Goal: Answer question/provide support: Share knowledge or assist other users

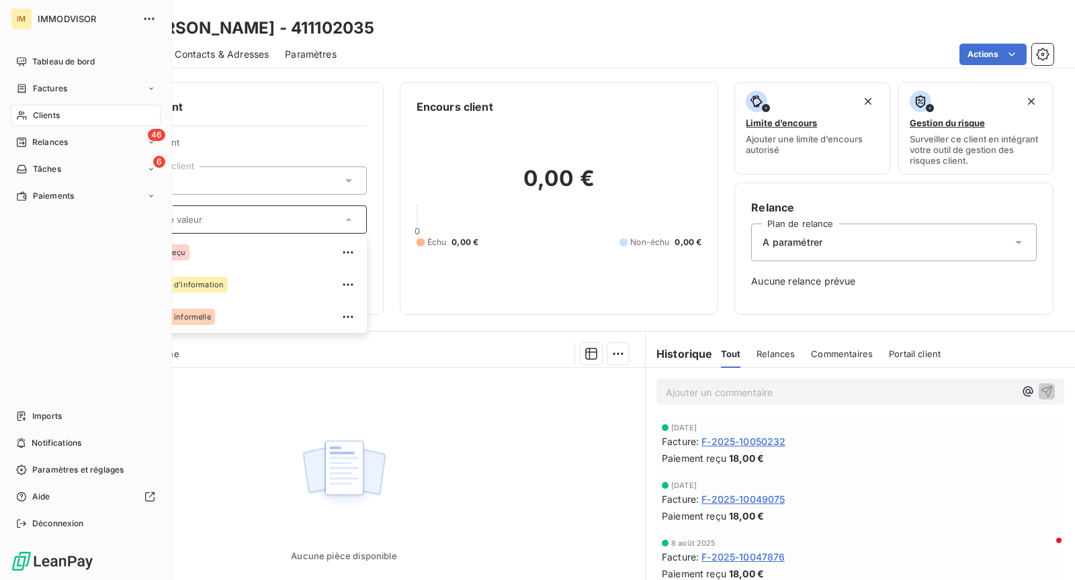
drag, startPoint x: 16, startPoint y: 110, endPoint x: 40, endPoint y: 110, distance: 24.2
click at [18, 110] on icon at bounding box center [21, 115] width 11 height 11
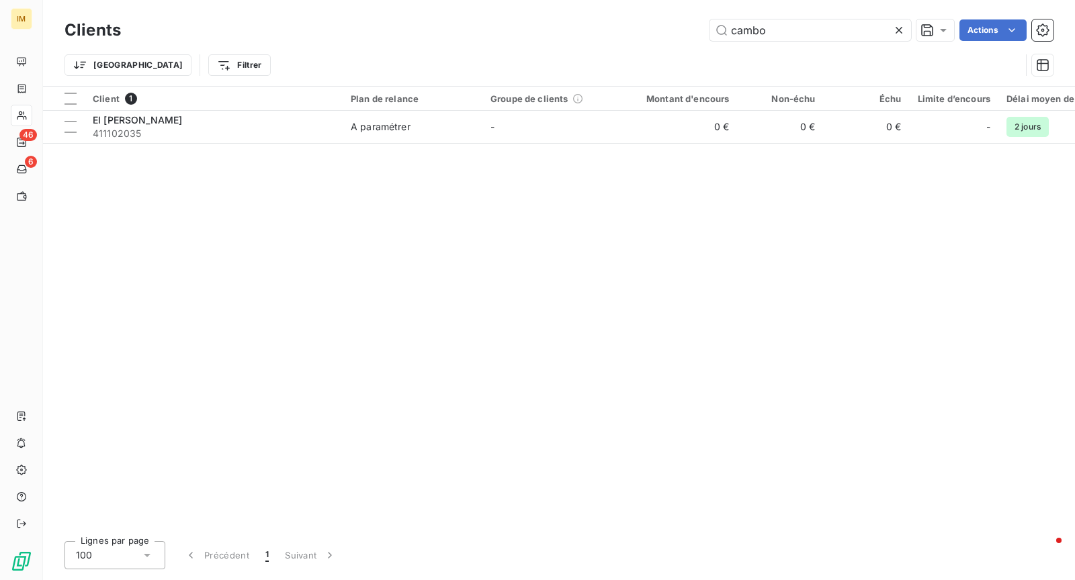
click at [746, 15] on div "Clients cambo Actions Trier Filtrer" at bounding box center [559, 43] width 1032 height 86
click at [746, 23] on input "cambo" at bounding box center [810, 29] width 202 height 21
paste input "L'IMMOBILIERE [GEOGRAPHIC_DATA]"
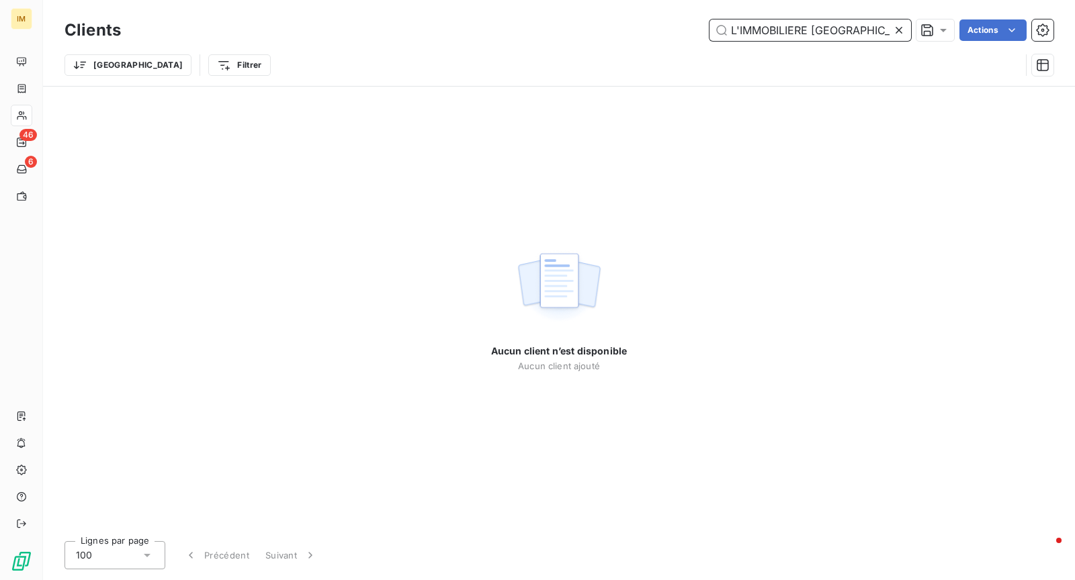
click at [807, 32] on input "L'IMMOBILIERE [GEOGRAPHIC_DATA]" at bounding box center [810, 29] width 202 height 21
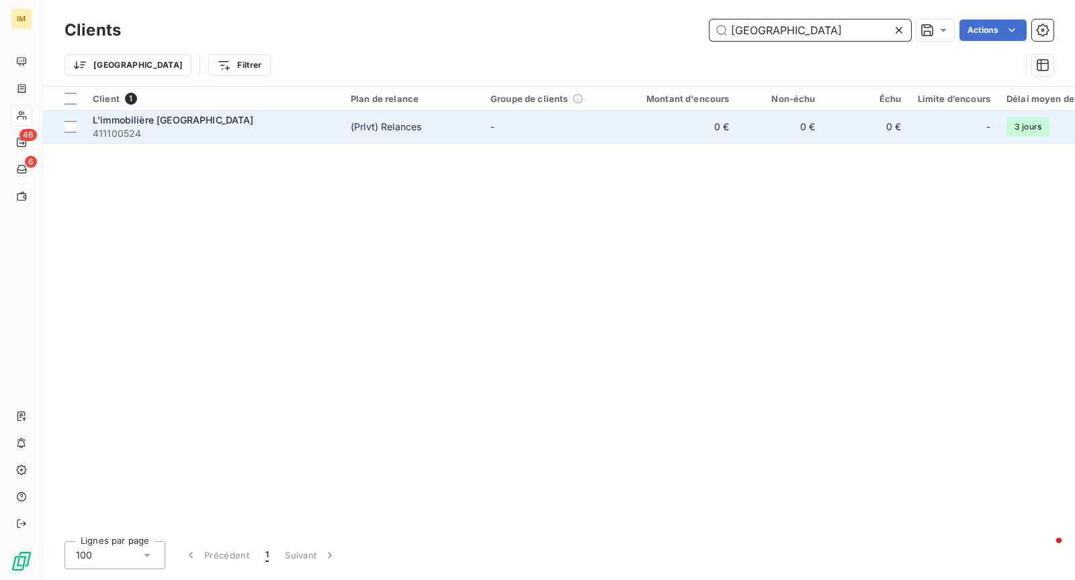
type input "[GEOGRAPHIC_DATA]"
click at [347, 137] on td "(Prlvt) Relances" at bounding box center [413, 127] width 140 height 32
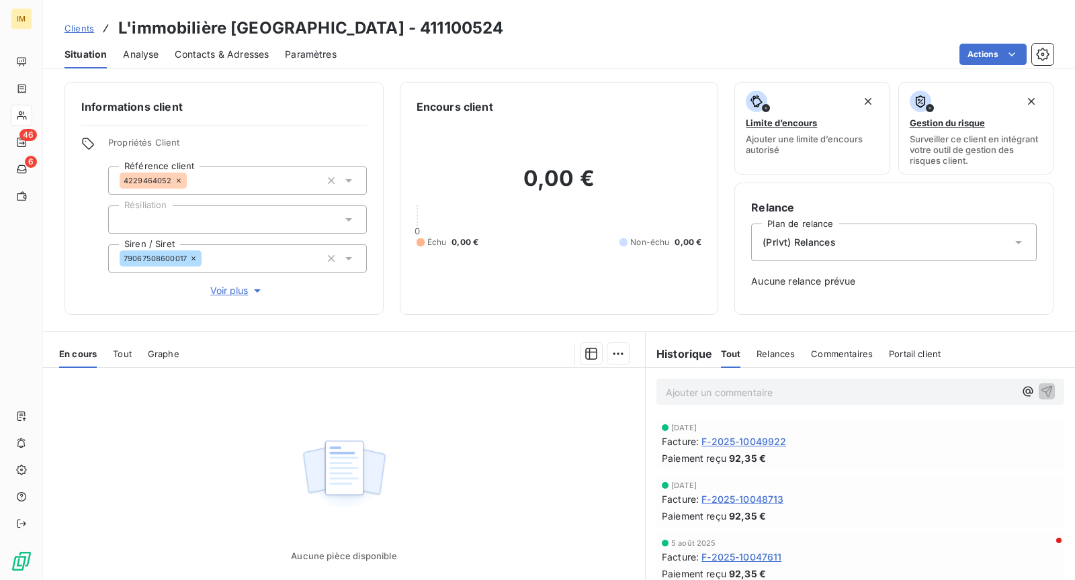
click at [998, 40] on div "Situation Analyse Contacts & Adresses Paramètres Actions" at bounding box center [559, 54] width 1032 height 28
click at [1003, 59] on html "IM 46 6 Clients L'immobilière [GEOGRAPHIC_DATA] - 411100524 Situation Analyse C…" at bounding box center [537, 290] width 1075 height 580
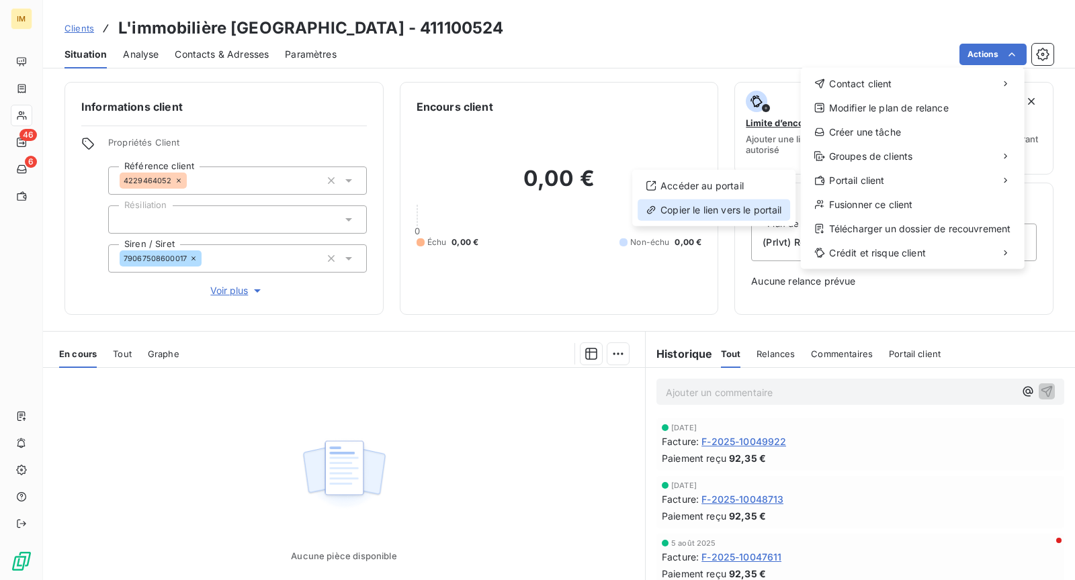
click at [737, 207] on div "Copier le lien vers le portail" at bounding box center [713, 209] width 152 height 21
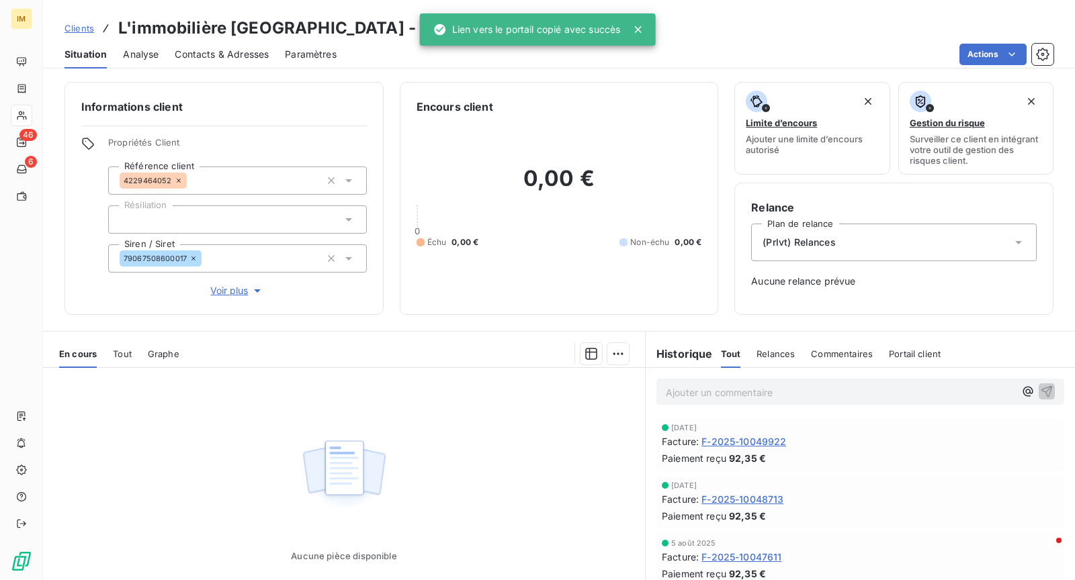
click at [49, 116] on div "Informations client Propriétés Client Référence client 4229464052 Résiliation S…" at bounding box center [559, 198] width 1032 height 233
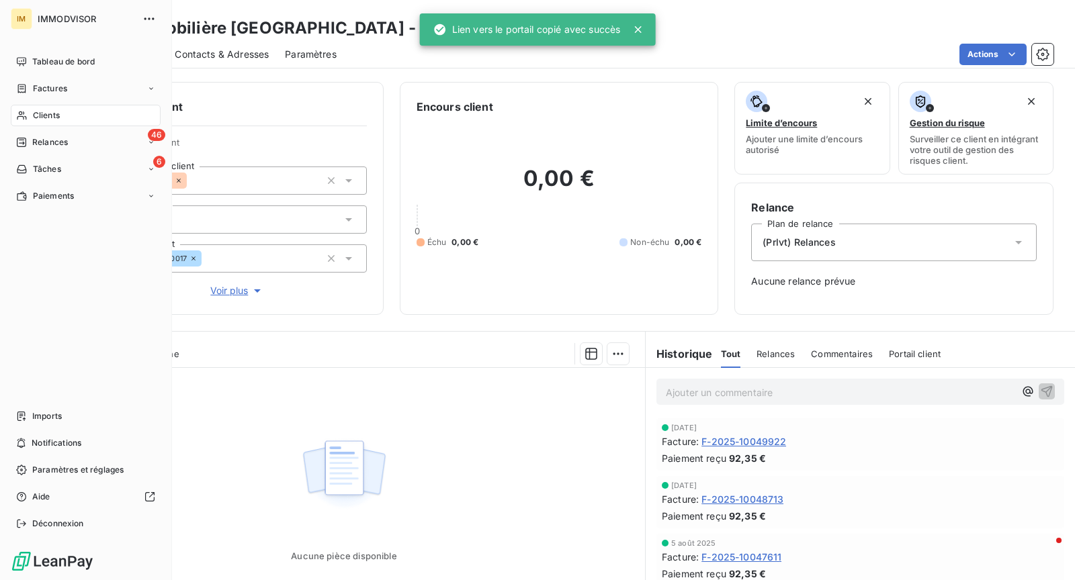
click at [42, 114] on span "Clients" at bounding box center [46, 115] width 27 height 12
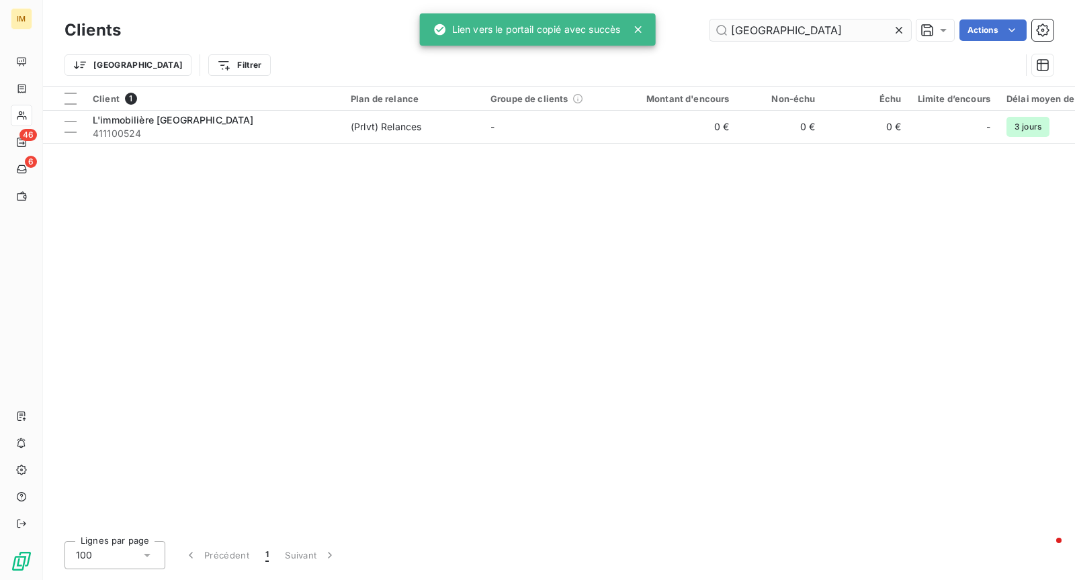
click at [812, 34] on input "[GEOGRAPHIC_DATA]" at bounding box center [810, 29] width 202 height 21
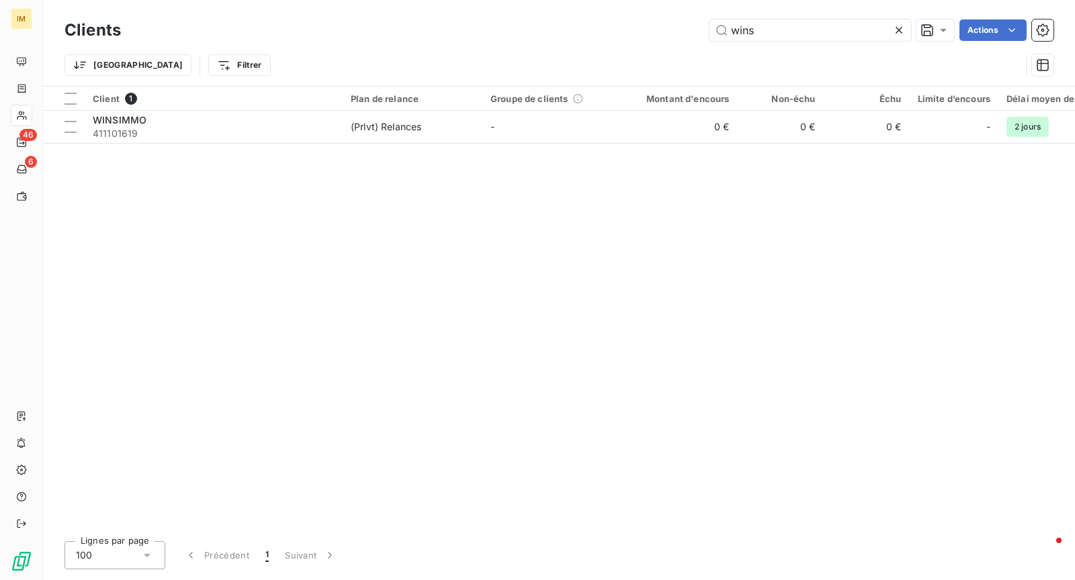
type input "wins"
click at [274, 142] on div "Client 1 Plan de relance Groupe de clients Montant d'encours Non-échu Échu Limi…" at bounding box center [559, 309] width 1032 height 444
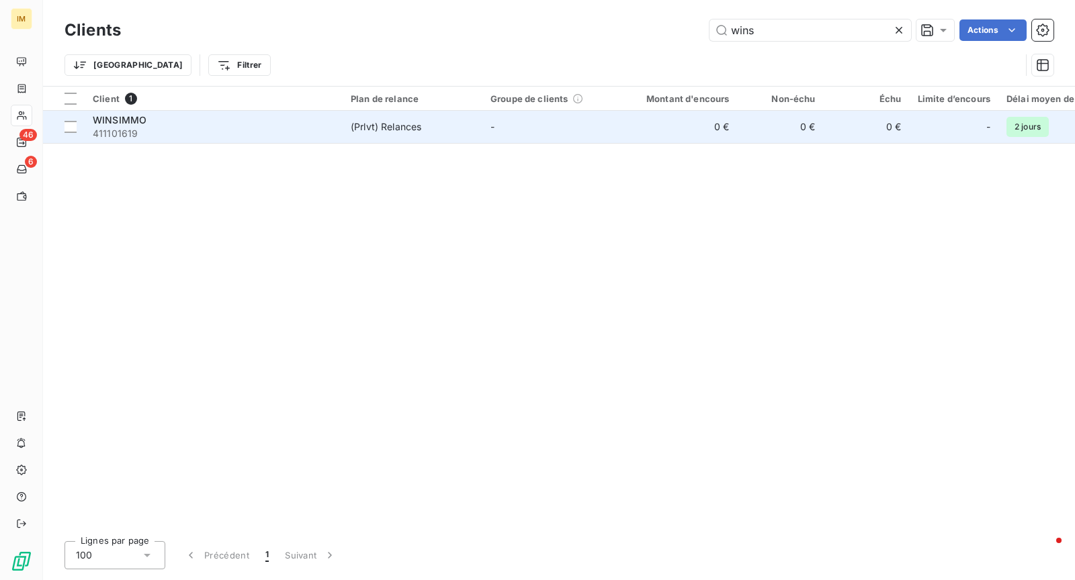
click at [279, 124] on div "WINSIMMO" at bounding box center [214, 120] width 242 height 13
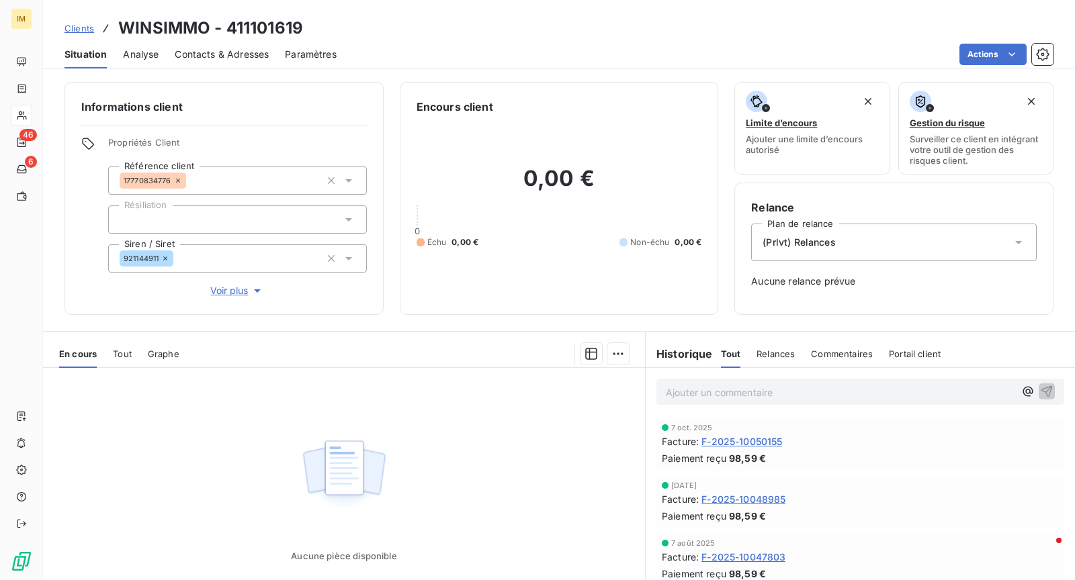
click at [251, 214] on div at bounding box center [237, 220] width 259 height 28
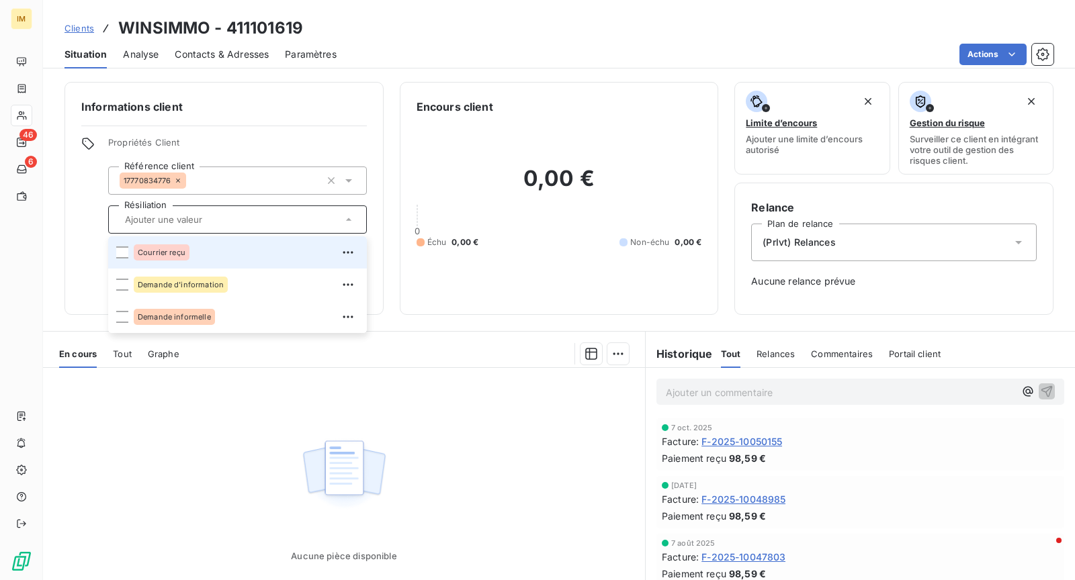
click at [208, 251] on div "Courrier reçu" at bounding box center [246, 252] width 225 height 21
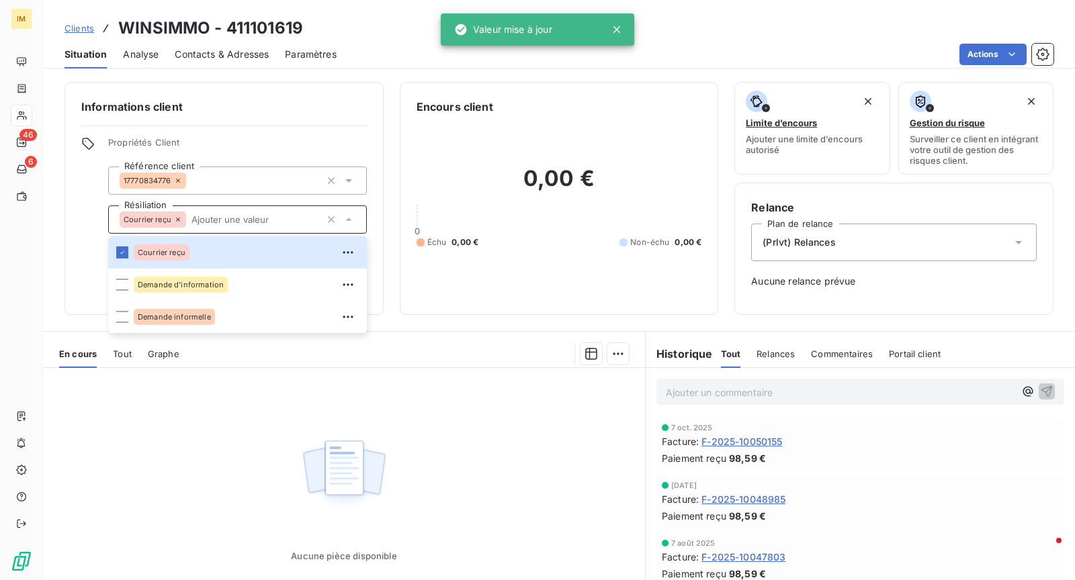
click at [382, 4] on div "Clients WINSIMMO - 411101619 Situation Analyse Contacts & Adresses Paramètres A…" at bounding box center [559, 34] width 1032 height 69
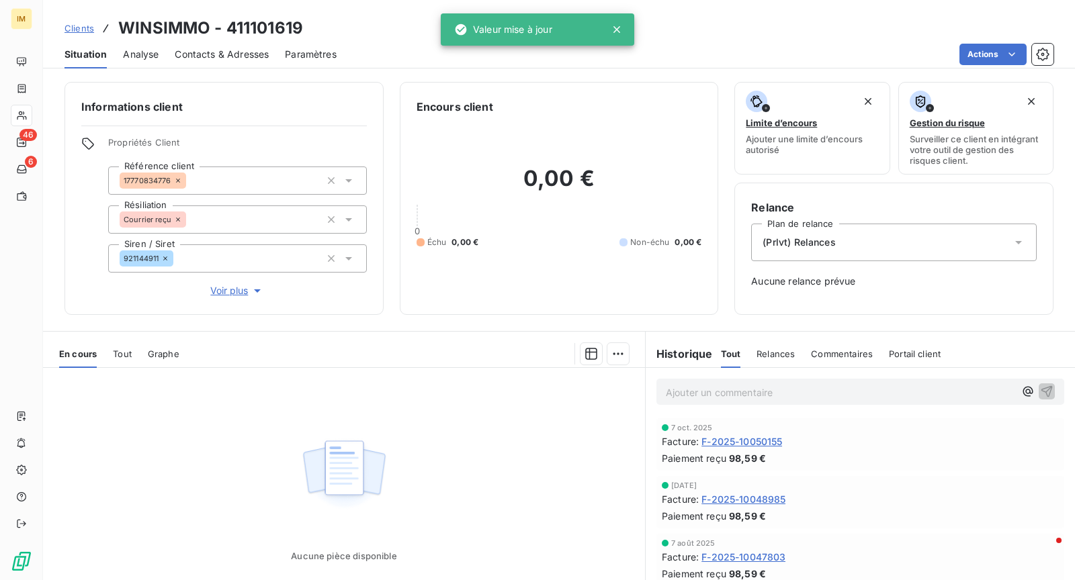
click at [749, 391] on p "Ajouter un commentaire ﻿" at bounding box center [840, 392] width 349 height 17
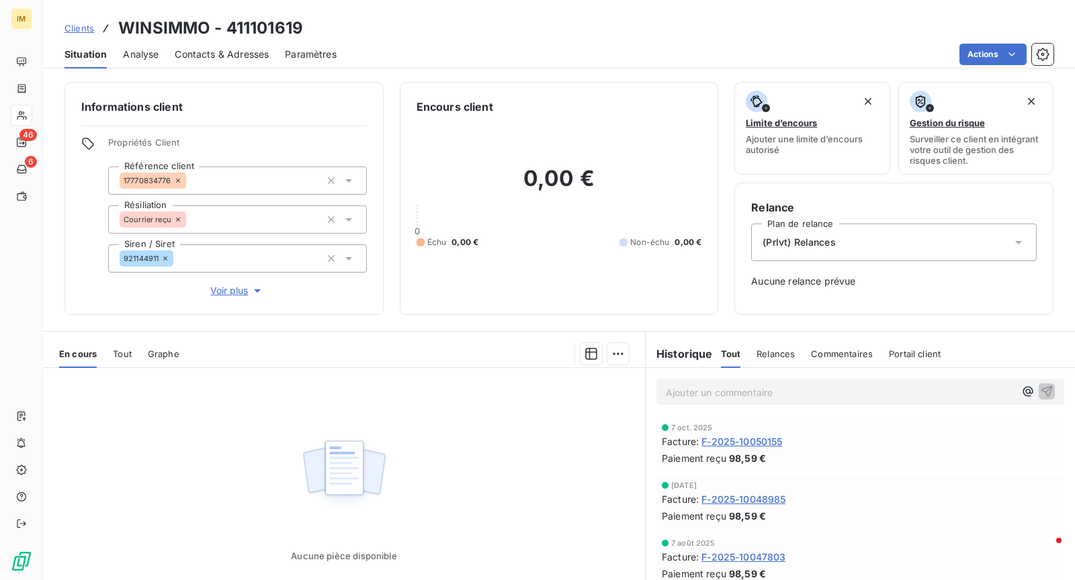
click at [762, 393] on p "Ajouter un commentaire ﻿" at bounding box center [840, 392] width 349 height 17
drag, startPoint x: 723, startPoint y: 396, endPoint x: 700, endPoint y: 311, distance: 87.7
click at [724, 397] on p "Ajouter un commentaire ﻿" at bounding box center [840, 392] width 349 height 17
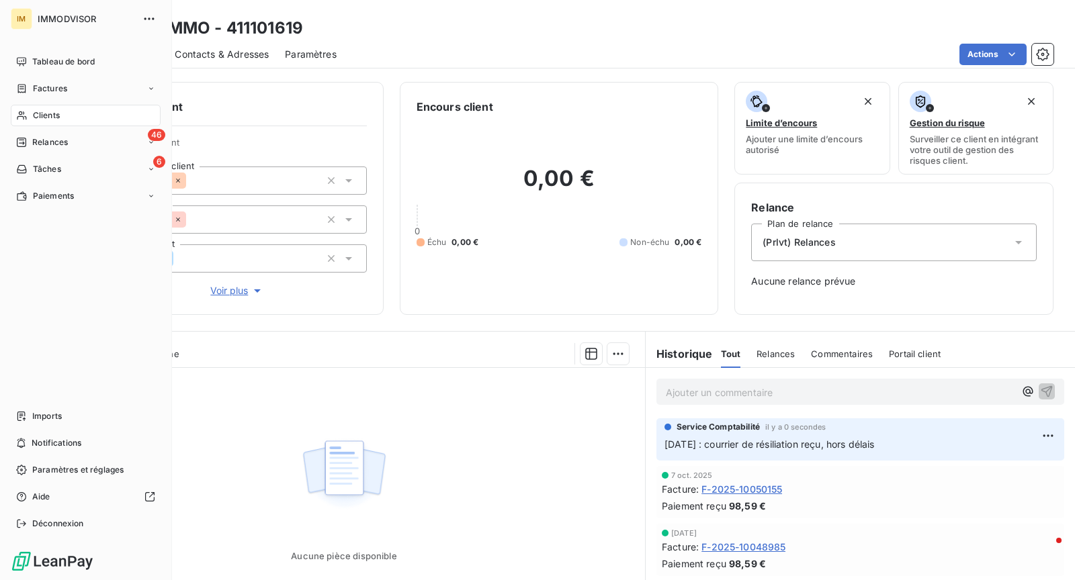
click at [41, 109] on div "IM IMMODVISOR Tableau de bord Factures Clients 46 Relances 6 Tâches Paiements I…" at bounding box center [86, 290] width 172 height 580
click at [48, 115] on span "Clients" at bounding box center [46, 115] width 27 height 12
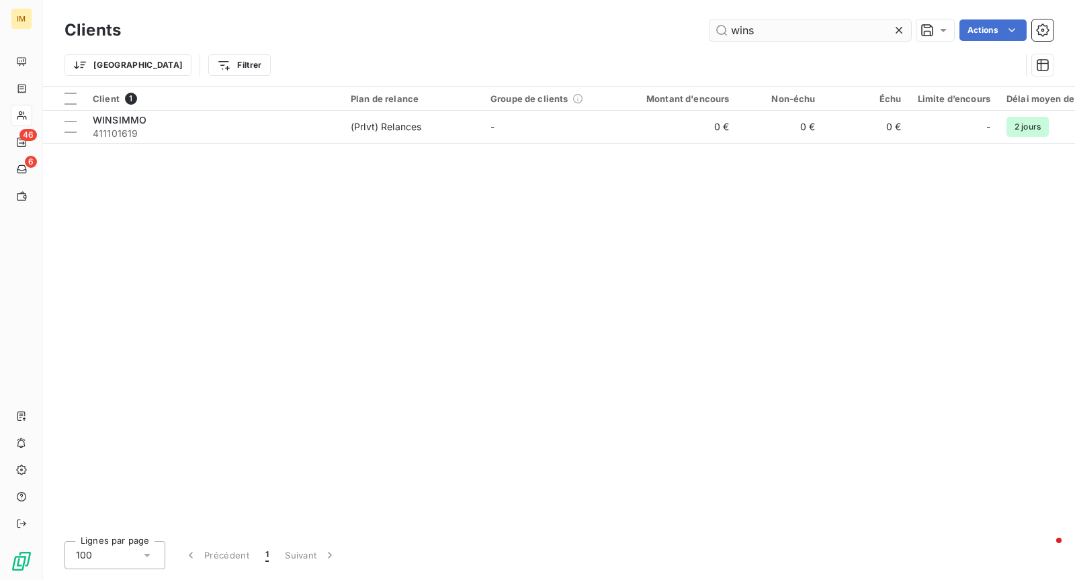
click at [778, 35] on input "wins" at bounding box center [810, 29] width 202 height 21
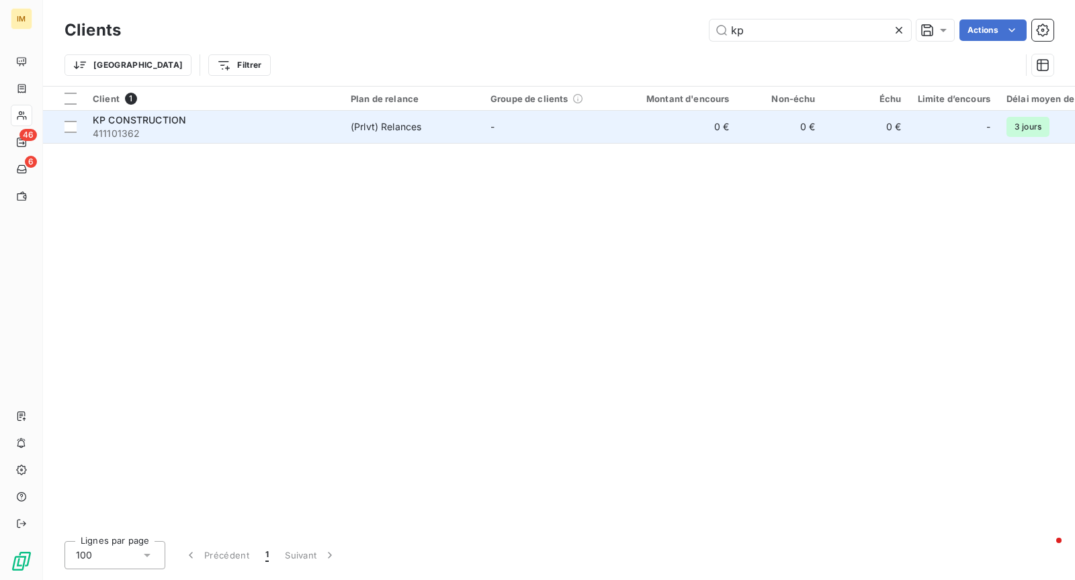
type input "kp"
click at [404, 120] on div "(Prlvt) Relances" at bounding box center [386, 126] width 71 height 13
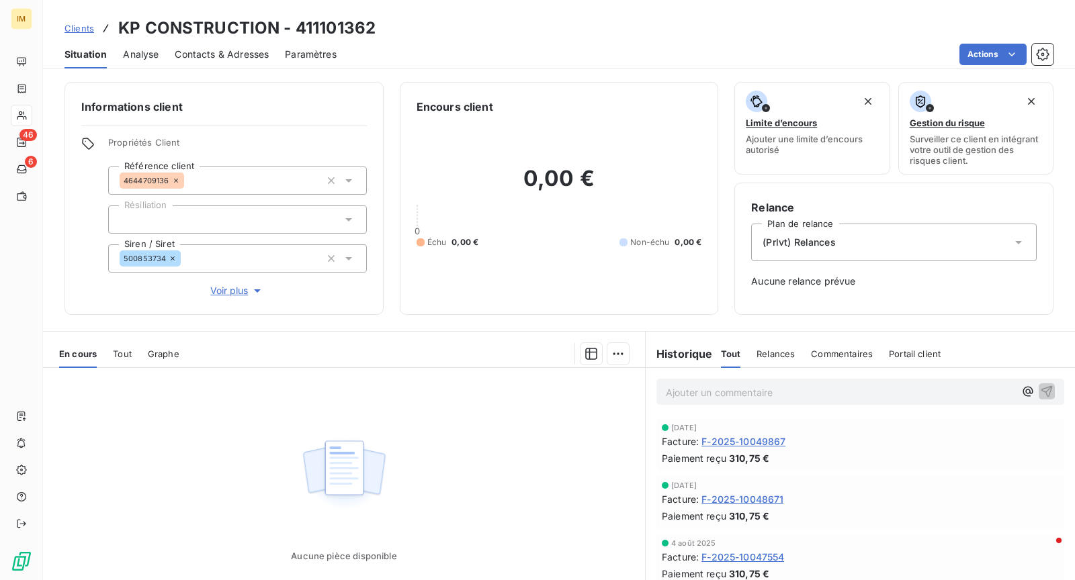
click at [180, 218] on div at bounding box center [237, 220] width 259 height 28
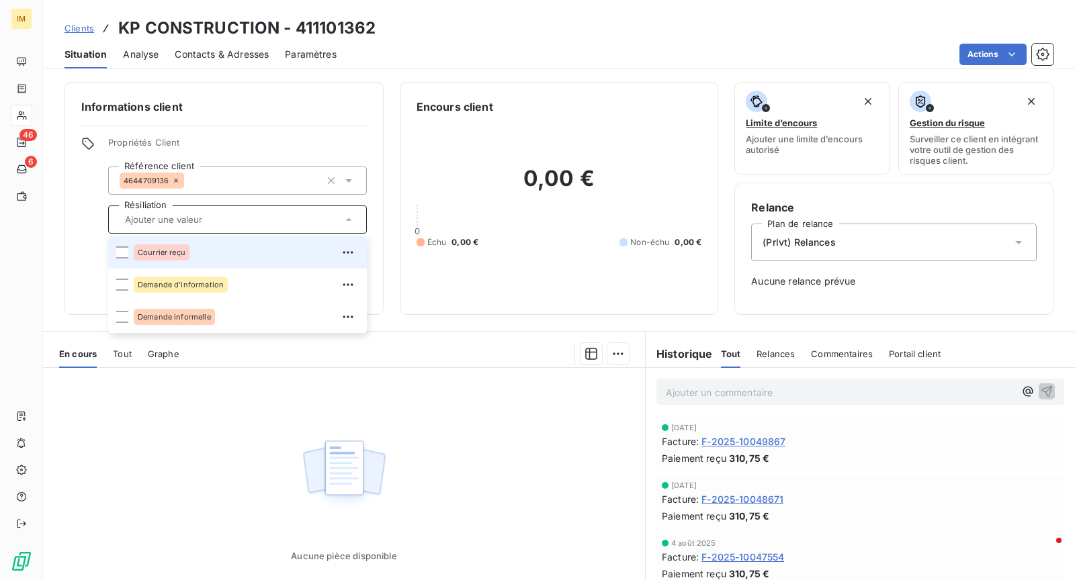
click at [249, 253] on div "Courrier reçu" at bounding box center [246, 252] width 225 height 21
click at [490, 28] on div "Clients KP CONSTRUCTION - 411101362" at bounding box center [559, 28] width 1032 height 24
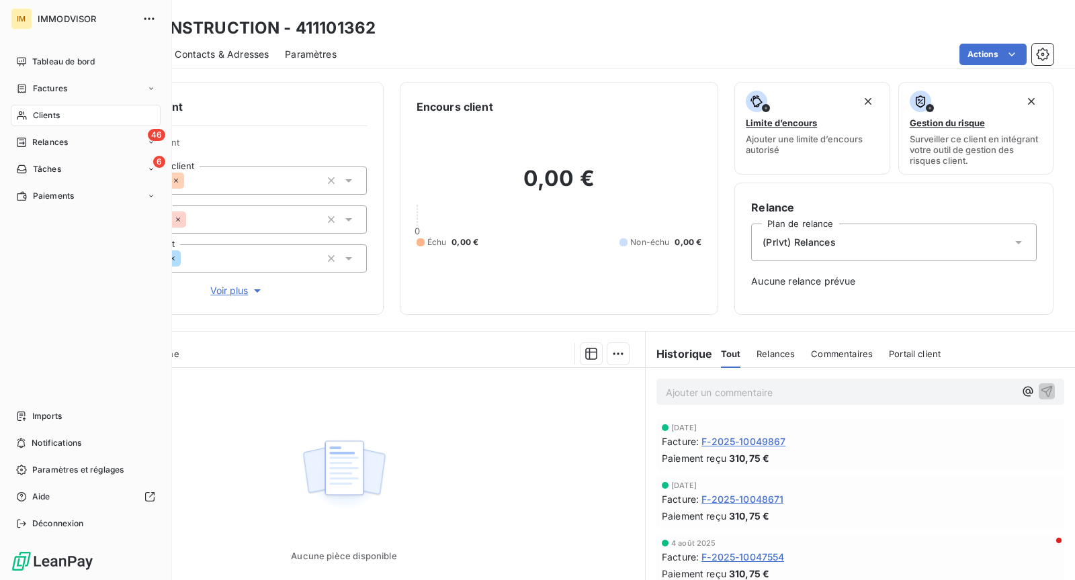
click at [38, 118] on span "Clients" at bounding box center [46, 115] width 27 height 12
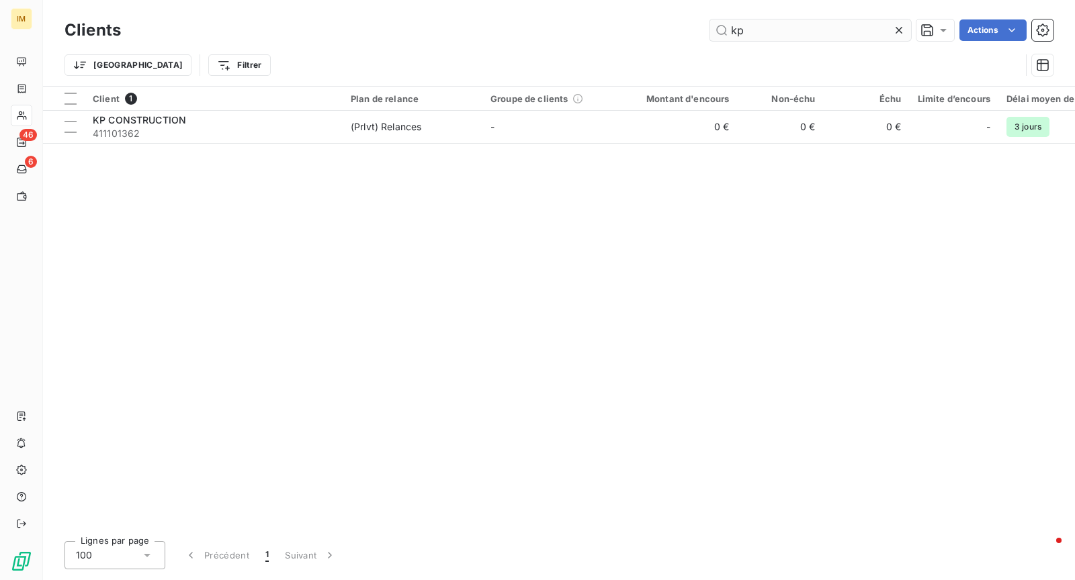
click at [801, 30] on input "kp" at bounding box center [810, 29] width 202 height 21
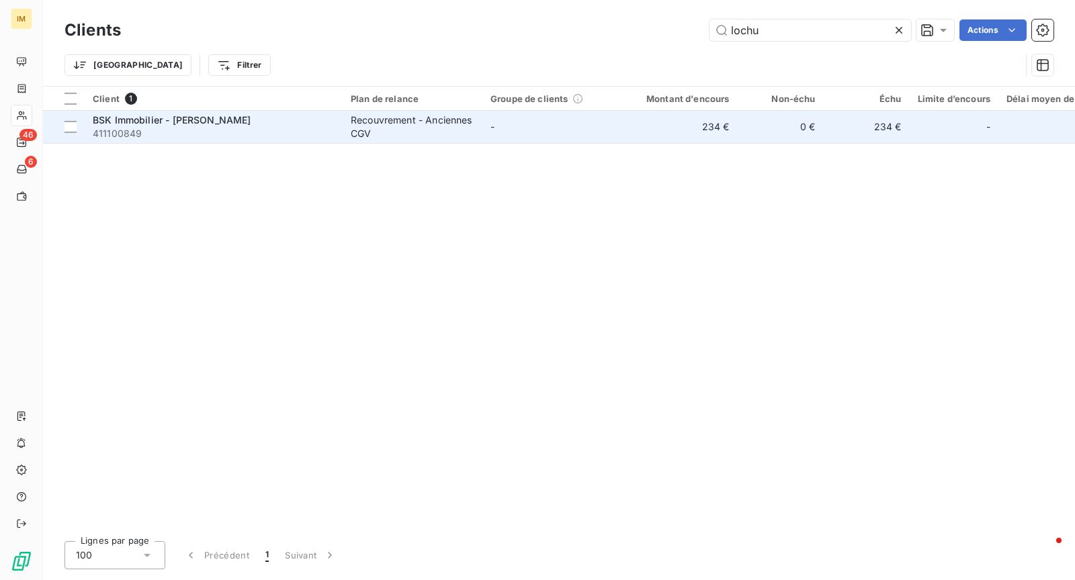
type input "lochu"
click at [300, 132] on span "411100849" at bounding box center [214, 133] width 242 height 13
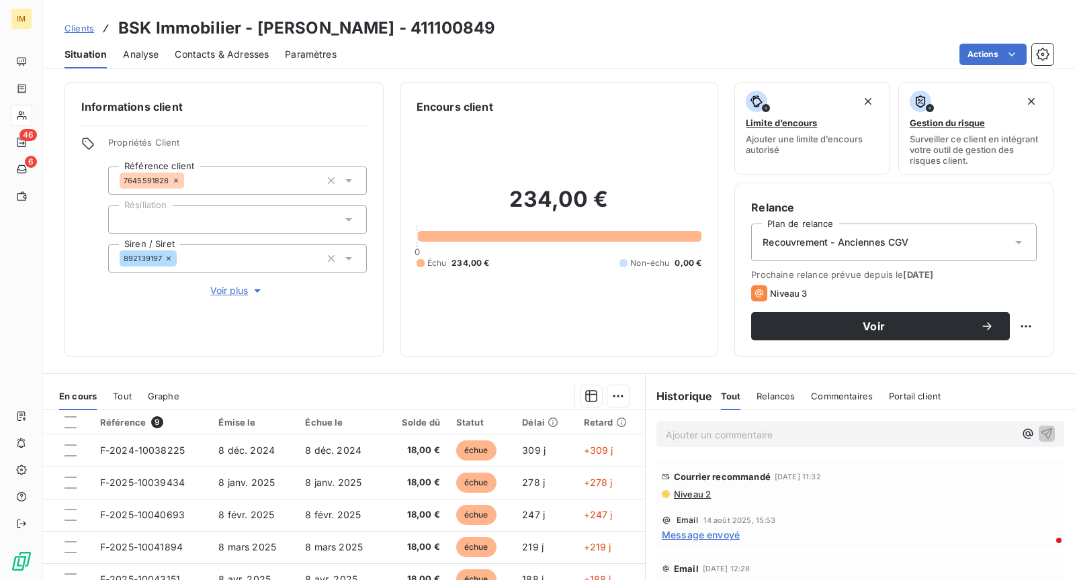
drag, startPoint x: 220, startPoint y: 226, endPoint x: 224, endPoint y: 233, distance: 7.8
click at [222, 227] on div at bounding box center [237, 220] width 259 height 28
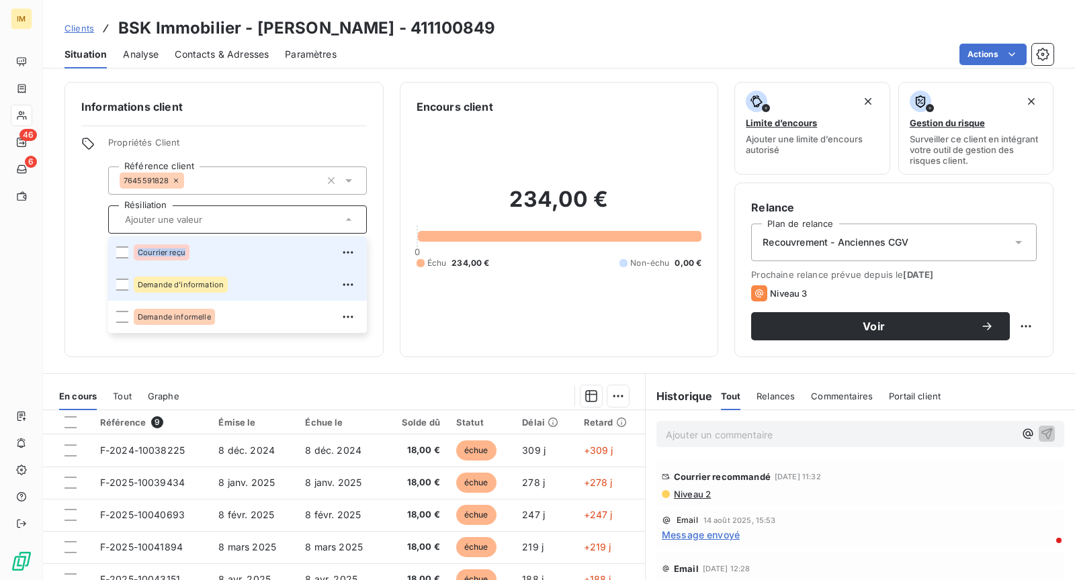
click at [261, 247] on div "Courrier reçu" at bounding box center [246, 252] width 225 height 21
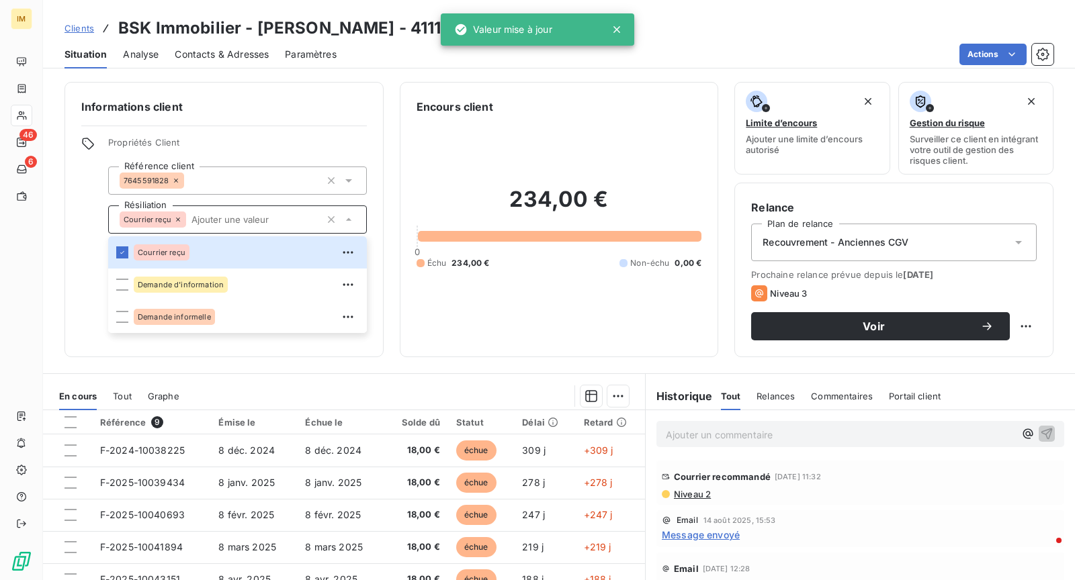
click at [89, 256] on div "Propriétés Client Référence client 7645591828 Résiliation Courrier reçu Courrie…" at bounding box center [223, 217] width 285 height 161
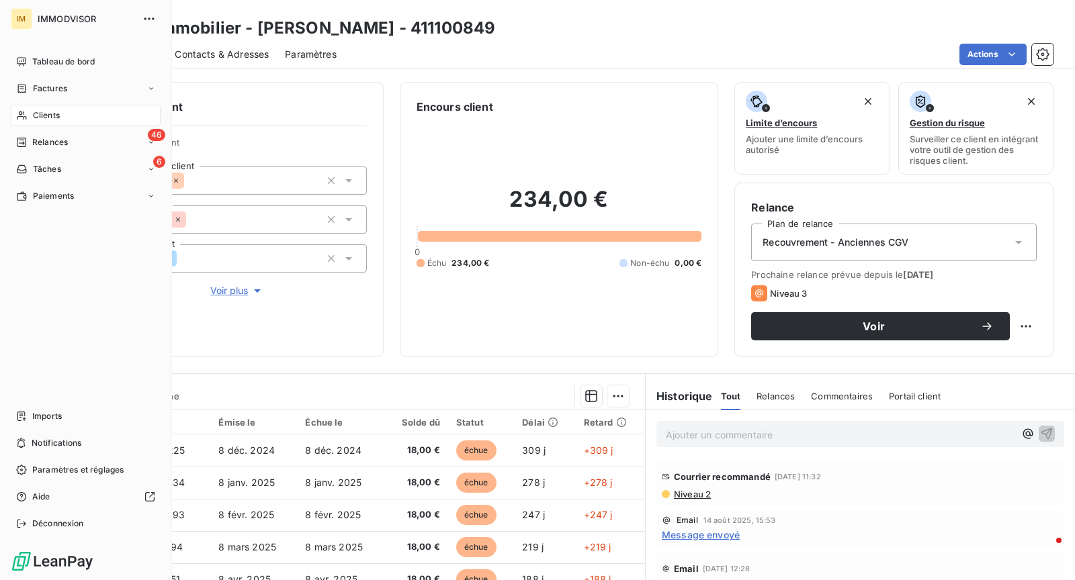
click at [46, 112] on span "Clients" at bounding box center [46, 115] width 27 height 12
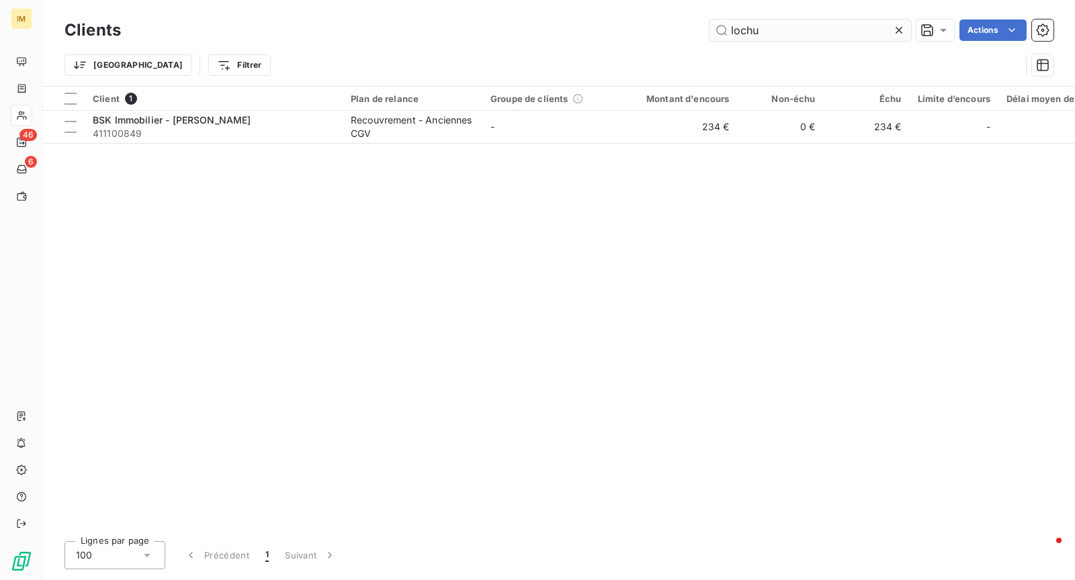
click at [800, 38] on input "lochu" at bounding box center [810, 29] width 202 height 21
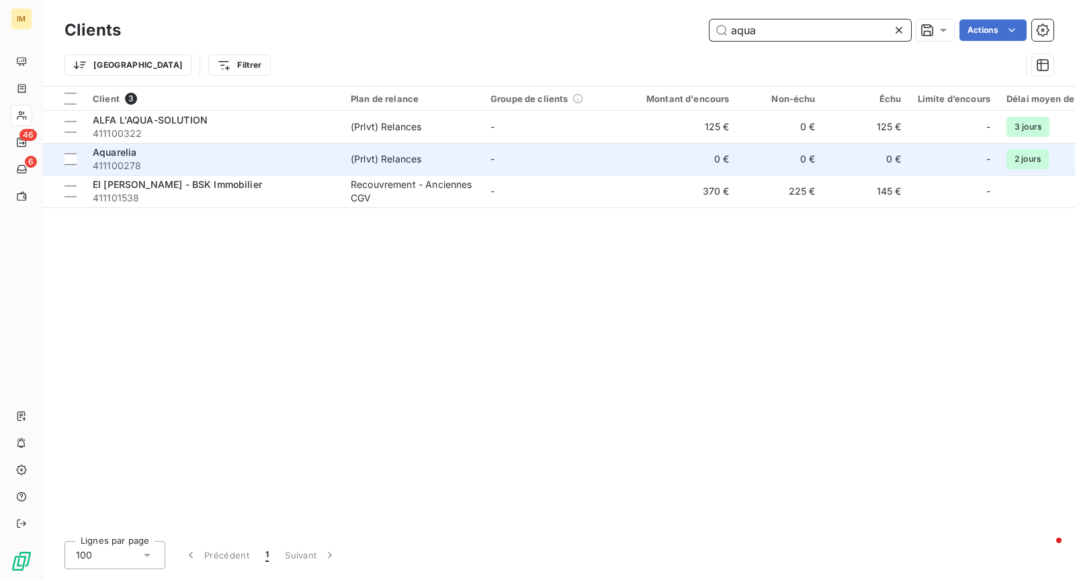
type input "aqua"
click at [274, 169] on span "411100278" at bounding box center [214, 165] width 242 height 13
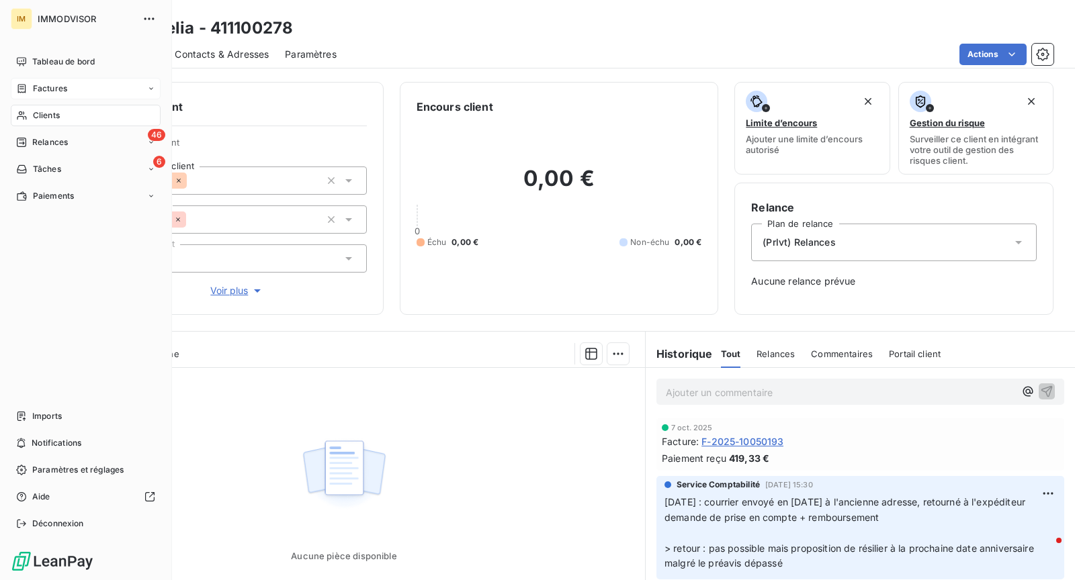
click at [38, 98] on div "Factures" at bounding box center [86, 88] width 150 height 21
click at [42, 123] on div "Factures" at bounding box center [94, 115] width 134 height 21
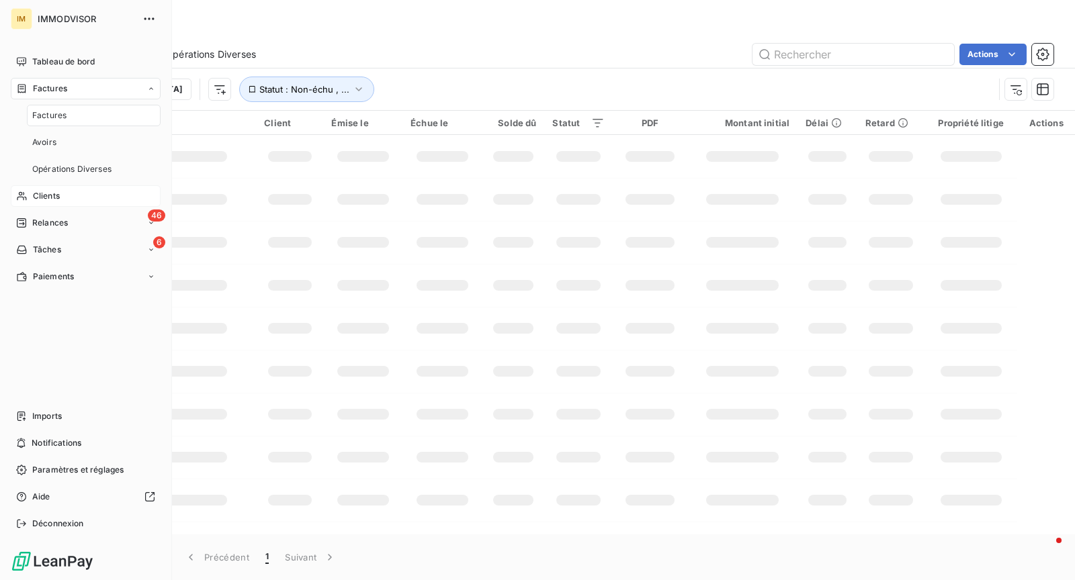
click at [76, 199] on div "Clients" at bounding box center [86, 195] width 150 height 21
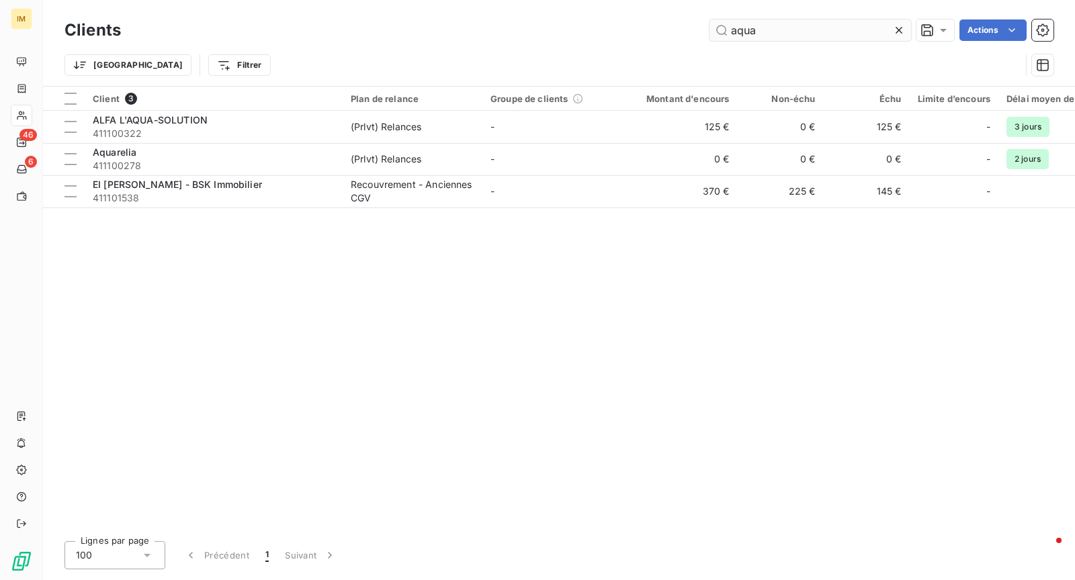
click at [785, 35] on input "aqua" at bounding box center [810, 29] width 202 height 21
click at [785, 32] on input "aqua" at bounding box center [810, 29] width 202 height 21
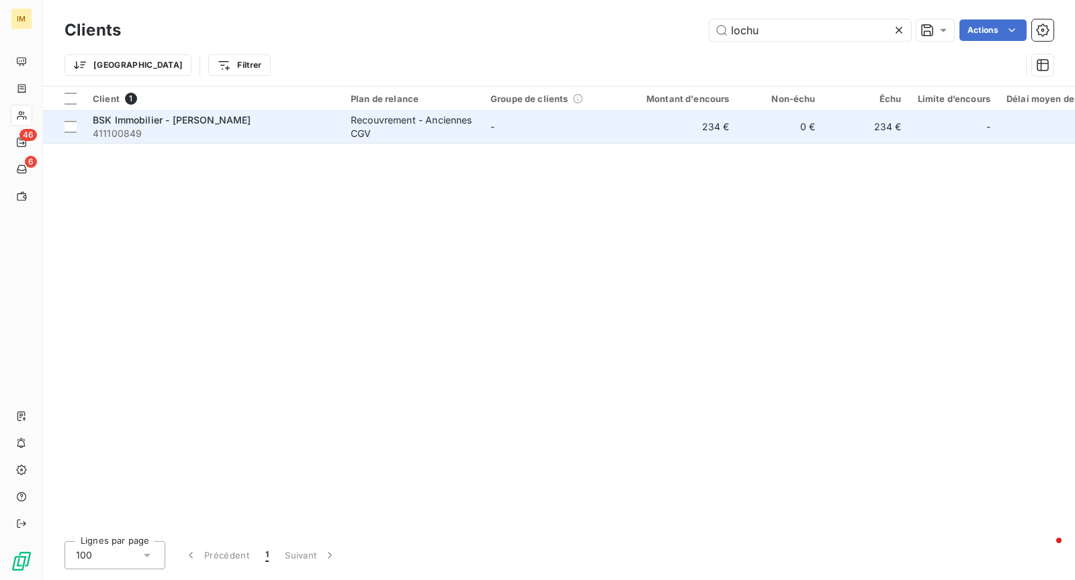
type input "lochu"
click at [283, 136] on span "411100849" at bounding box center [214, 133] width 242 height 13
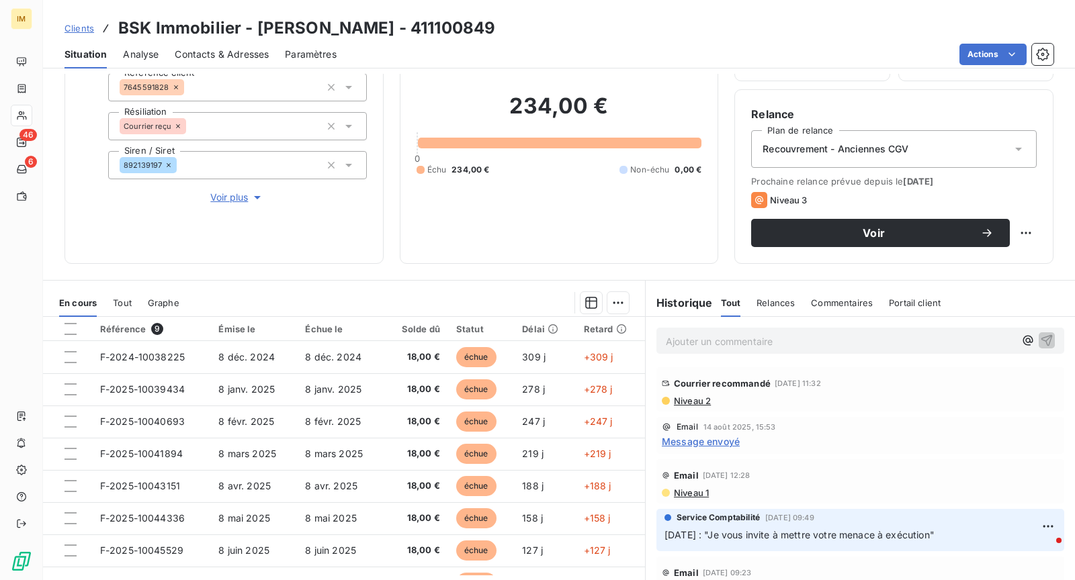
scroll to position [98, 0]
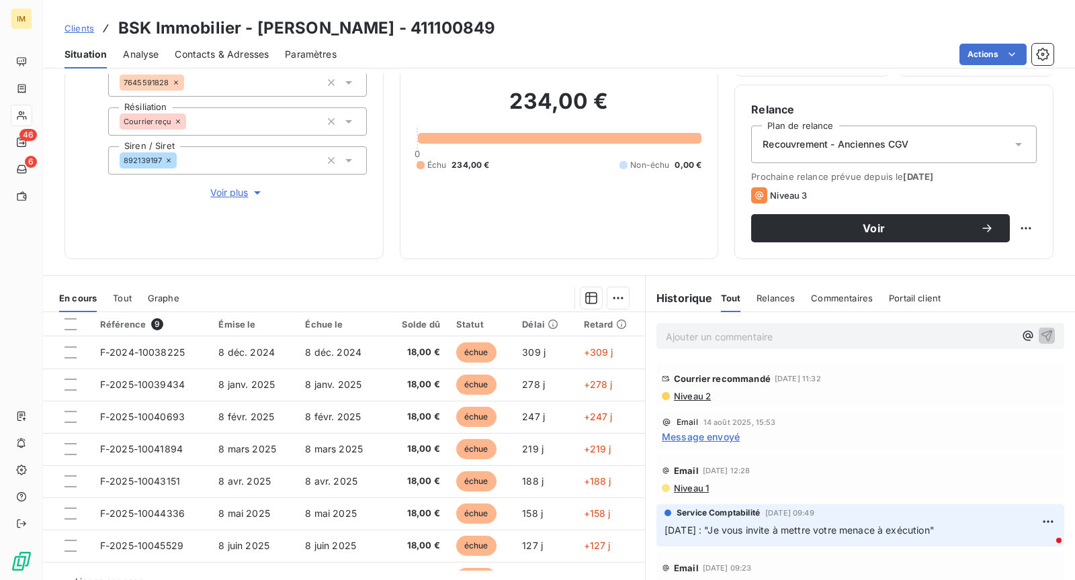
click at [697, 392] on span "Niveau 2" at bounding box center [691, 396] width 38 height 11
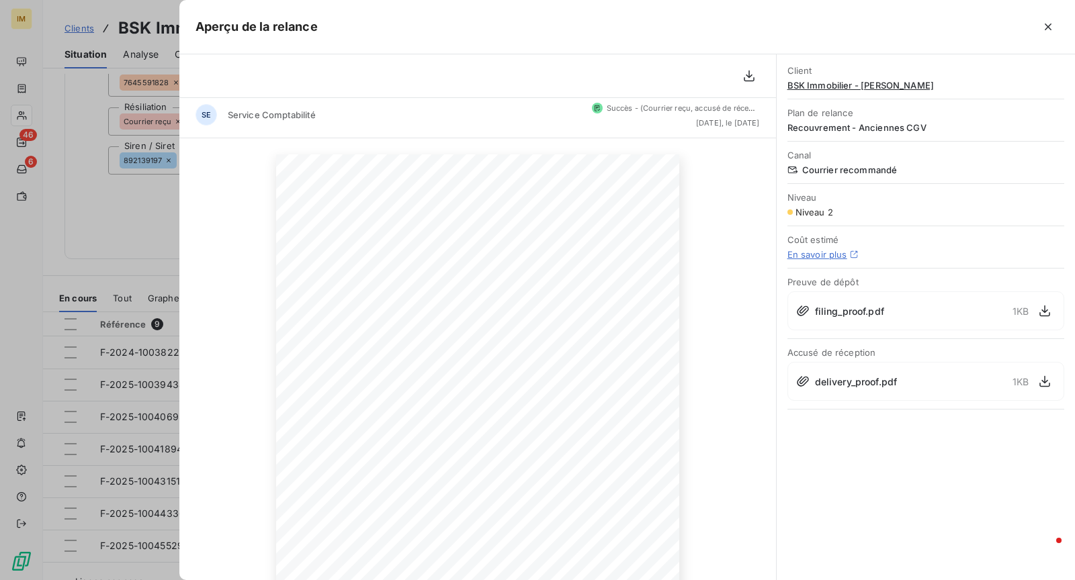
scroll to position [0, 0]
click at [856, 380] on span "delivery_proof.pdf" at bounding box center [856, 382] width 83 height 14
click at [1045, 379] on icon "button" at bounding box center [1044, 381] width 11 height 11
click at [109, 197] on div at bounding box center [537, 290] width 1075 height 580
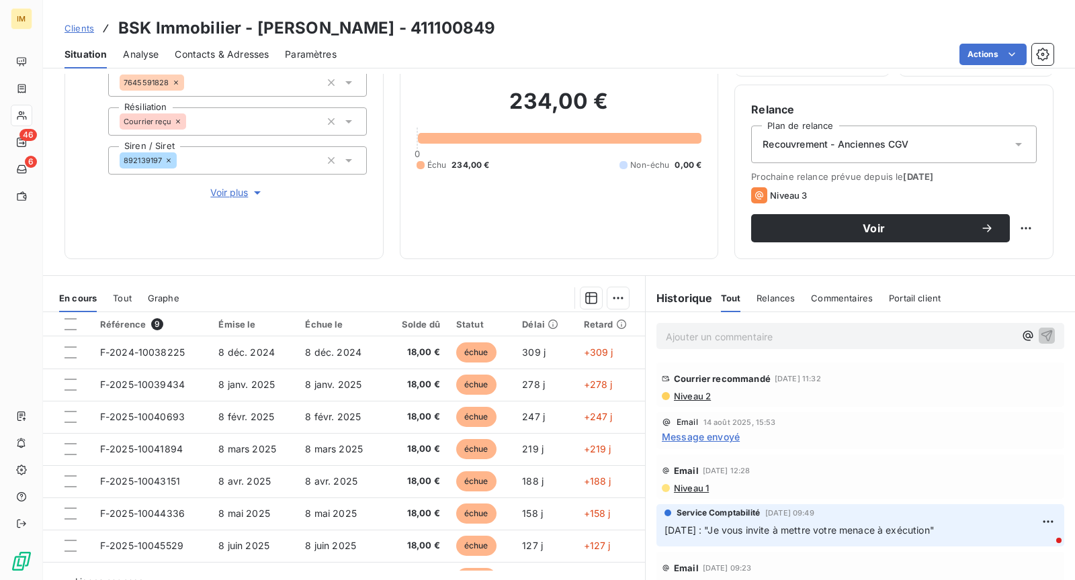
click at [776, 343] on p "Ajouter un commentaire ﻿" at bounding box center [840, 336] width 349 height 17
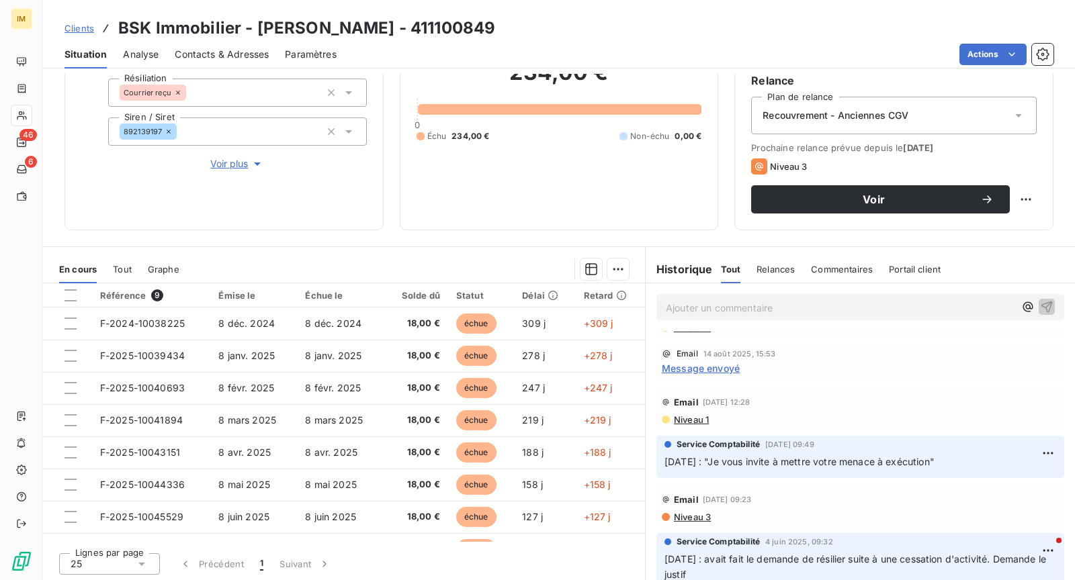
scroll to position [104, 0]
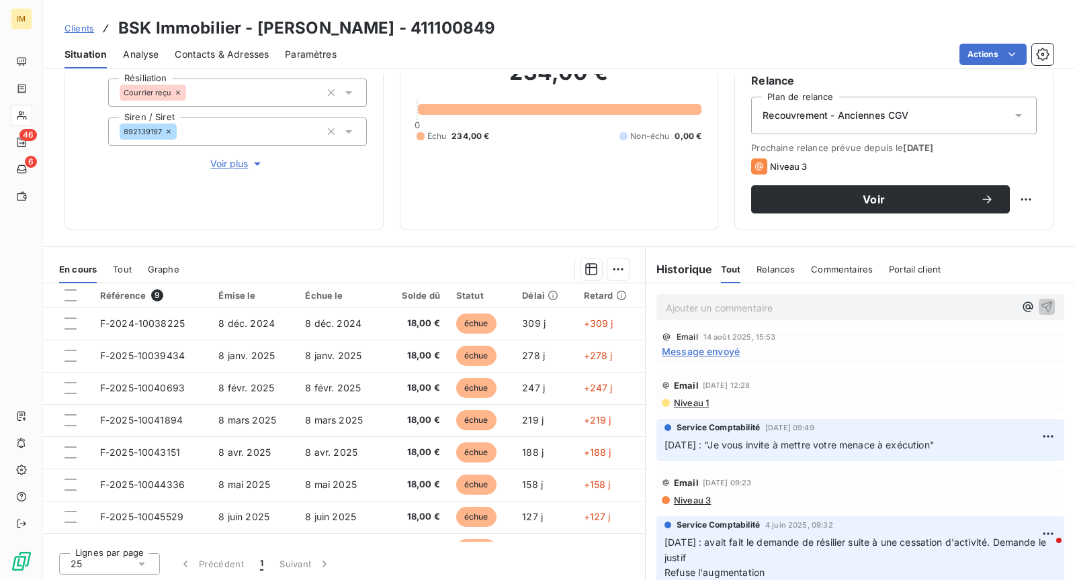
click at [688, 499] on span "Niveau 3" at bounding box center [691, 500] width 38 height 11
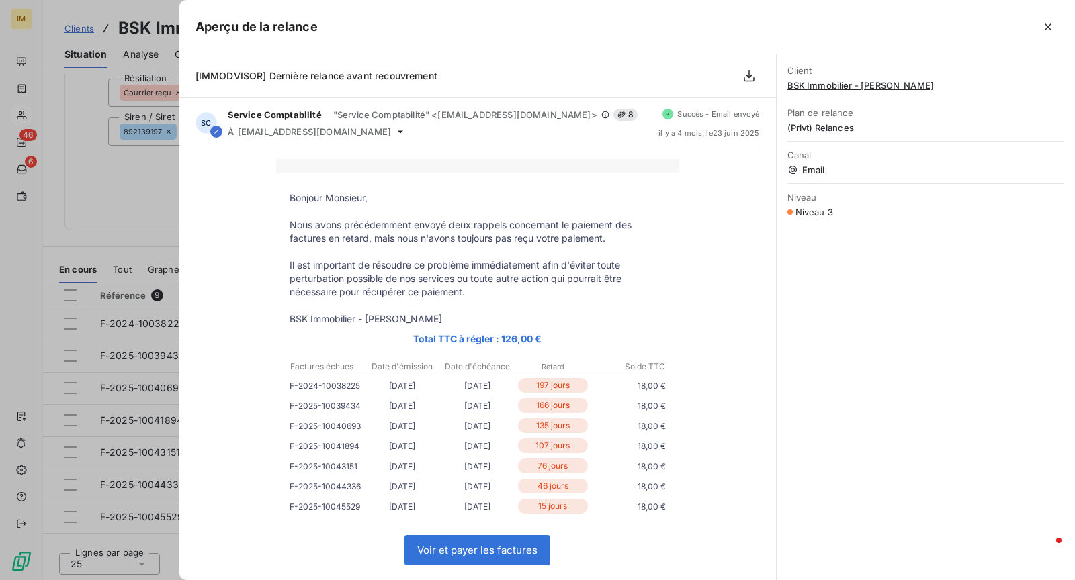
click at [120, 204] on div at bounding box center [537, 290] width 1075 height 580
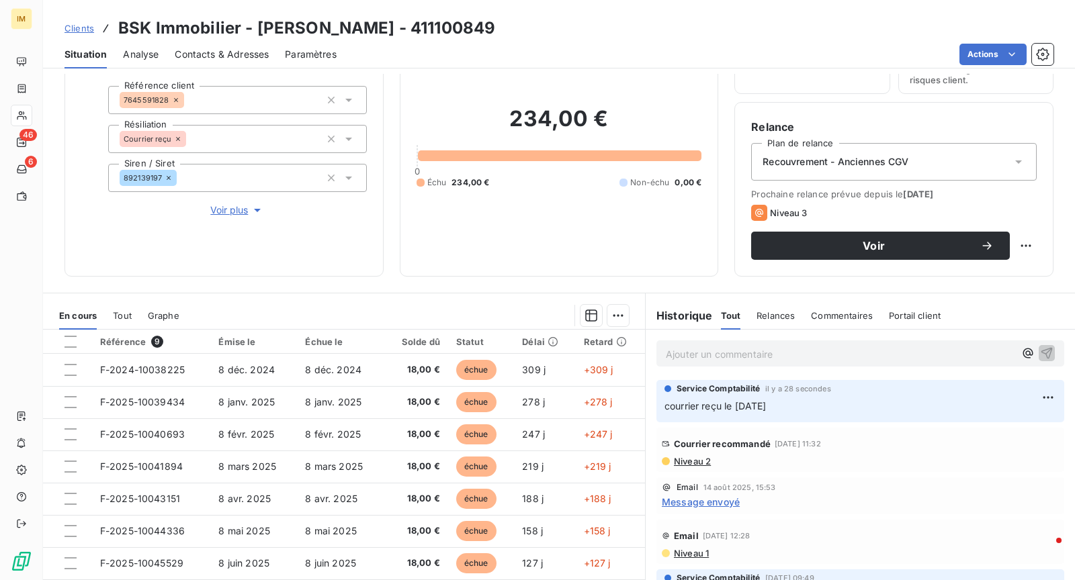
scroll to position [0, 0]
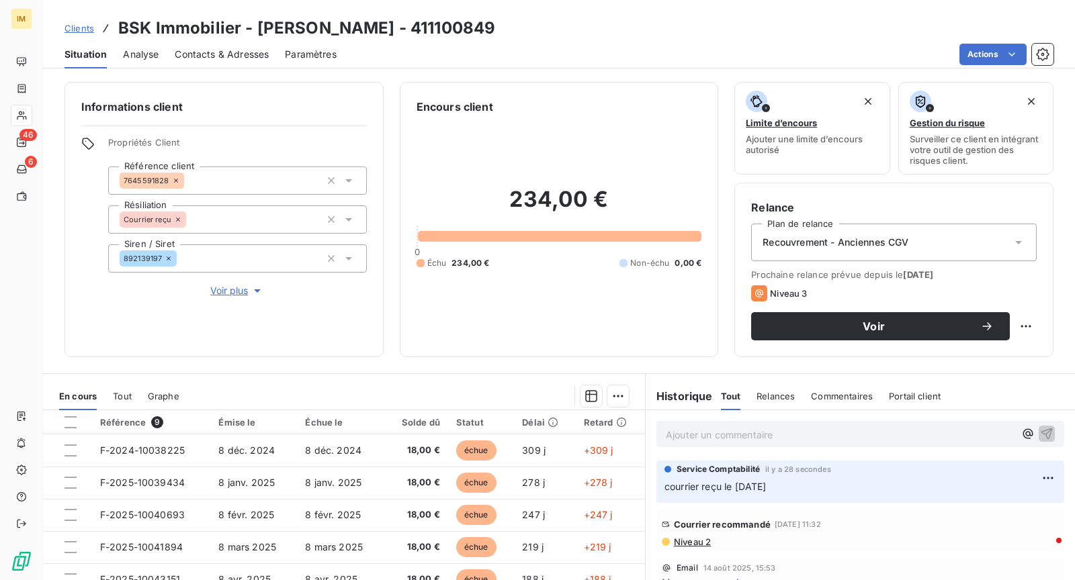
click at [255, 53] on span "Contacts & Adresses" at bounding box center [222, 54] width 94 height 13
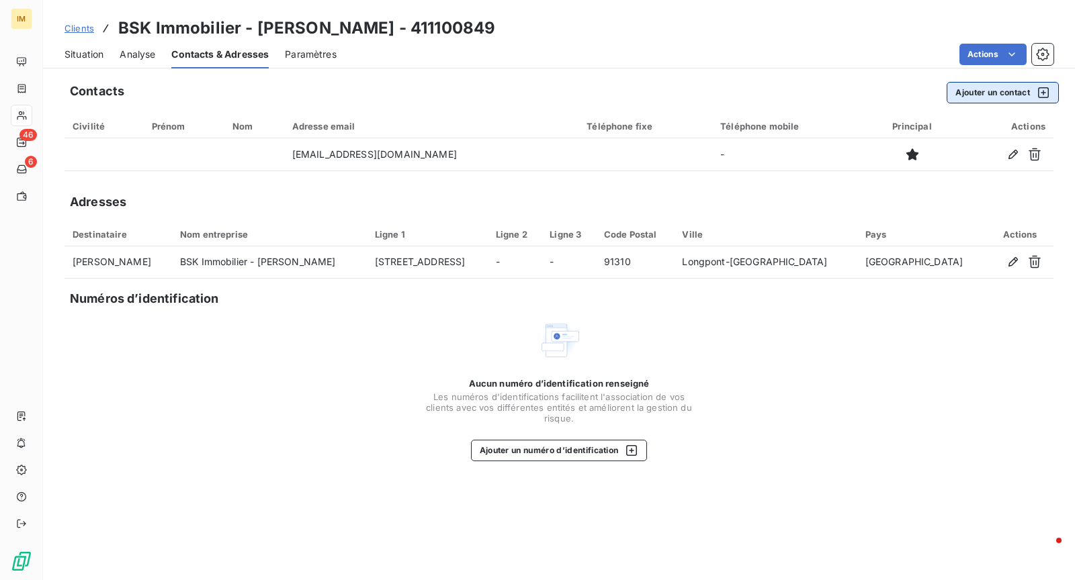
click at [985, 100] on button "Ajouter un contact" at bounding box center [1002, 92] width 112 height 21
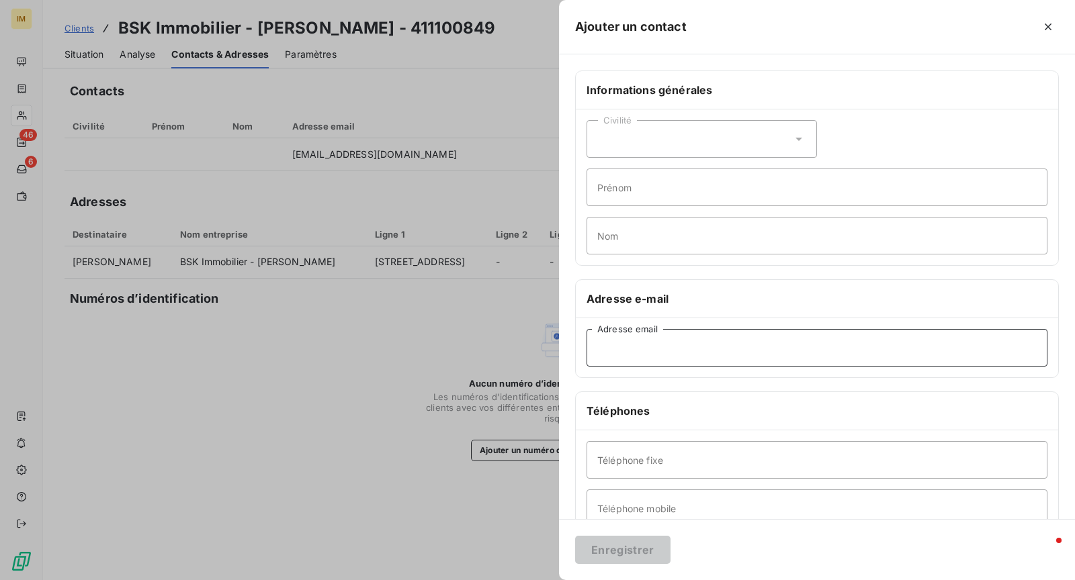
click at [746, 358] on input "Adresse email" at bounding box center [816, 348] width 461 height 38
paste input "[EMAIL_ADDRESS][DOMAIN_NAME]"
type input "[EMAIL_ADDRESS][DOMAIN_NAME]"
click at [623, 543] on button "Enregistrer" at bounding box center [622, 550] width 95 height 28
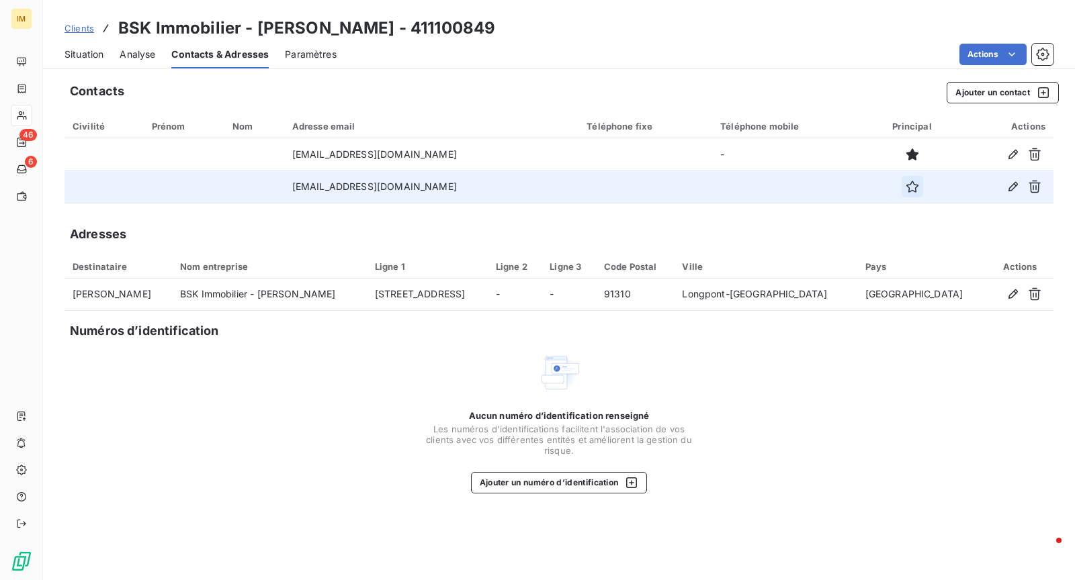
click at [905, 190] on icon "button" at bounding box center [911, 187] width 12 height 12
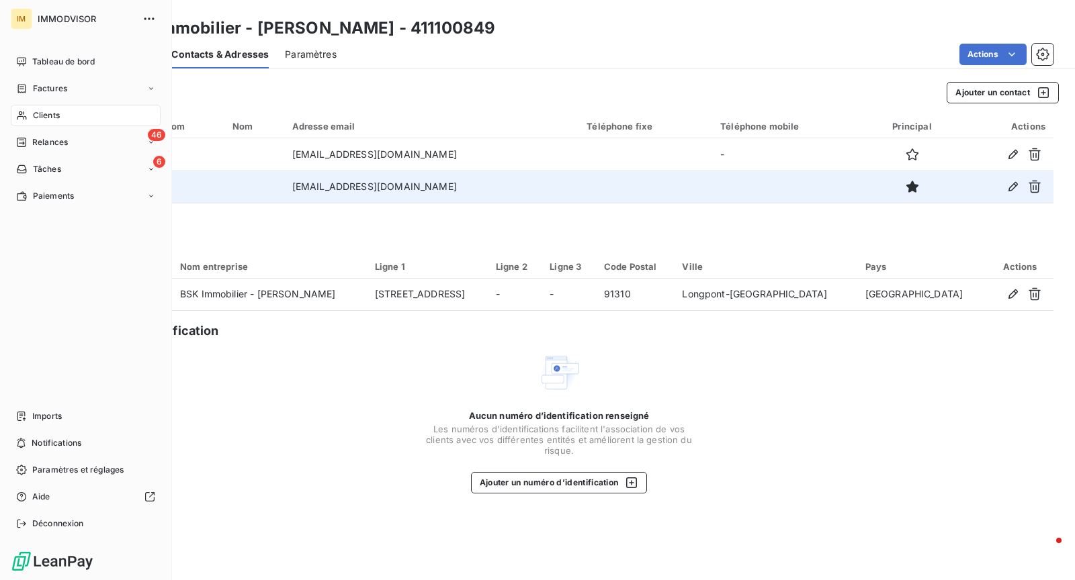
click at [31, 121] on div "Clients" at bounding box center [86, 115] width 150 height 21
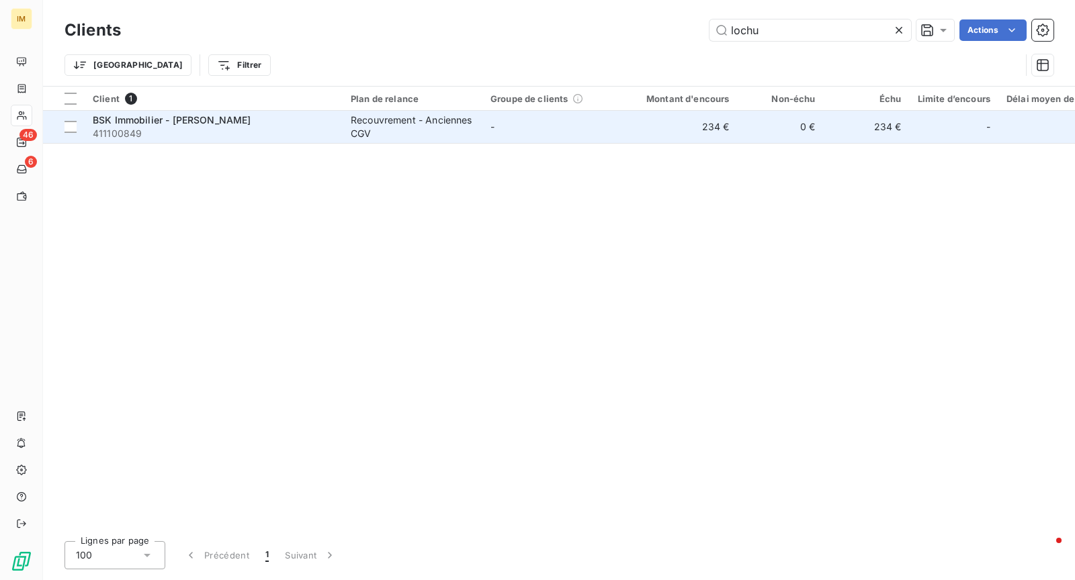
click at [197, 128] on span "411100849" at bounding box center [214, 133] width 242 height 13
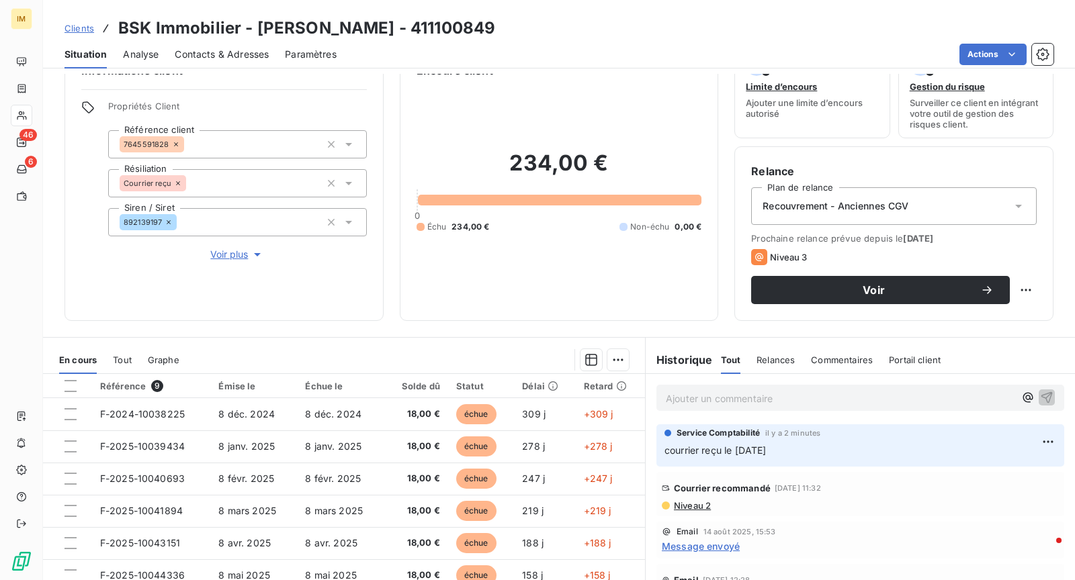
scroll to position [127, 0]
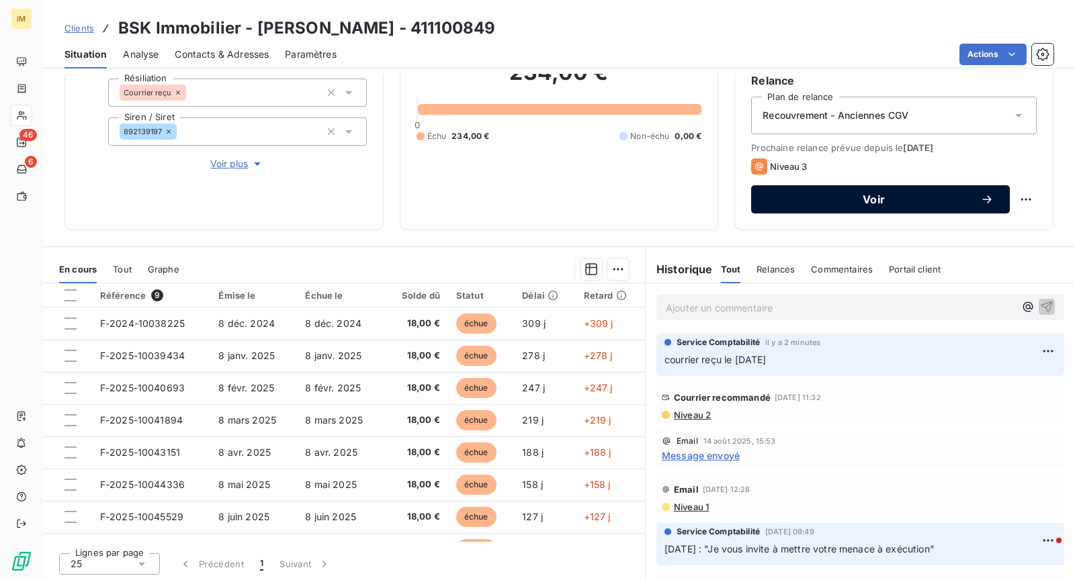
click at [881, 197] on span "Voir" at bounding box center [873, 199] width 213 height 11
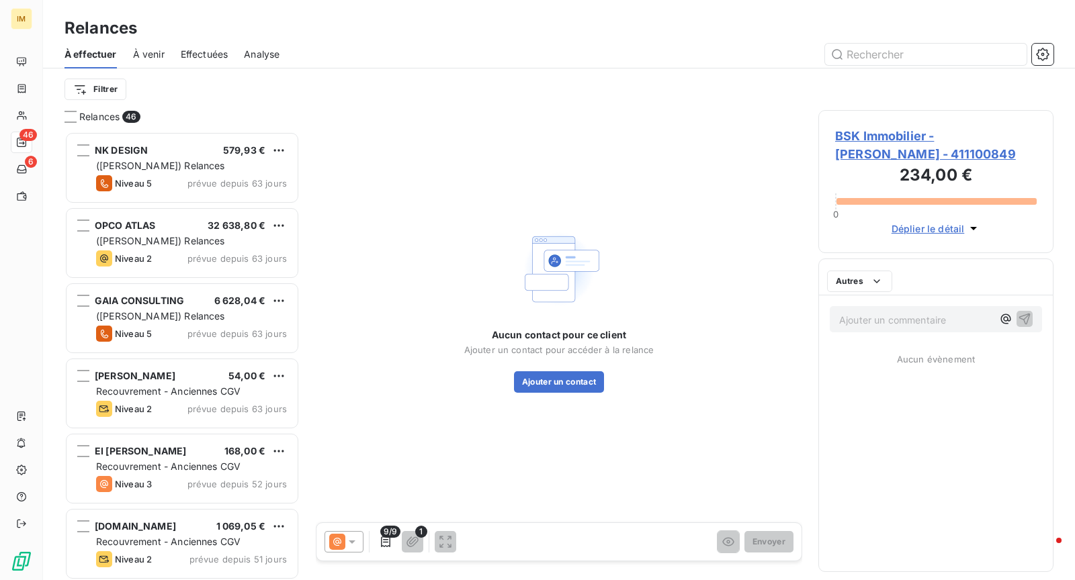
scroll to position [438, 224]
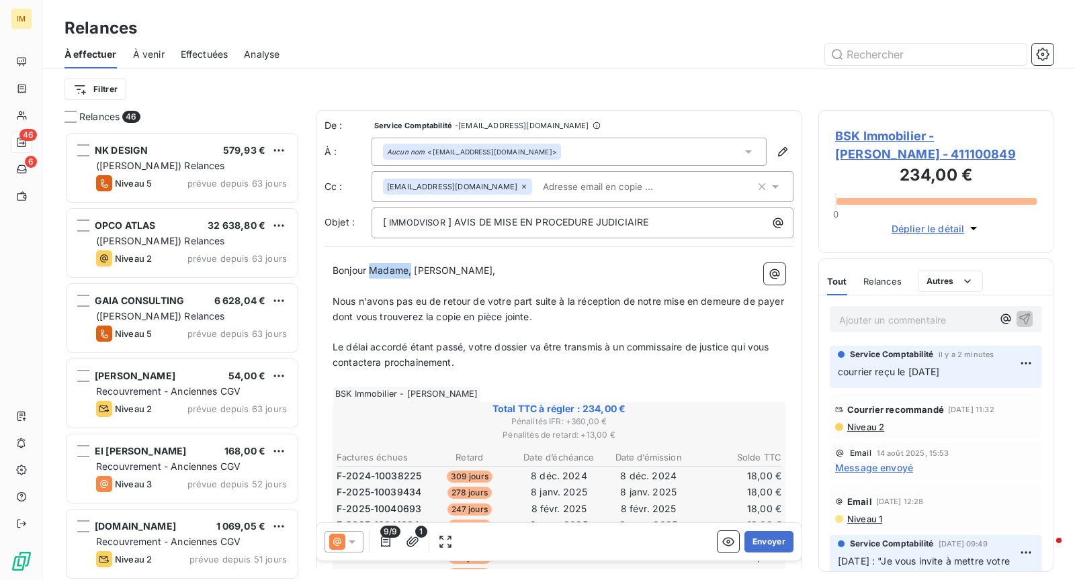
drag, startPoint x: 413, startPoint y: 271, endPoint x: 371, endPoint y: 274, distance: 42.4
click at [371, 274] on span "Bonjour Madame, [PERSON_NAME]," at bounding box center [413, 270] width 163 height 11
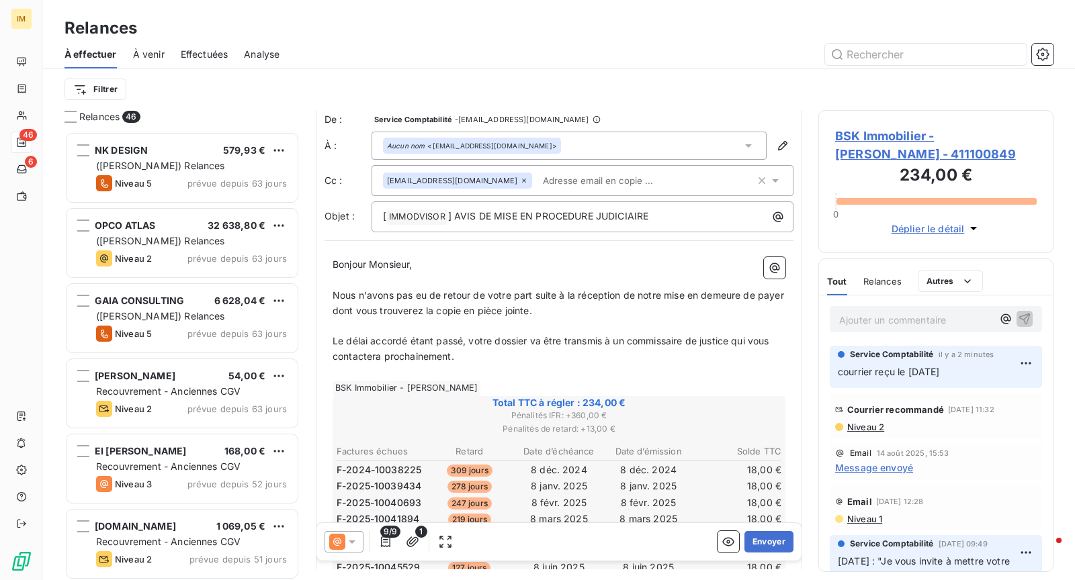
scroll to position [0, 0]
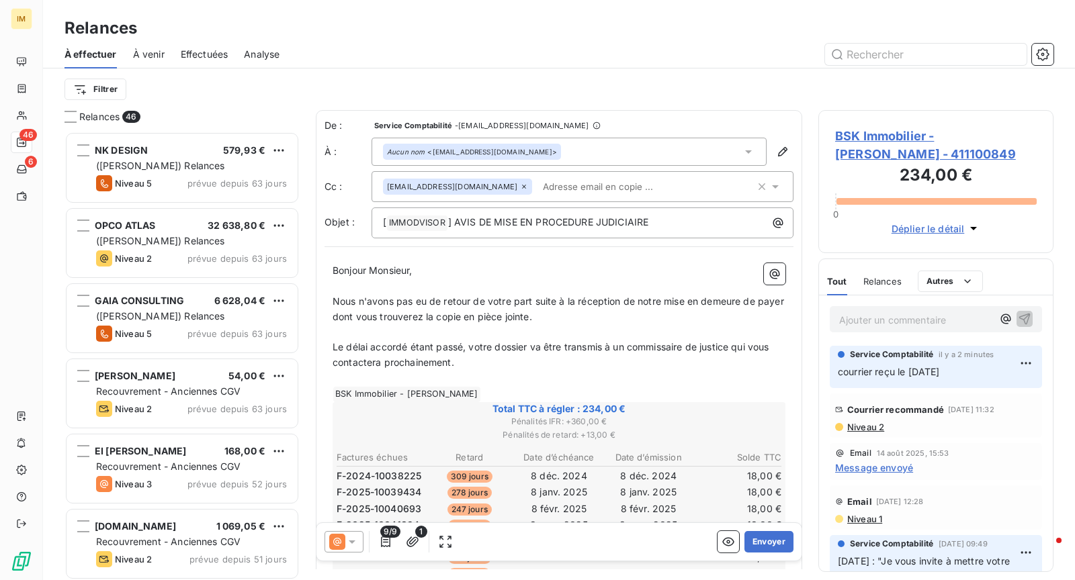
click at [583, 316] on p "Nous n'avons pas eu de retour de votre part suite à la réception de notre mise …" at bounding box center [558, 309] width 453 height 31
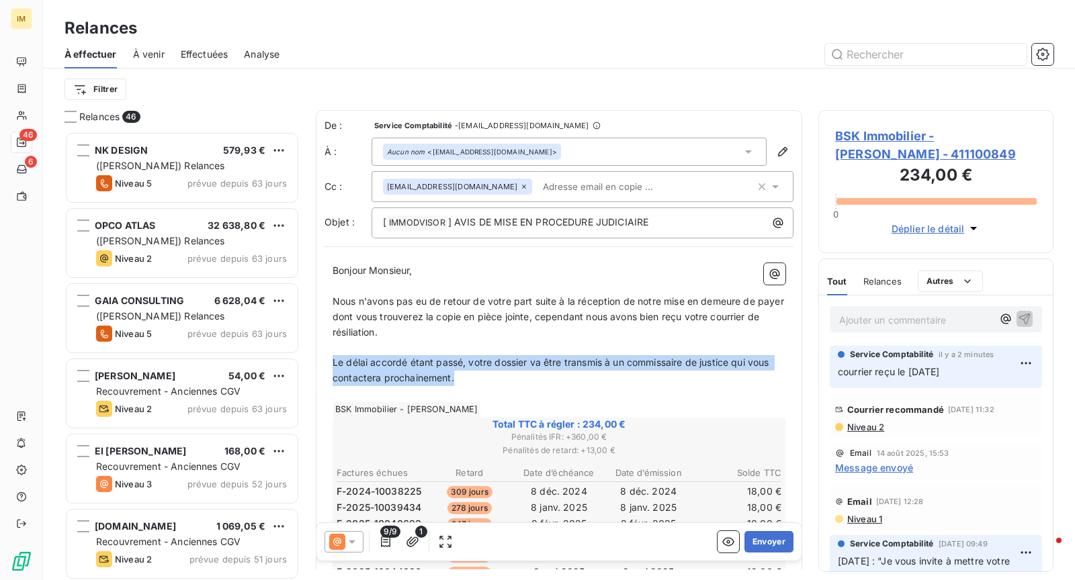
drag, startPoint x: 470, startPoint y: 384, endPoint x: 324, endPoint y: 363, distance: 147.3
click at [324, 363] on div "Bonjour Monsieur, ﻿ Nous n'avons pas eu de retour de votre part suite à la réce…" at bounding box center [558, 562] width 469 height 615
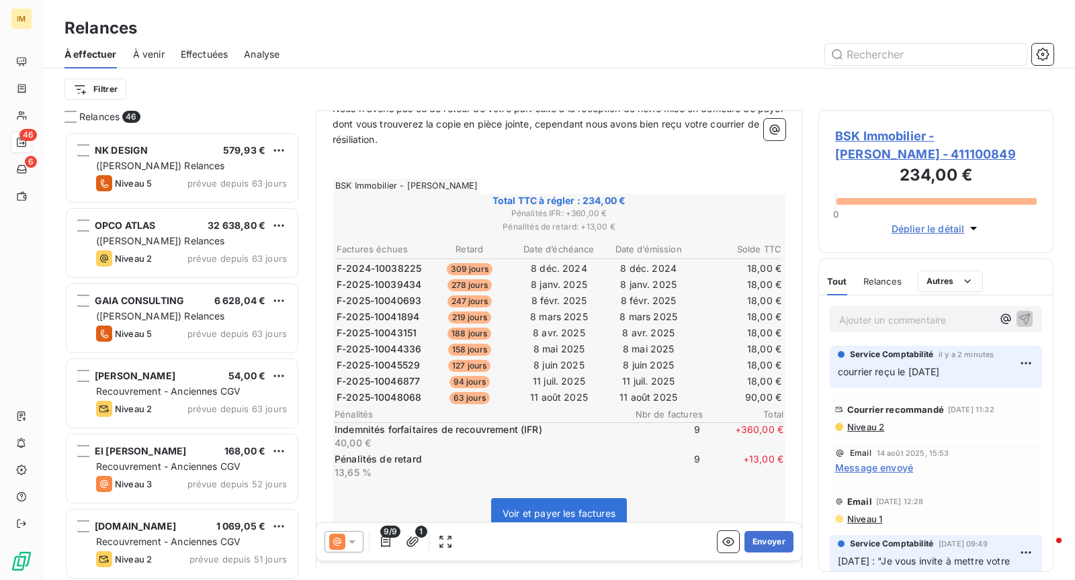
scroll to position [69, 0]
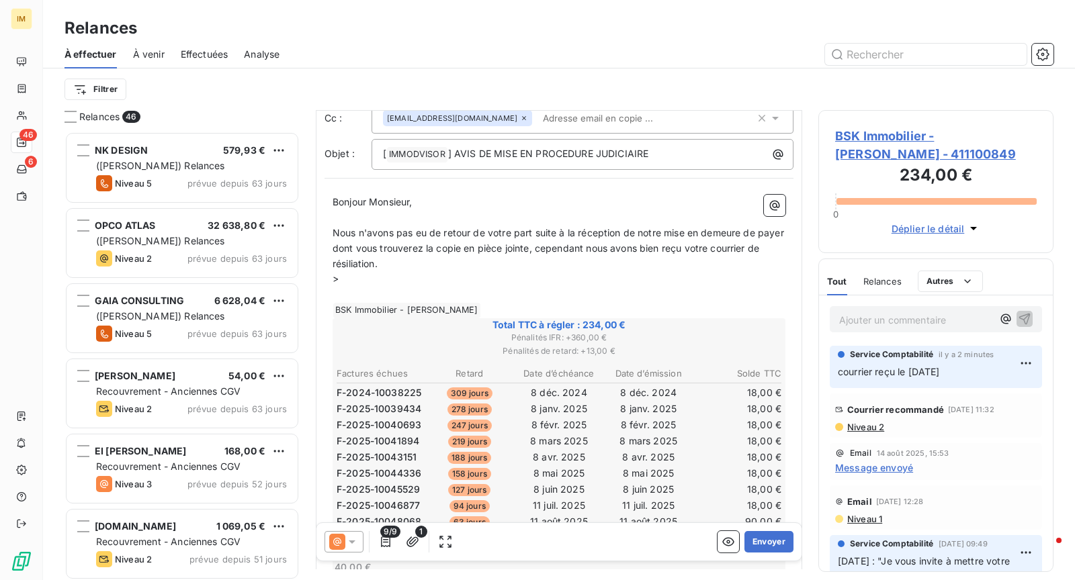
click at [470, 267] on p "Nous n'avons pas eu de retour de votre part suite à la réception de notre mise …" at bounding box center [558, 249] width 453 height 46
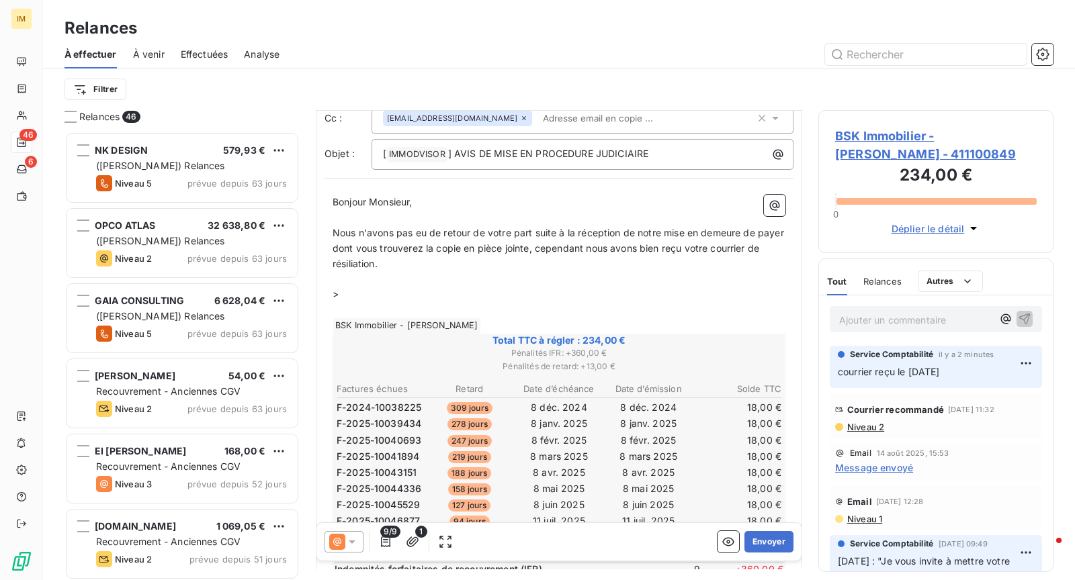
click at [354, 283] on p "﻿" at bounding box center [558, 278] width 453 height 15
click at [352, 290] on p ">" at bounding box center [558, 294] width 453 height 15
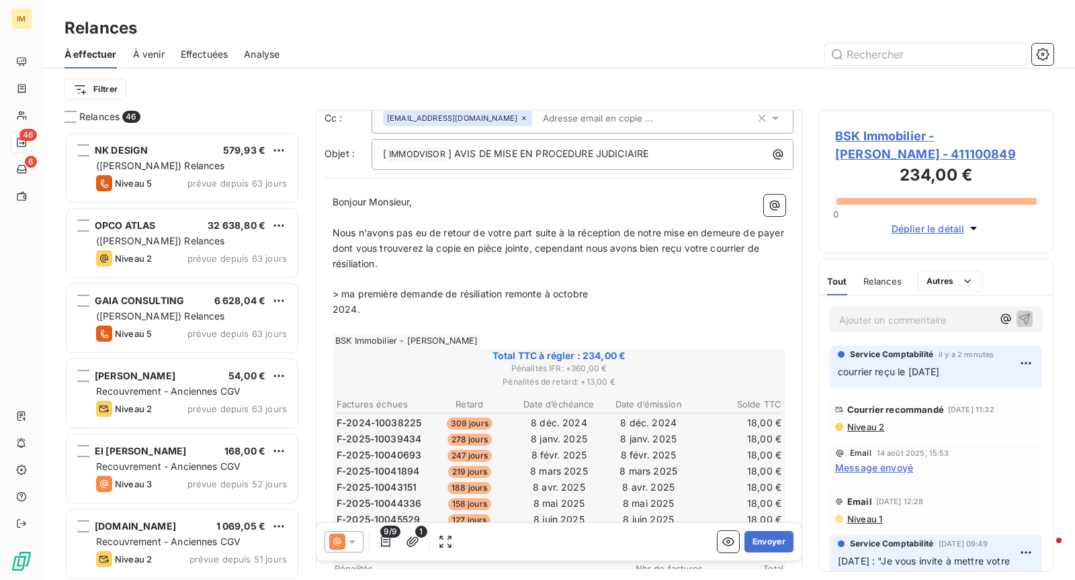
click at [345, 292] on span "> ma première demande de résiliation remonte à octobre" at bounding box center [459, 293] width 255 height 11
click at [343, 289] on span "> ma première demande de résiliation remonte à octobre" at bounding box center [459, 293] width 255 height 11
click at [330, 302] on div "Bonjour Monsieur, ﻿ Nous n'avons pas eu de retour de votre part suite à la réce…" at bounding box center [558, 494] width 469 height 615
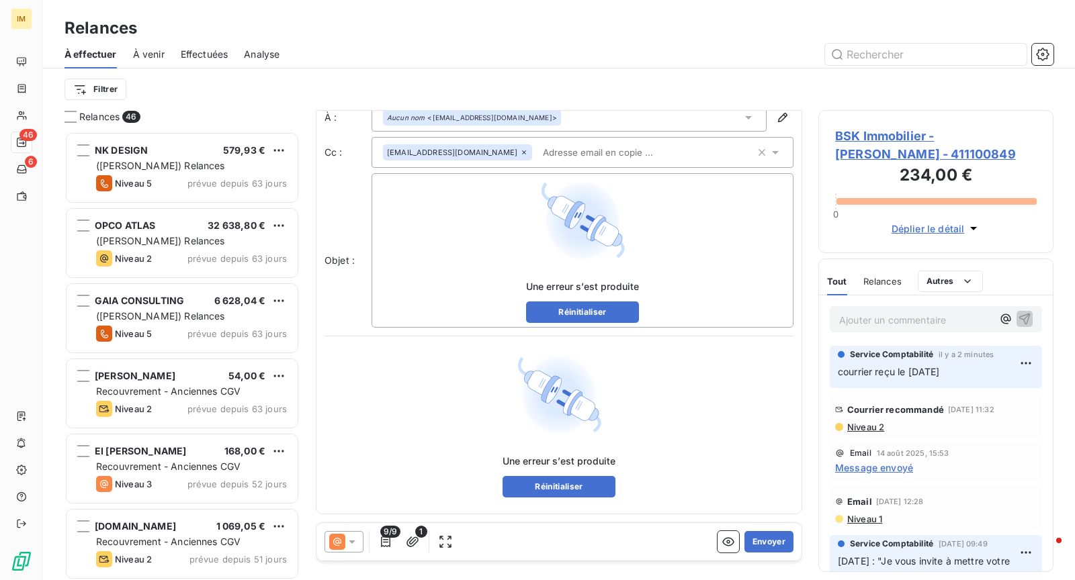
click at [335, 303] on div "Objet : Une erreur s’est produite Réinitialiser" at bounding box center [558, 250] width 469 height 154
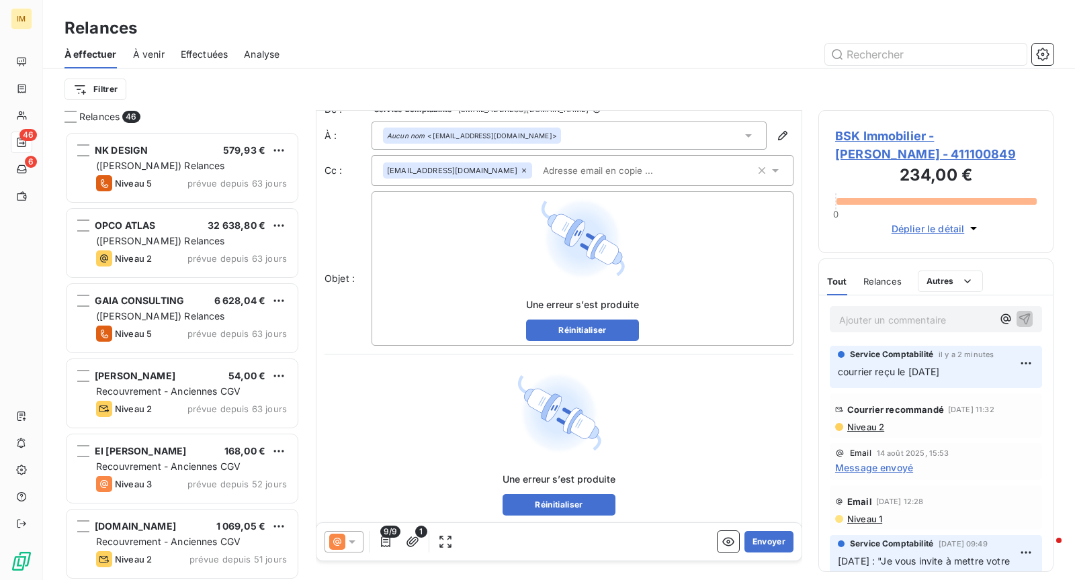
scroll to position [32, 0]
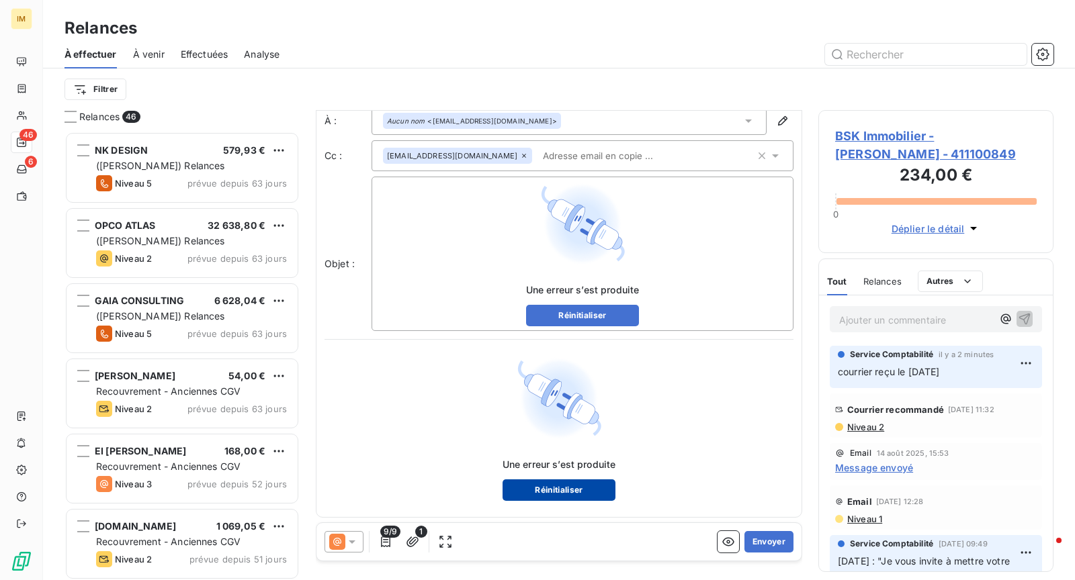
click at [595, 480] on button "Réinitialiser" at bounding box center [559, 490] width 114 height 21
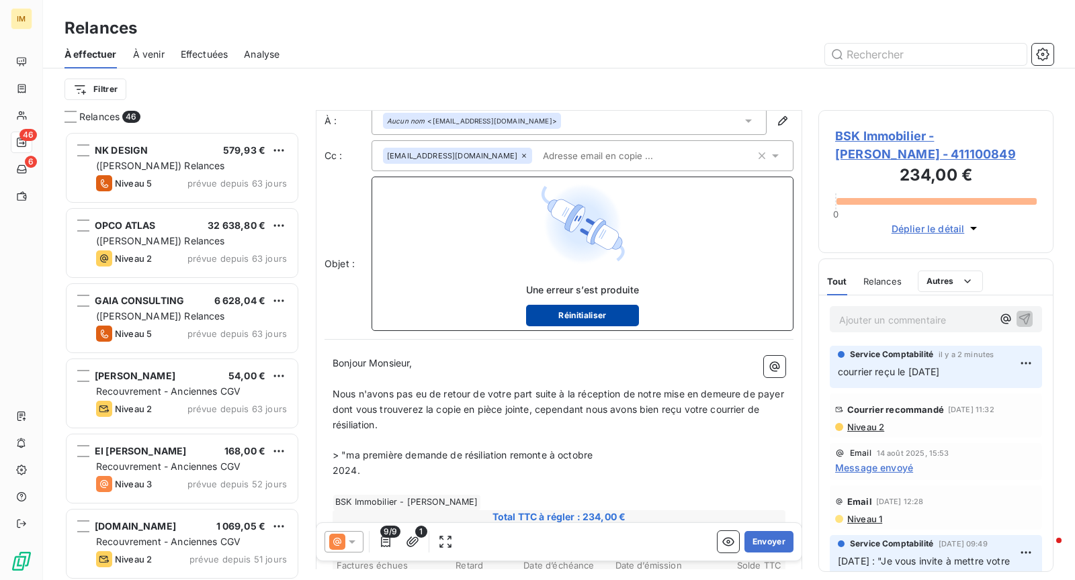
click at [581, 307] on button "Réinitialiser" at bounding box center [583, 315] width 114 height 21
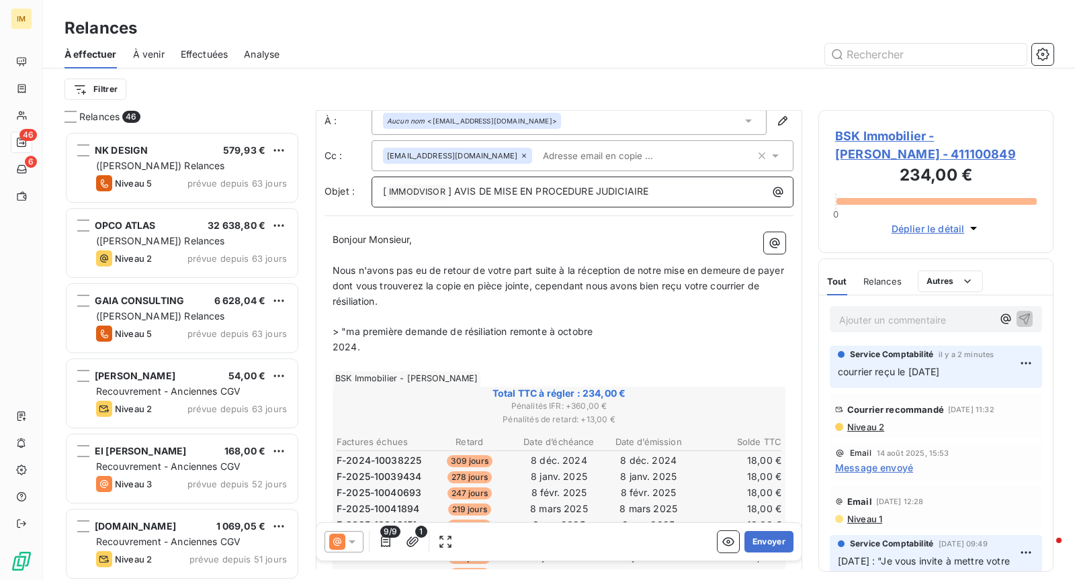
click at [594, 324] on p "> "ma première demande de résiliation remonte à octobre" at bounding box center [558, 331] width 453 height 15
click at [598, 327] on p "> "ma première demande de résiliation remonte à octobre" at bounding box center [558, 331] width 453 height 15
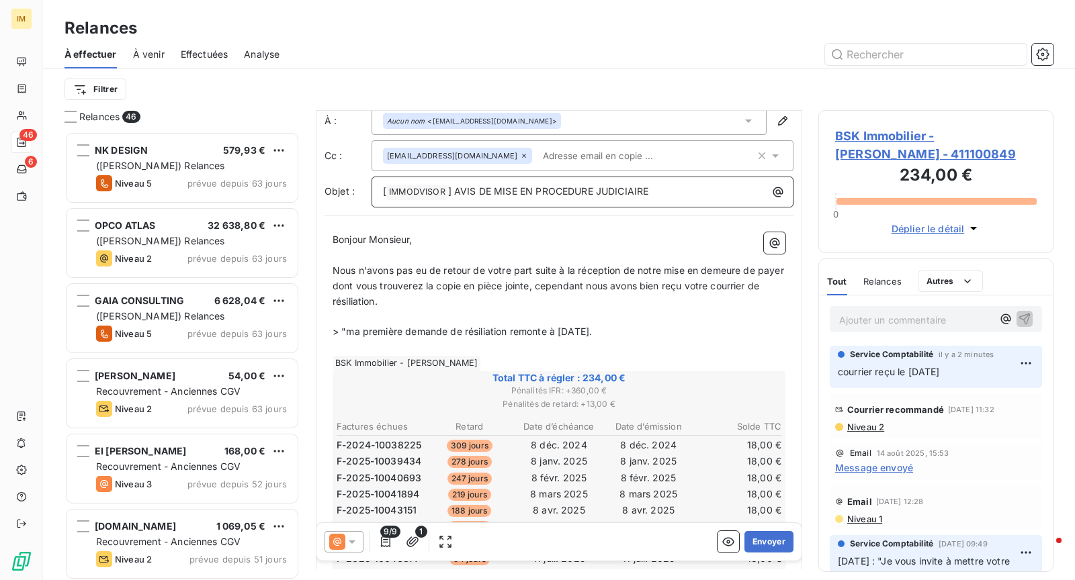
click at [639, 334] on p "> "ma première demande de résiliation remonte à [DATE]." at bounding box center [558, 331] width 453 height 15
click at [337, 334] on span "> "ma première demande de résiliation remonte à [DATE]"" at bounding box center [462, 331] width 261 height 11
click at [673, 324] on p "- "ma première demande de résiliation remonte à [DATE]"" at bounding box center [558, 331] width 453 height 15
click at [660, 340] on p "﻿" at bounding box center [558, 347] width 453 height 15
click at [595, 349] on p "> Nous vous avons demandé d'envoyer votre courrier" at bounding box center [558, 347] width 453 height 15
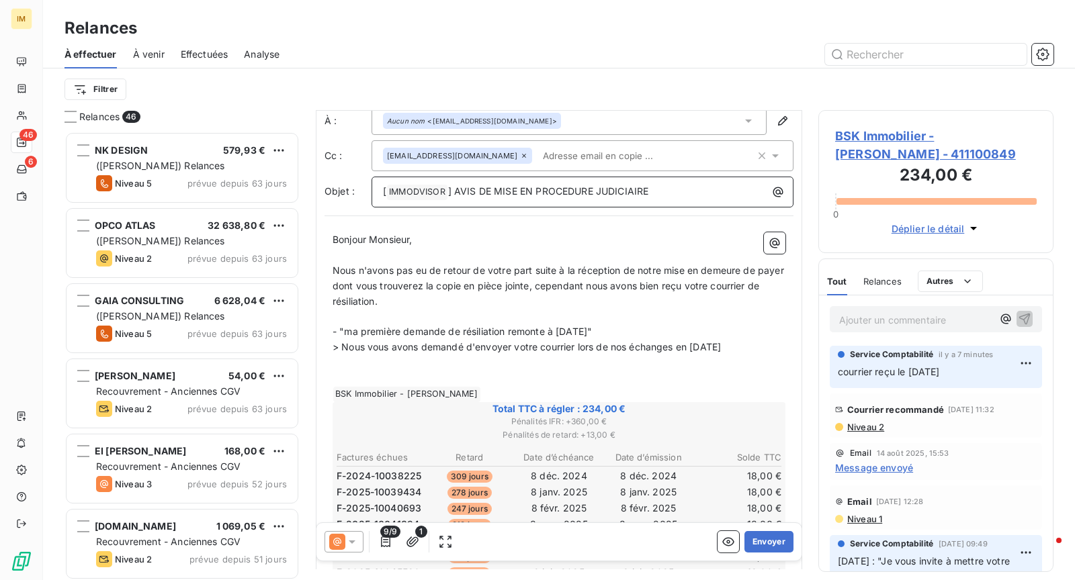
click at [768, 346] on p "> Nous vous avons demandé d'envoyer votre courrier lors de nos échanges en [DAT…" at bounding box center [558, 347] width 453 height 15
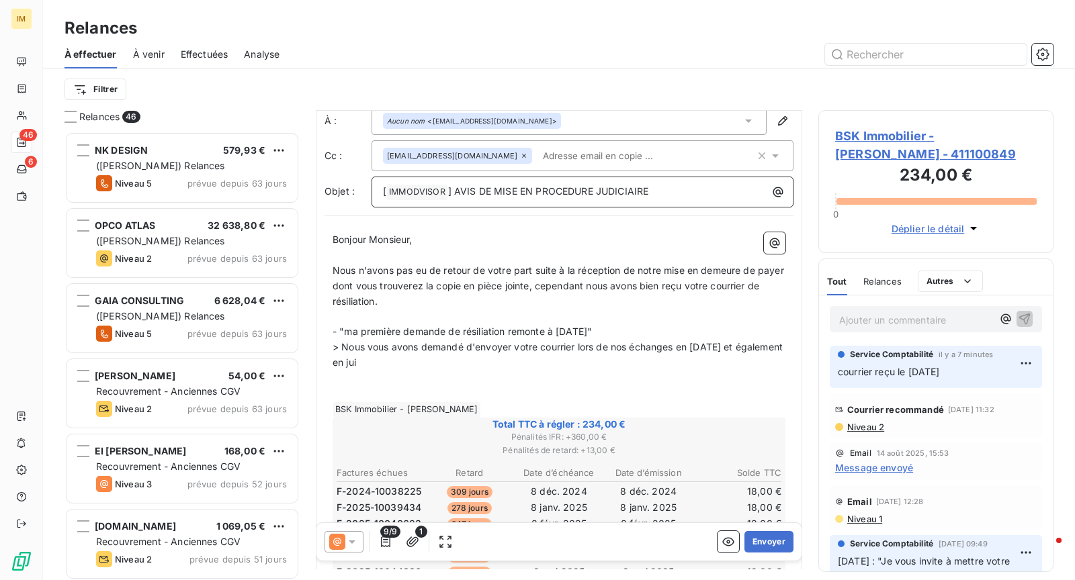
click at [341, 362] on span "> Nous vous avons demandé d'envoyer votre courrier lors de nos échanges en [DAT…" at bounding box center [558, 354] width 453 height 27
drag, startPoint x: 391, startPoint y: 357, endPoint x: 396, endPoint y: 406, distance: 49.9
click at [391, 358] on span "> Nous vous avons demandé d'envoyer votre courrier lors de nos échanges en [DAT…" at bounding box center [540, 354] width 416 height 27
drag, startPoint x: 447, startPoint y: 361, endPoint x: 404, endPoint y: 375, distance: 45.2
click at [407, 362] on span "> Nous vous avons demandé d'envoyer votre courrier lors de nos échanges en [DAT…" at bounding box center [540, 354] width 416 height 27
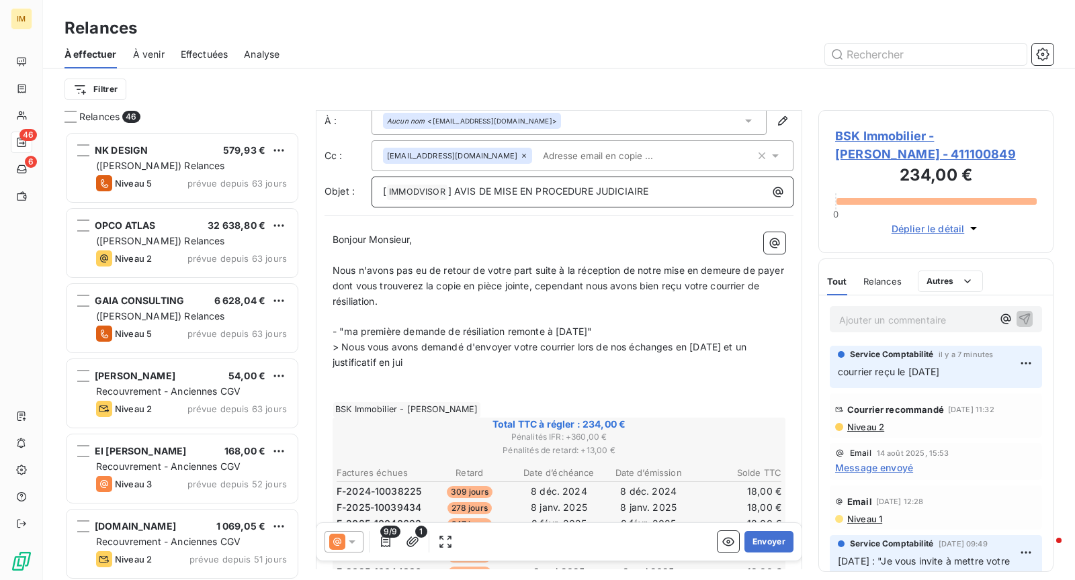
click at [457, 361] on p "> Nous vous avons demandé d'envoyer votre courrier lors de nos échanges en [DAT…" at bounding box center [558, 355] width 453 height 31
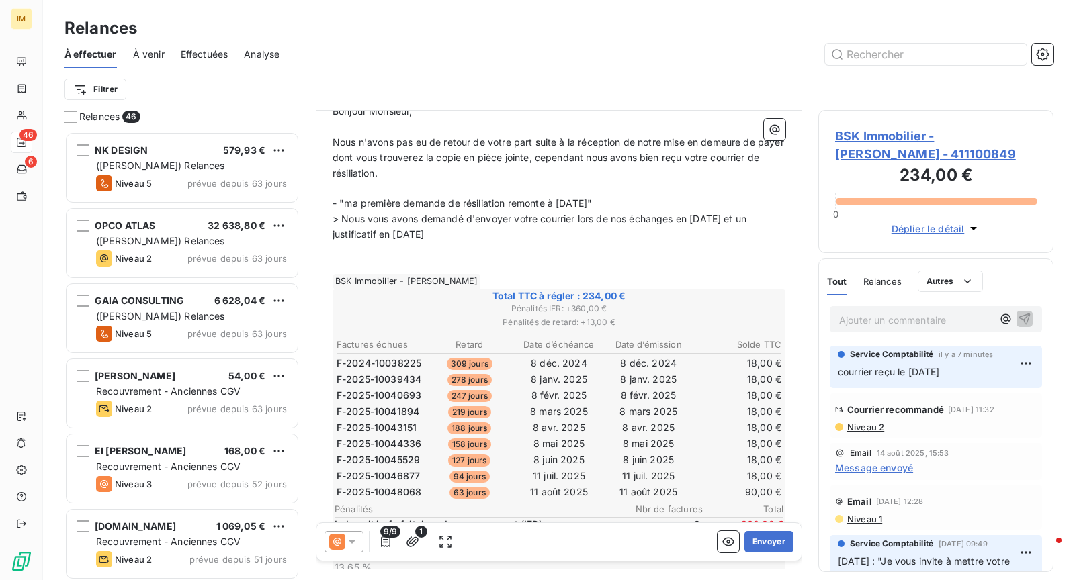
scroll to position [164, 0]
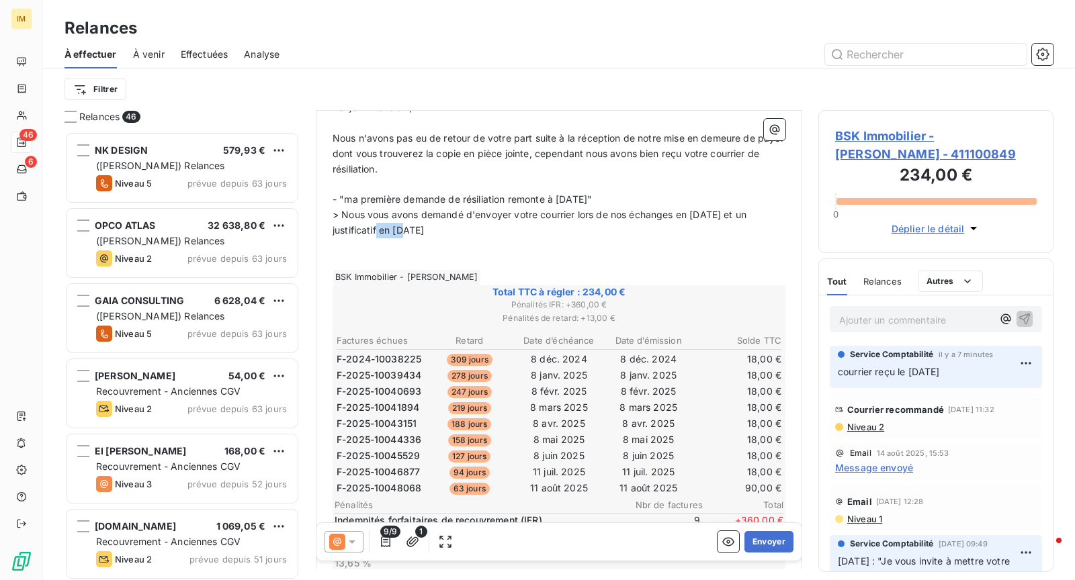
drag, startPoint x: 378, startPoint y: 232, endPoint x: 402, endPoint y: 230, distance: 24.2
click at [402, 231] on span "> Nous vous avons demandé d'envoyer votre courrier lors de nos échanges en [DAT…" at bounding box center [540, 222] width 416 height 27
click at [415, 231] on span "> Nous vous avons demandé d'envoyer votre courrier lors de nos échanges en [DAT…" at bounding box center [540, 222] width 416 height 27
click at [403, 225] on span "> Nous vous avons demandé d'envoyer votre courrier lors de nos échanges en [DAT…" at bounding box center [540, 222] width 416 height 27
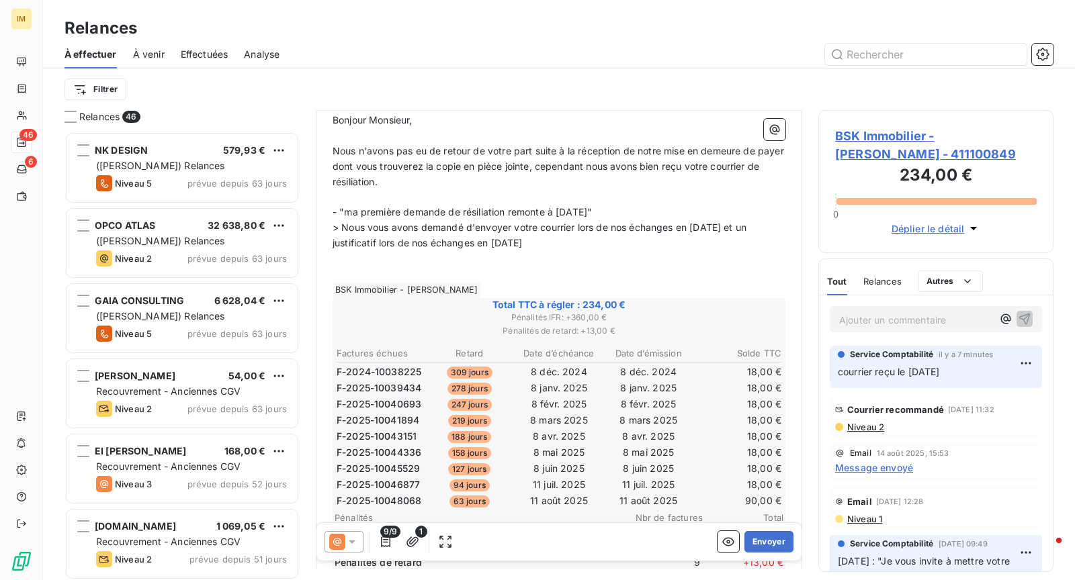
scroll to position [148, 0]
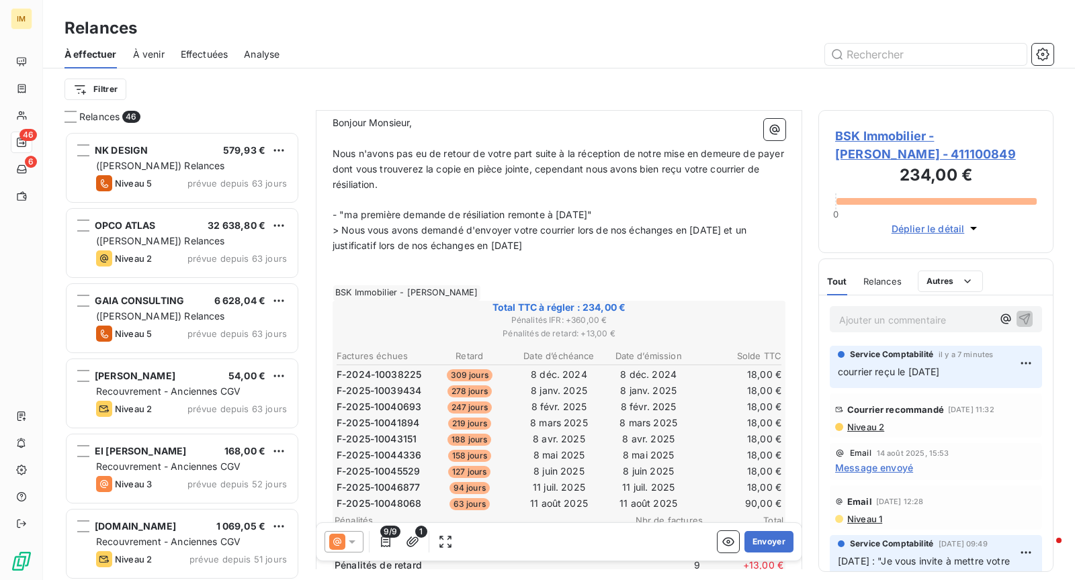
click at [404, 208] on p "- "ma première demande de résiliation remonte à [DATE]"" at bounding box center [558, 215] width 453 height 15
click at [408, 199] on p "﻿" at bounding box center [558, 199] width 453 height 15
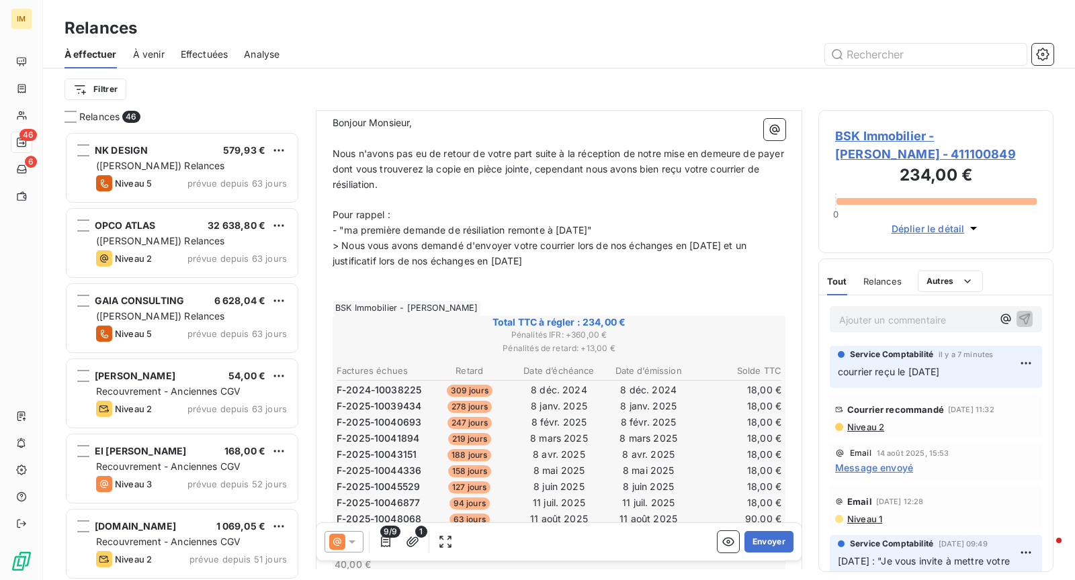
click at [348, 224] on span "- "ma première demande de résiliation remonte à [DATE]"" at bounding box center [461, 229] width 259 height 11
click at [346, 225] on span "- "votre première demande de résiliation remonte à [DATE]"" at bounding box center [466, 229] width 269 height 11
click at [596, 261] on p "> Nous vous avons demandé d'envoyer votre courrier lors de nos échanges en [DAT…" at bounding box center [558, 253] width 453 height 31
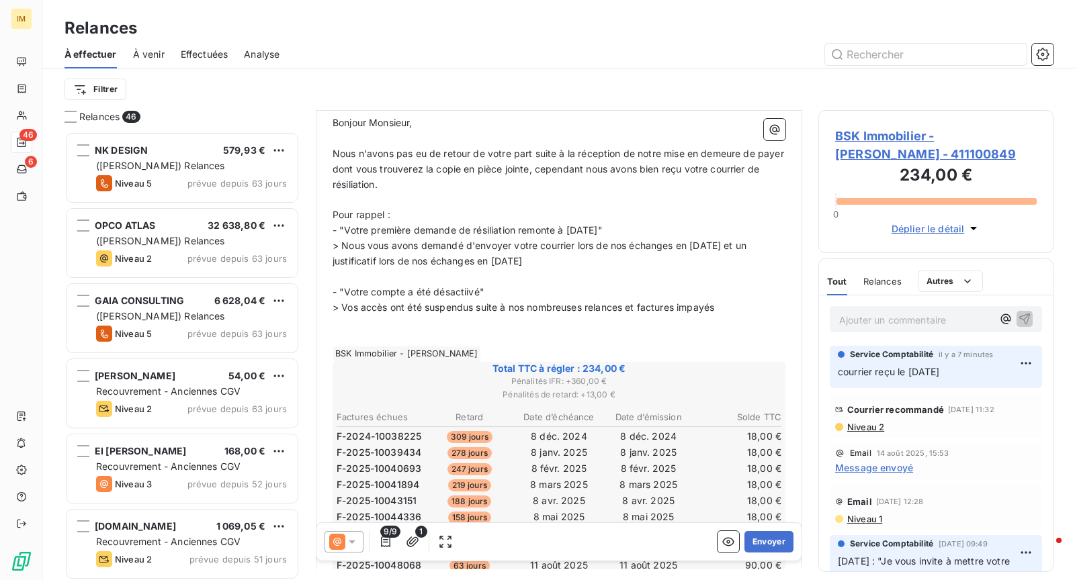
drag, startPoint x: 476, startPoint y: 298, endPoint x: 480, endPoint y: 311, distance: 13.6
click at [476, 300] on p "> Vos accès ont été suspendus suite à nos nombreuses relances et factures impay…" at bounding box center [558, 307] width 453 height 15
click at [411, 315] on p "> Vos accès ont été suspendus le [DATE] suite à nos nombreuses relances et fact…" at bounding box center [558, 307] width 453 height 15
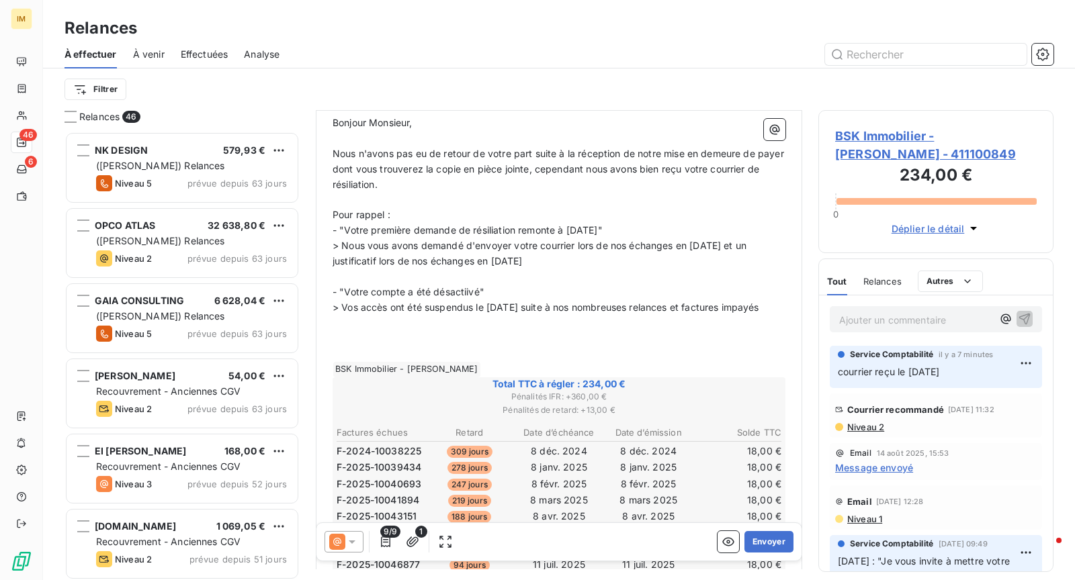
click at [459, 290] on span "- "Votre compte a été désactiivé"" at bounding box center [408, 291] width 152 height 11
click at [415, 316] on p "> Vos accès ont été suspendus le [DATE] suite à nos nombreuses relances et fact…" at bounding box center [558, 307] width 453 height 15
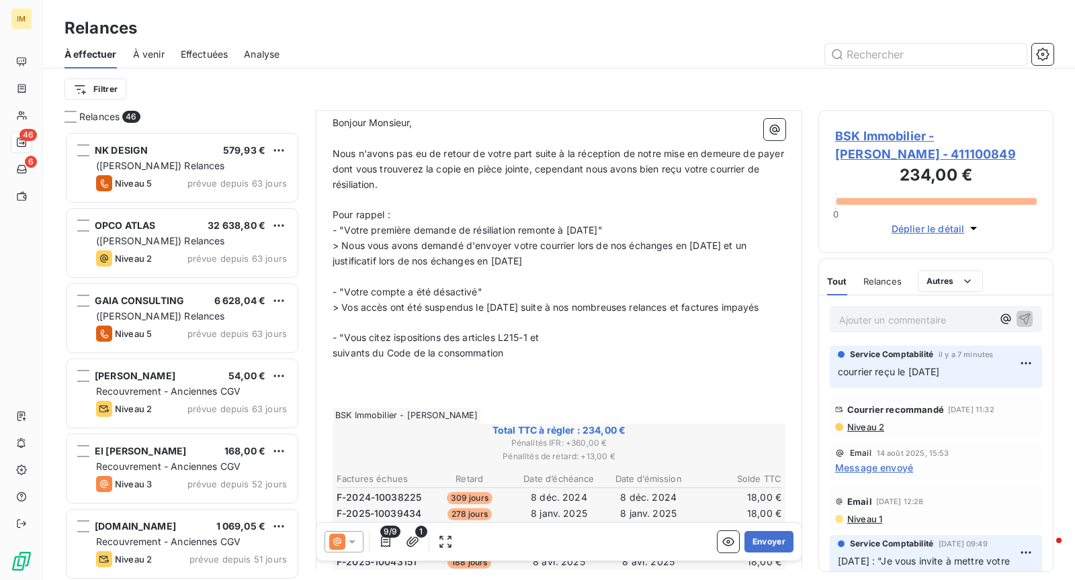
click at [392, 343] on span "- "Vous citez ispositions des articles L215-1 et" at bounding box center [435, 337] width 206 height 11
click at [495, 343] on span "- "Vous citez les d ispositions des articles L215-1 et" at bounding box center [447, 337] width 230 height 11
drag, startPoint x: 474, startPoint y: 353, endPoint x: 410, endPoint y: 350, distance: 63.9
click at [410, 343] on span "- "Vous citez les d ispositions des articles L215-1 et" at bounding box center [447, 337] width 230 height 11
click at [496, 346] on p "- "Vous citez les articles L215-1 et" at bounding box center [558, 337] width 453 height 15
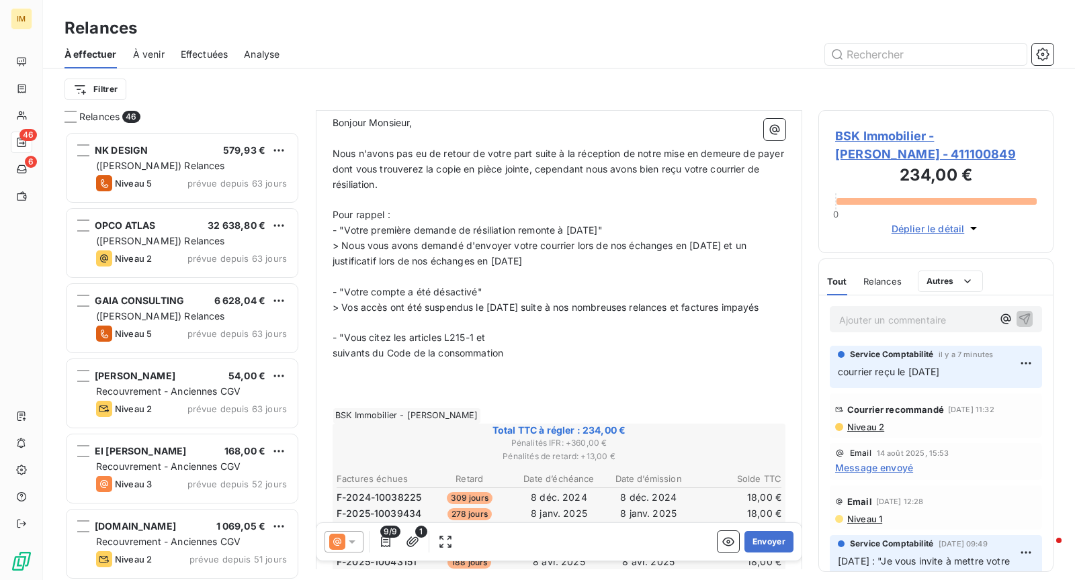
click at [335, 359] on span "suivants du Code de la consommation" at bounding box center [417, 352] width 171 height 11
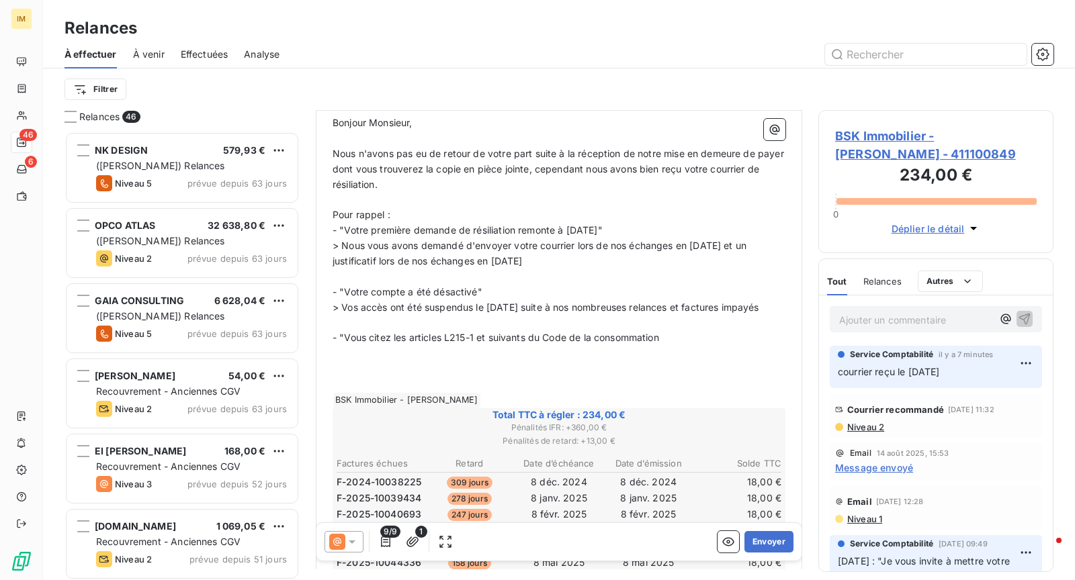
click at [713, 346] on p "- "Vous citez les articles L215-1 et suivants du Code de la consommation" at bounding box center [558, 337] width 453 height 15
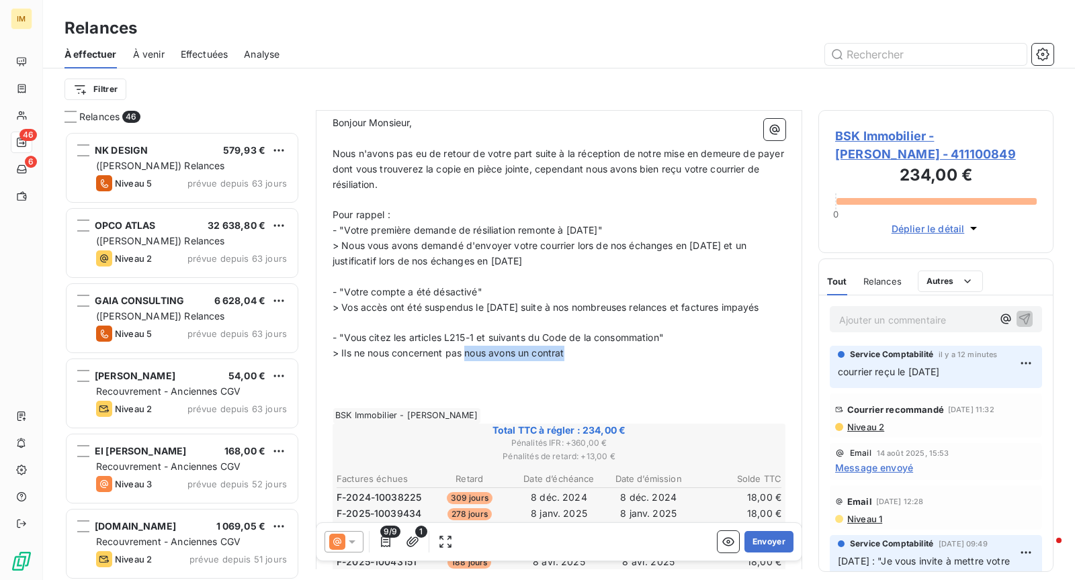
drag, startPoint x: 466, startPoint y: 367, endPoint x: 635, endPoint y: 365, distance: 168.6
click at [635, 361] on p "> Ils ne nous concernent pas nous avons un contrat" at bounding box center [558, 353] width 453 height 15
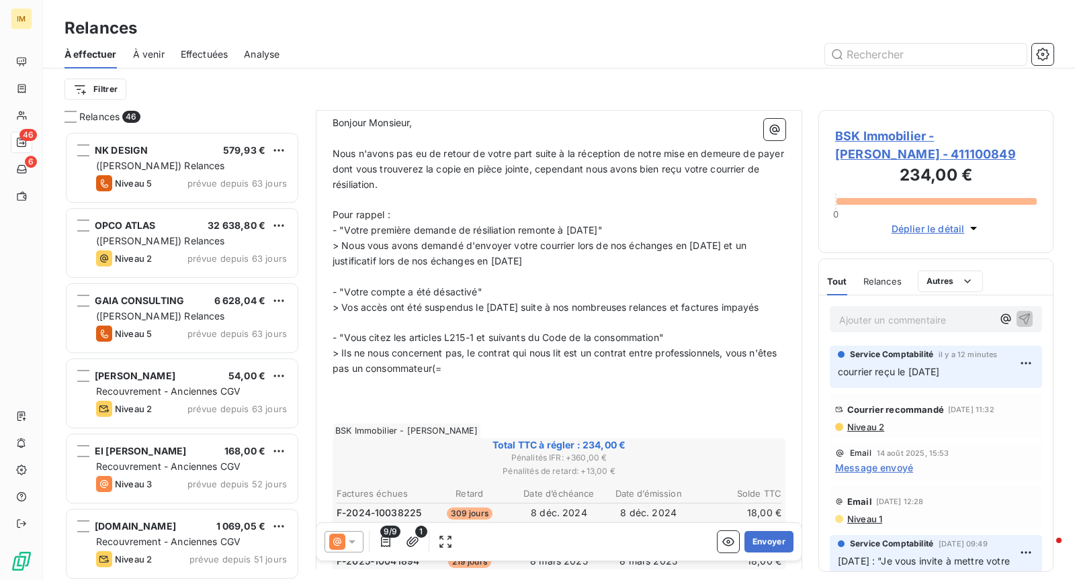
click at [464, 374] on span "> Ils ne nous concernent pas, le contrat qui nous lit est un contrat entre prof…" at bounding box center [555, 360] width 447 height 27
drag, startPoint x: 477, startPoint y: 383, endPoint x: 486, endPoint y: 390, distance: 11.6
click at [478, 374] on span "> Ils ne nous concernent pas, le contrat qui nous lit est un contrat entre prof…" at bounding box center [555, 360] width 447 height 27
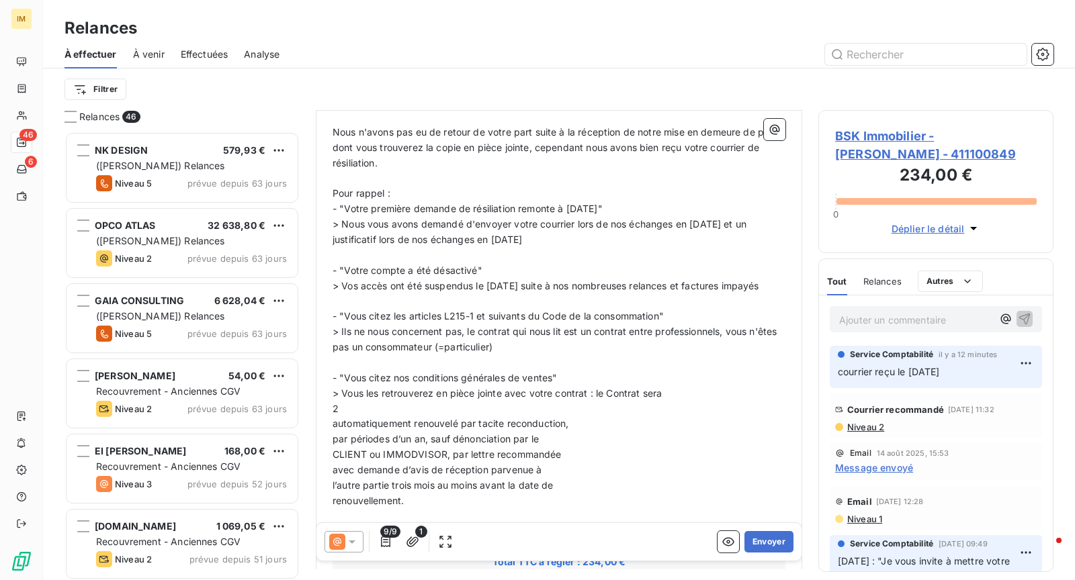
scroll to position [260, 0]
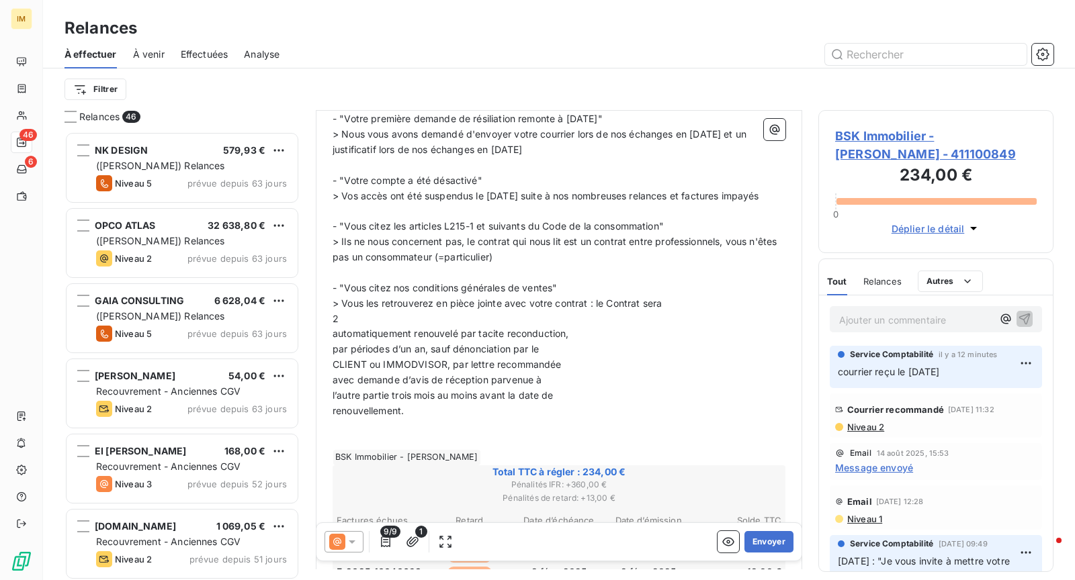
click at [591, 309] on span "> Vous les retrouverez en pièce jointe avec votre contrat : le Contrat sera" at bounding box center [496, 303] width 329 height 11
click at [687, 309] on span "> Vous les retrouverez en pièce jointe avec votre contrat, signé le [DATE] : le…" at bounding box center [534, 303] width 404 height 11
click at [412, 327] on p "2" at bounding box center [558, 319] width 453 height 15
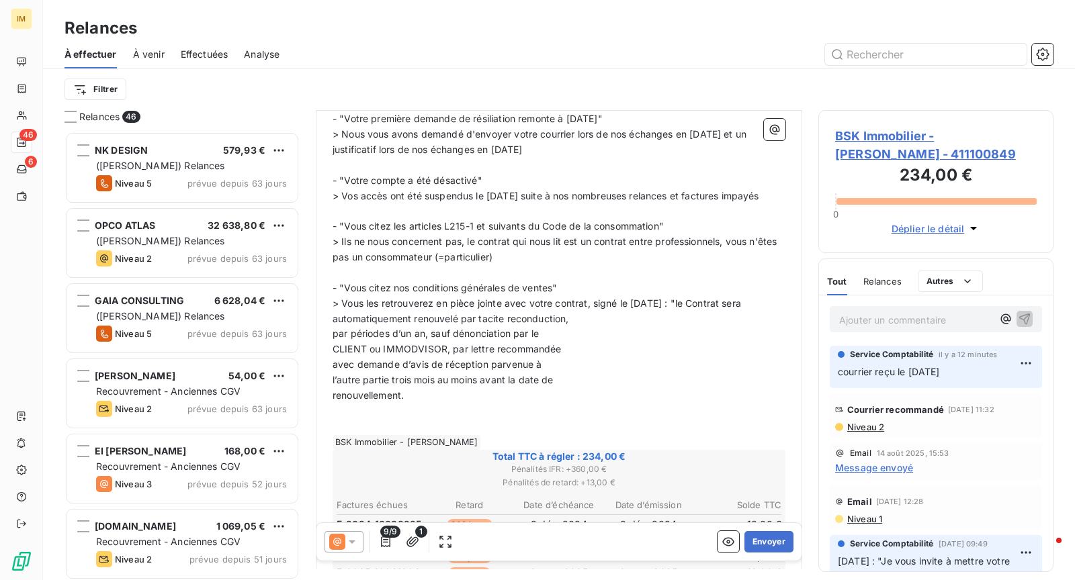
click at [592, 327] on p "> Vous les retrouverez en pièce jointe avec votre contrat, signé le [DATE] : "l…" at bounding box center [558, 311] width 453 height 31
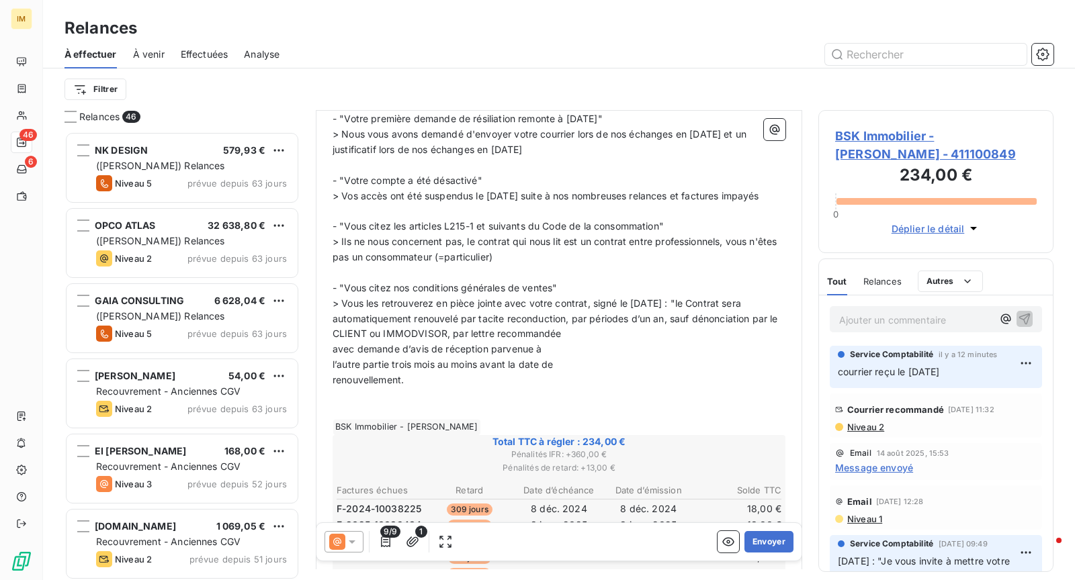
click at [543, 327] on p "> Vous les retrouverez en pièce jointe avec votre contrat, signé le [DATE] : "l…" at bounding box center [558, 311] width 453 height 31
click at [592, 343] on p "> Vous les retrouverez en pièce jointe avec votre contrat, signé le [DATE] : "l…" at bounding box center [558, 319] width 453 height 46
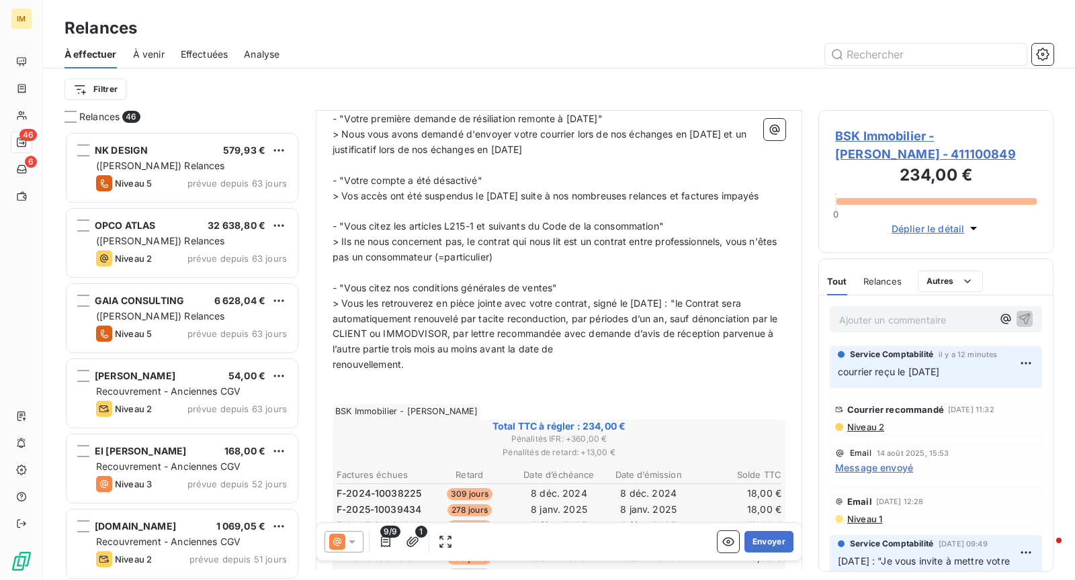
click at [379, 343] on p "> Vous les retrouverez en pièce jointe avec votre contrat, signé le [DATE] : "l…" at bounding box center [558, 319] width 453 height 46
click at [608, 358] on p "> Vous les retrouverez en pièce jointe avec votre contrat, signé le [DATE] : "l…" at bounding box center [558, 327] width 453 height 62
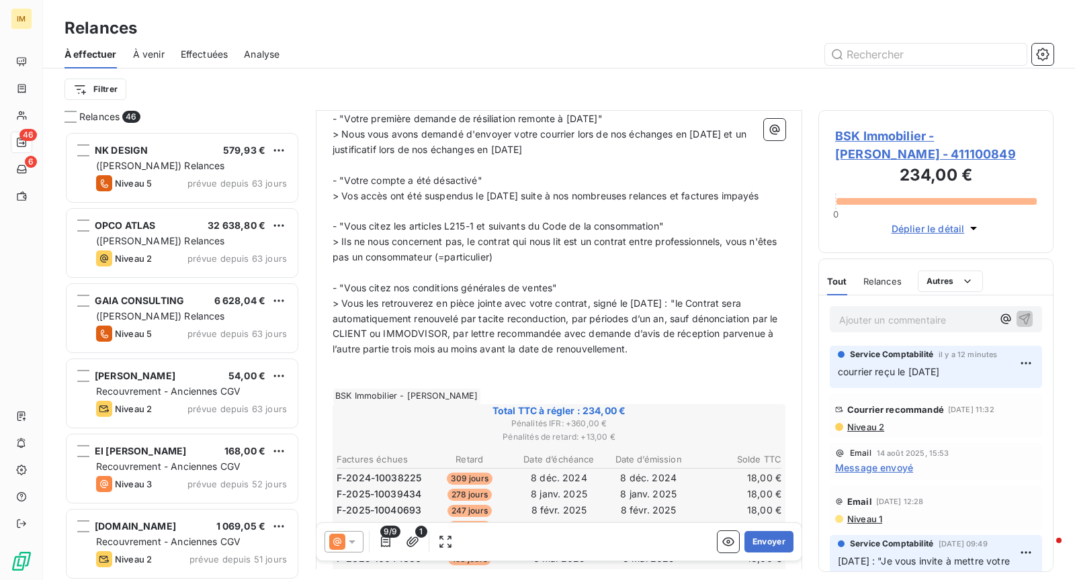
click at [690, 358] on p "> Vous les retrouverez en pièce jointe avec votre contrat, signé le [DATE] : "l…" at bounding box center [558, 327] width 453 height 62
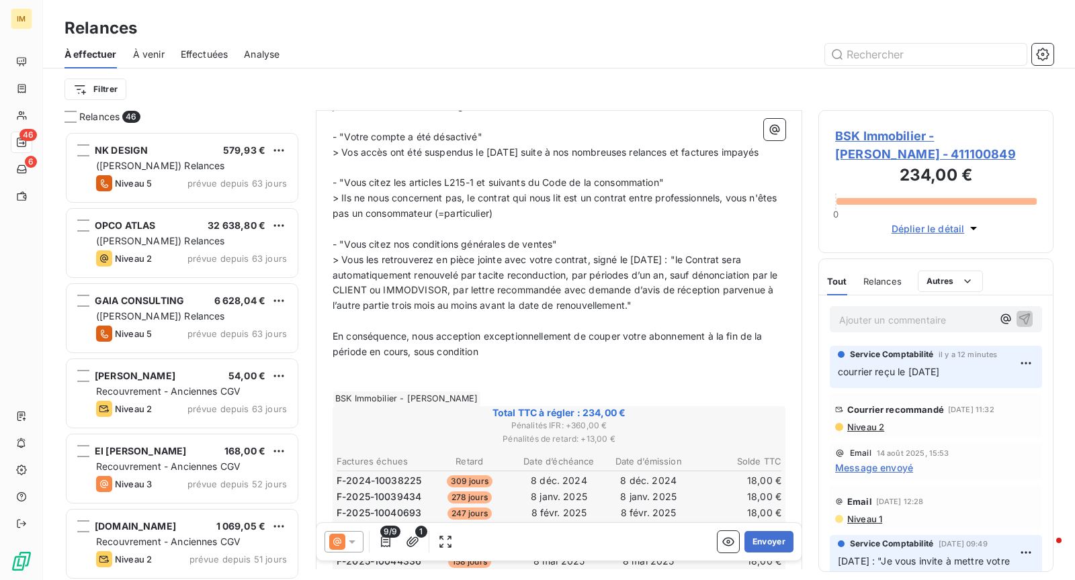
scroll to position [380, 0]
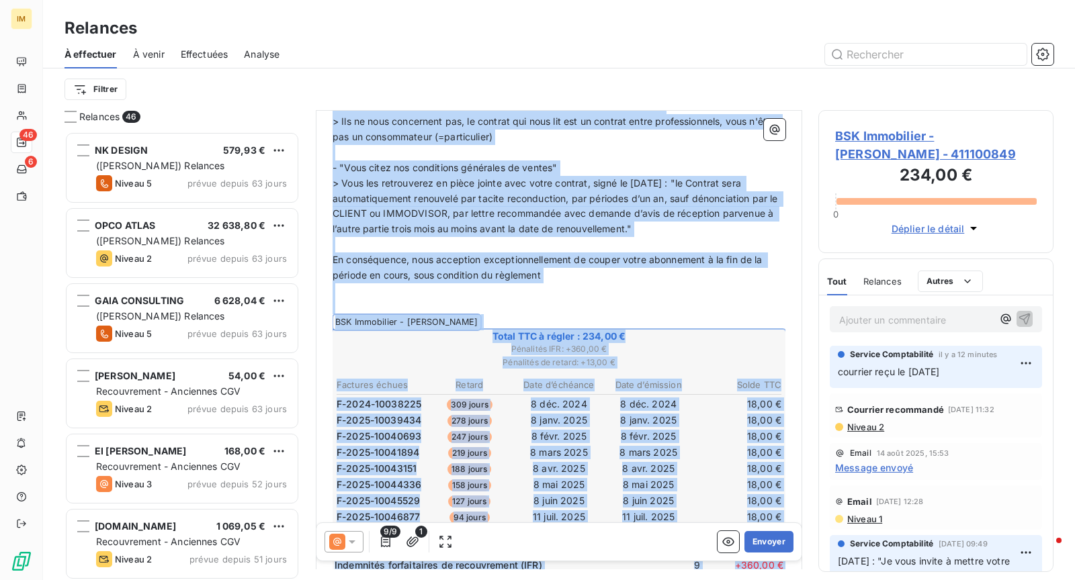
copy div "Loremip Dolorsit, ﻿ Amet c'adipi eli se do eiusmo te incid utla etdol m al enim…"
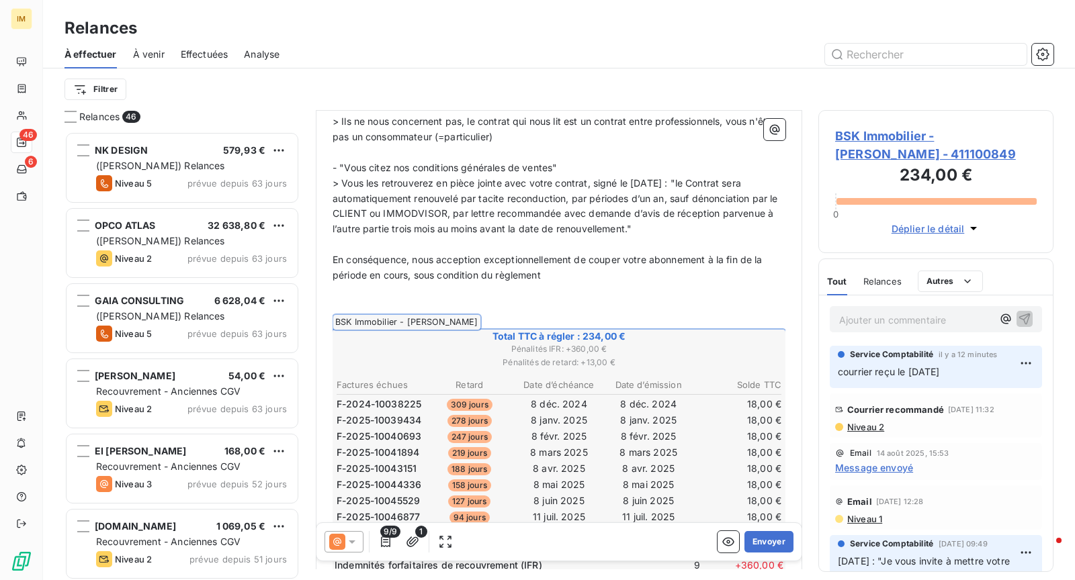
click at [645, 314] on p "﻿" at bounding box center [558, 306] width 453 height 15
click at [646, 299] on p "﻿" at bounding box center [558, 290] width 453 height 15
click at [475, 272] on span "En conséquence, nous acception exceptionnellement de couper votre abonnement à …" at bounding box center [548, 267] width 433 height 27
click at [481, 271] on span "En conséquence, nous accepton exceptionnellement de couper votre abonnement à l…" at bounding box center [547, 267] width 431 height 27
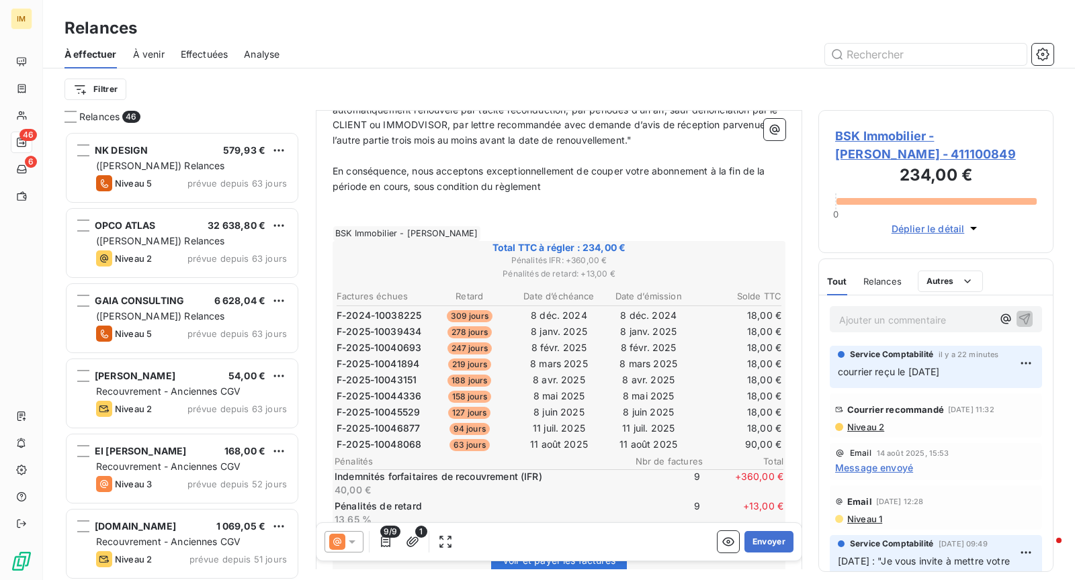
scroll to position [470, 0]
click at [564, 193] on p "En conséquence, nous acceptons exceptionnellement de couper votre abonnement à …" at bounding box center [558, 178] width 453 height 31
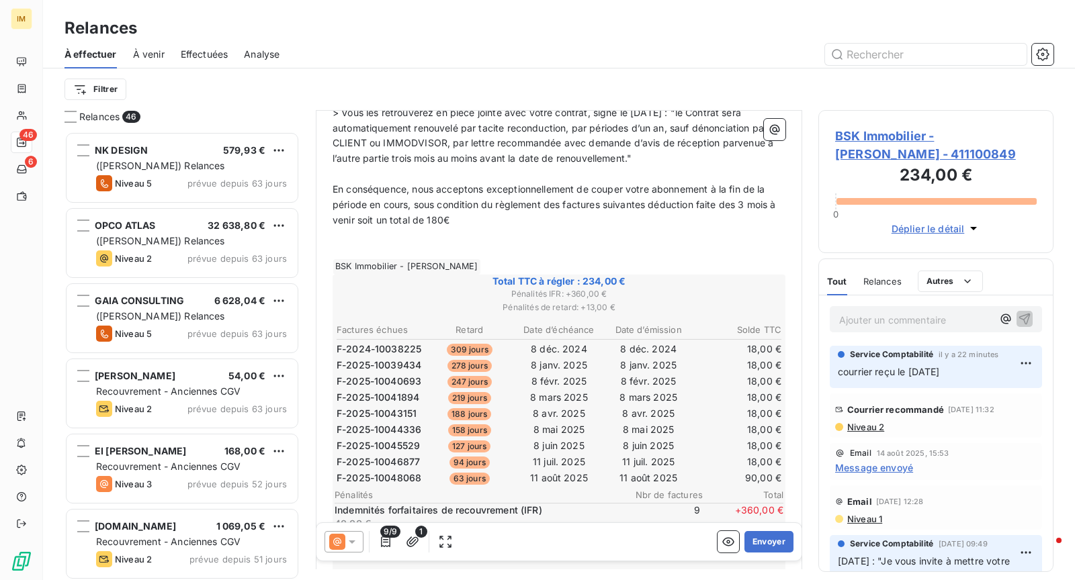
scroll to position [465, 0]
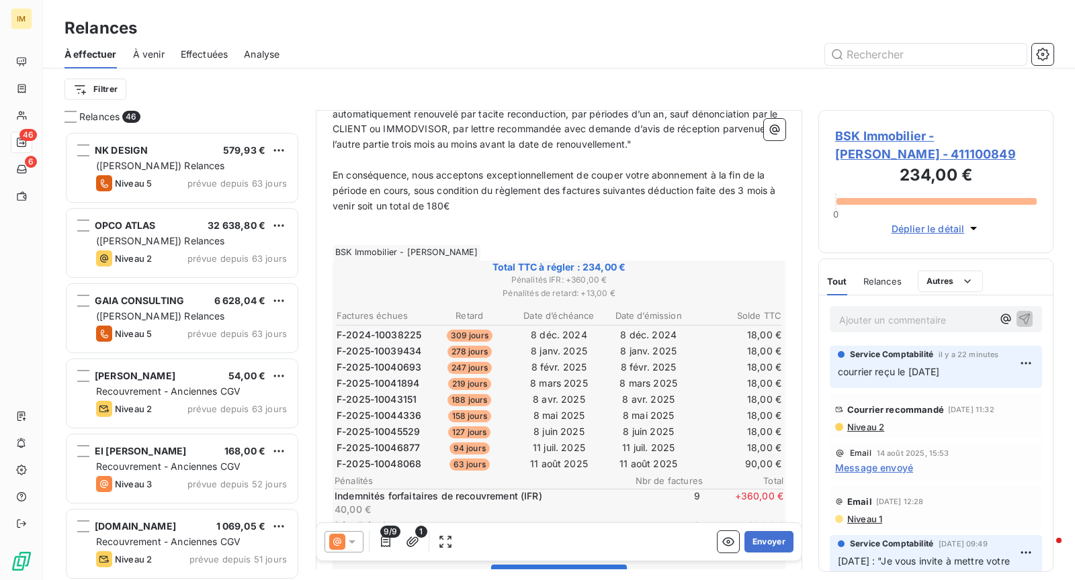
click at [532, 214] on p "En conséquence, nous acceptons exceptionnellement de couper votre abonnement à …" at bounding box center [558, 191] width 453 height 46
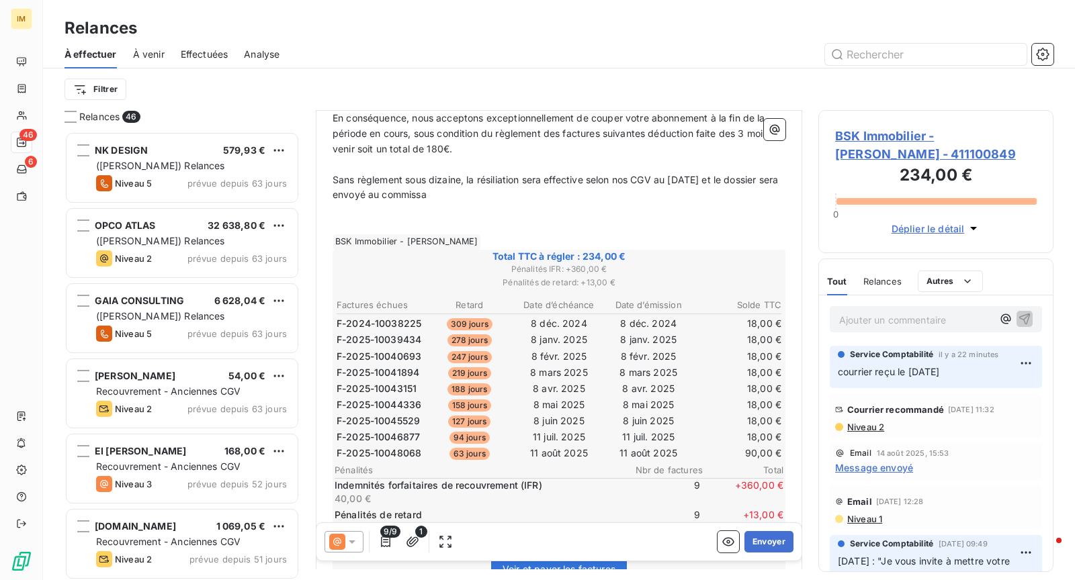
scroll to position [519, 0]
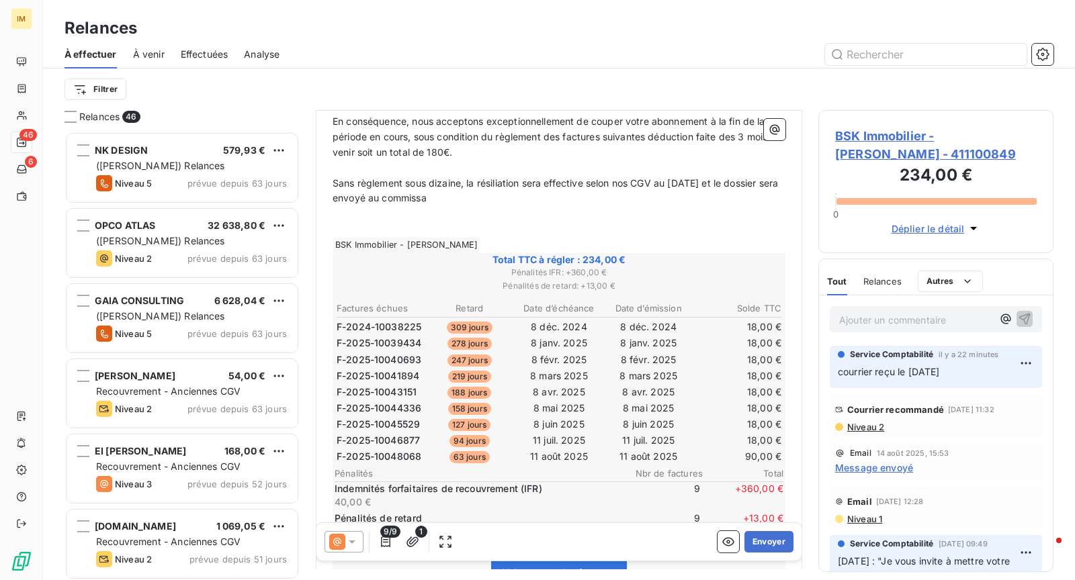
click at [441, 204] on span "Sans règlement sous dizaine, la résiliation sera effective selon nos CGV au [DA…" at bounding box center [556, 190] width 448 height 27
click at [482, 204] on span "Sans règlement sous dizaine, la résiliation sera effective selon nos CGV au [DA…" at bounding box center [556, 190] width 448 height 27
drag, startPoint x: 488, startPoint y: 214, endPoint x: 499, endPoint y: 216, distance: 11.6
click at [499, 207] on p "Sans règlement sous dizaine, la résiliation sera effective selon nos CGV au [DA…" at bounding box center [558, 191] width 453 height 31
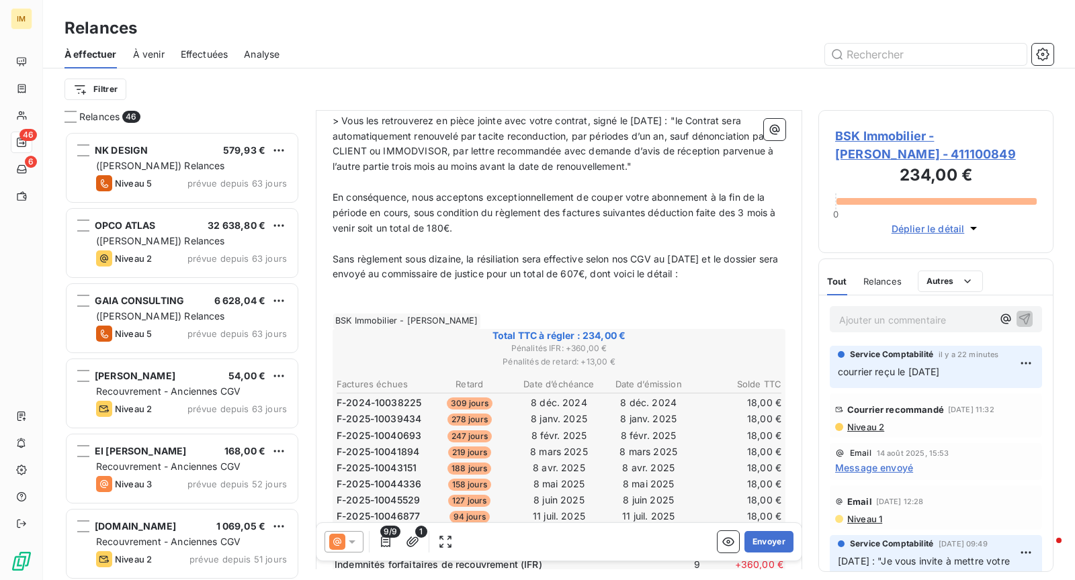
scroll to position [390, 0]
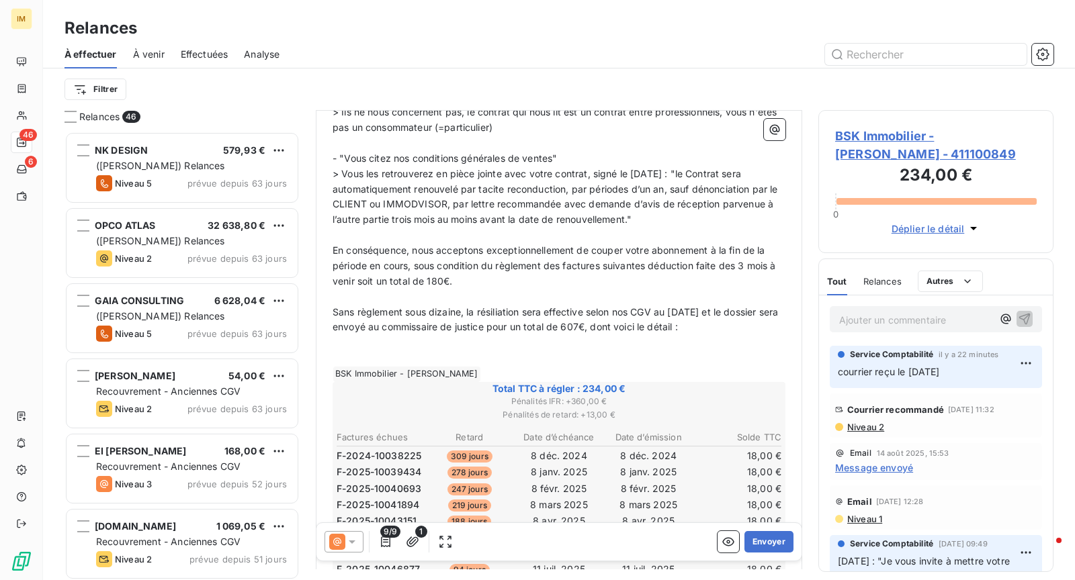
drag, startPoint x: 463, startPoint y: 296, endPoint x: 327, endPoint y: 267, distance: 139.4
click at [327, 267] on div "Bonjour Monsieur, ﻿ Nous n'avons pas eu de retour de votre part suite à la réce…" at bounding box center [558, 350] width 469 height 968
click at [651, 243] on p "﻿" at bounding box center [558, 235] width 453 height 15
click at [330, 265] on div "Bonjour Monsieur, ﻿ Nous n'avons pas eu de retour de votre part suite à la réce…" at bounding box center [558, 350] width 469 height 968
click at [333, 266] on span "En conséquence, nous acceptons exceptionnellement de couper votre abonnement à …" at bounding box center [555, 265] width 446 height 42
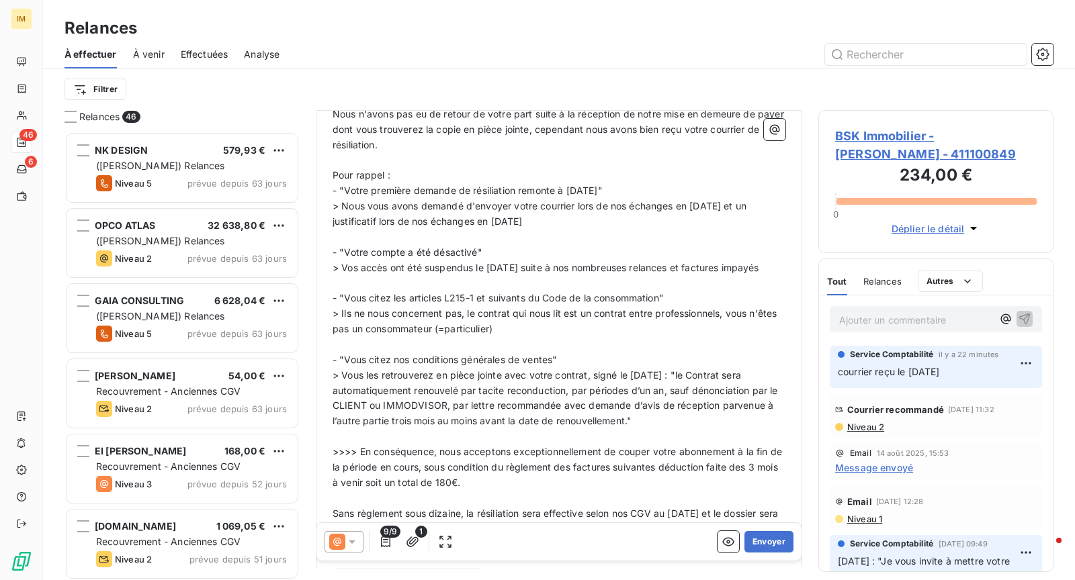
scroll to position [314, 0]
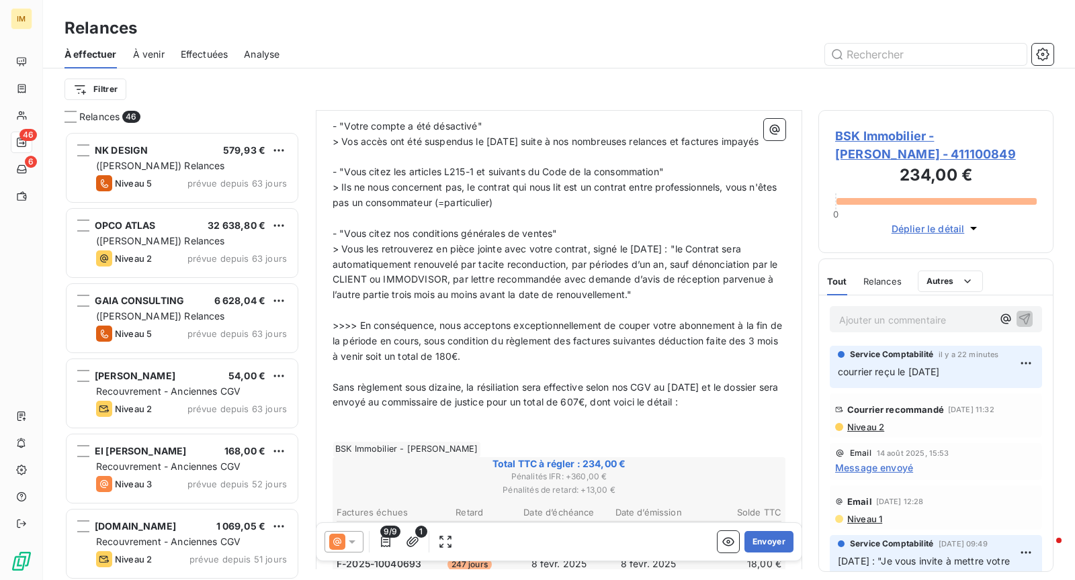
click at [463, 301] on span "> Vous les retrouverez en pièce jointe avec votre contrat, signé le [DATE] : "l…" at bounding box center [556, 272] width 448 height 58
click at [444, 318] on p "﻿" at bounding box center [558, 310] width 453 height 15
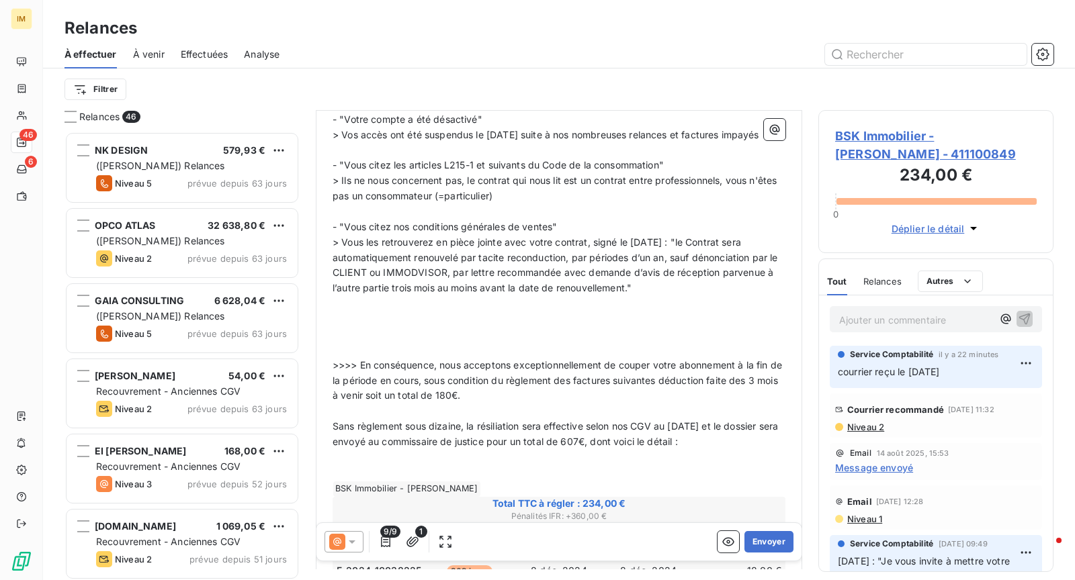
scroll to position [322, 0]
drag, startPoint x: 365, startPoint y: 144, endPoint x: 373, endPoint y: 208, distance: 64.3
click at [365, 139] on span "> Vos accès ont été suspendus le [DATE] suite à nos nombreuses relances et fact…" at bounding box center [545, 133] width 427 height 11
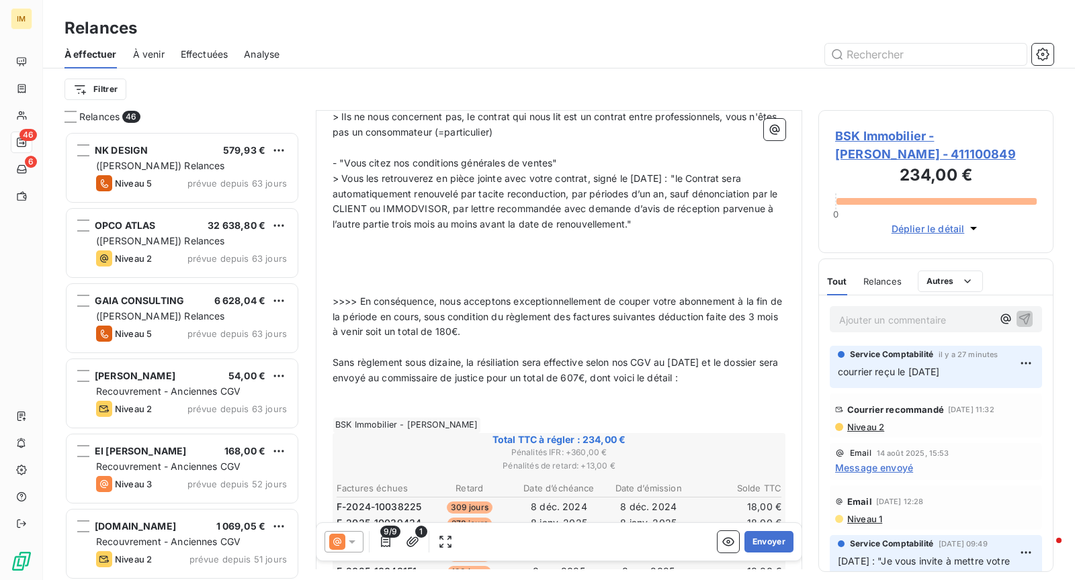
scroll to position [372, 0]
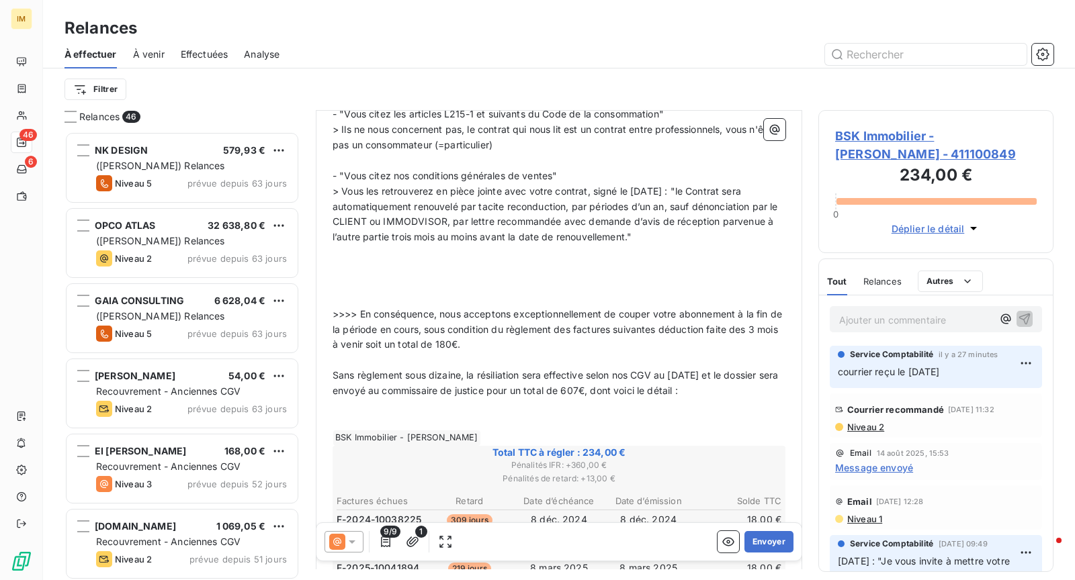
click at [465, 144] on span "> Ils ne nous concernent pas, le contrat qui nous lit est un contrat entre prof…" at bounding box center [555, 137] width 447 height 27
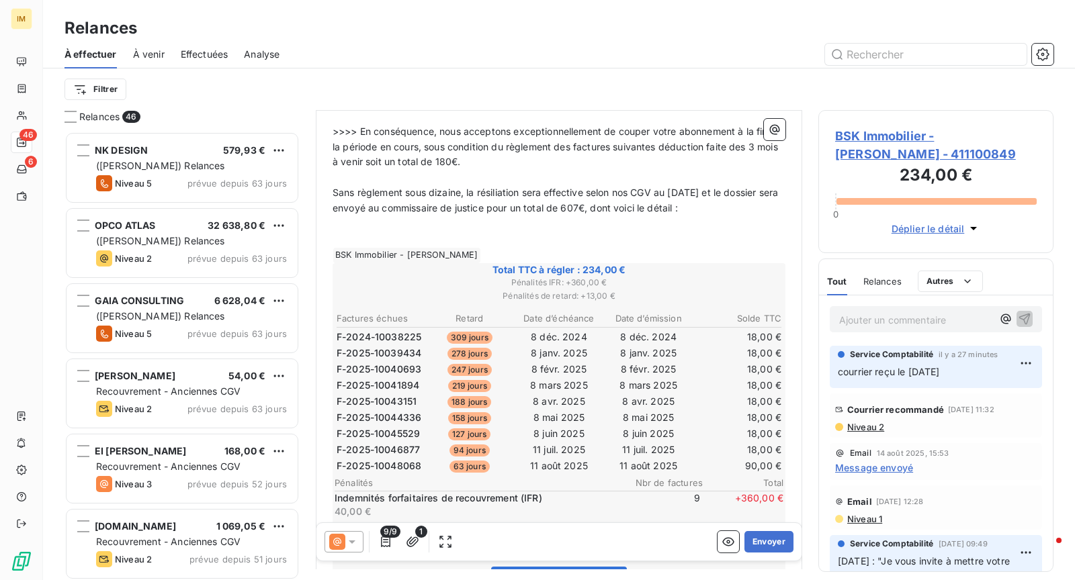
scroll to position [554, 0]
drag, startPoint x: 743, startPoint y: 146, endPoint x: 434, endPoint y: 162, distance: 309.4
click at [434, 162] on span ">>>> En conséquence, nous acceptons exceptionnellement de couper votre abonneme…" at bounding box center [558, 147] width 452 height 42
click at [332, 161] on span ">>>> En conséquence, nous acceptons exceptionnellement de couper votre abonneme…" at bounding box center [553, 147] width 443 height 42
drag, startPoint x: 616, startPoint y: 162, endPoint x: 580, endPoint y: 161, distance: 36.3
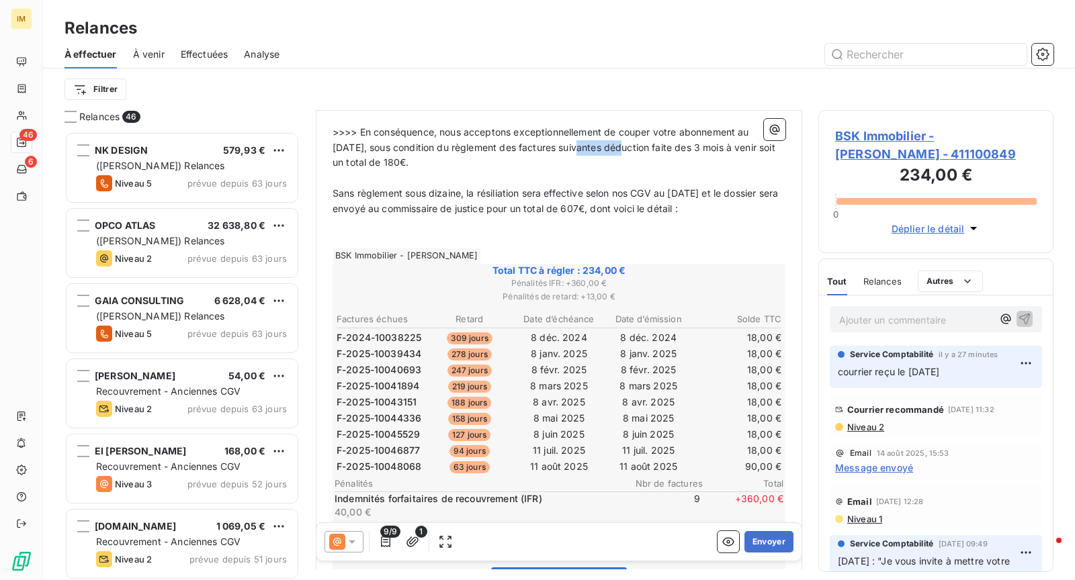
click at [580, 161] on span ">>>> En conséquence, nous acceptons exceptionnellement de couper votre abonneme…" at bounding box center [554, 147] width 445 height 42
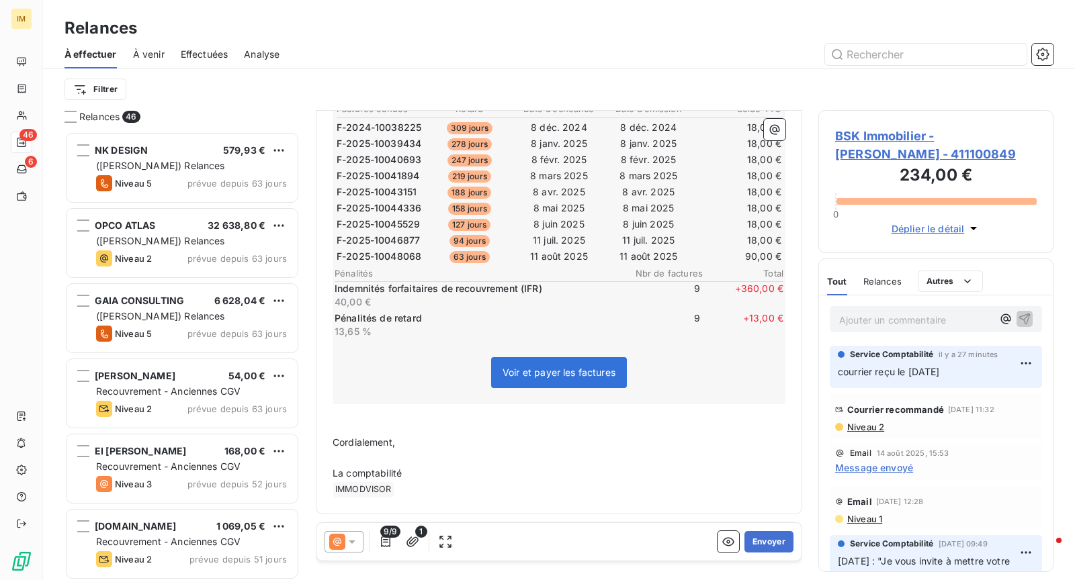
scroll to position [772, 0]
click at [762, 541] on button "Envoyer" at bounding box center [768, 541] width 49 height 21
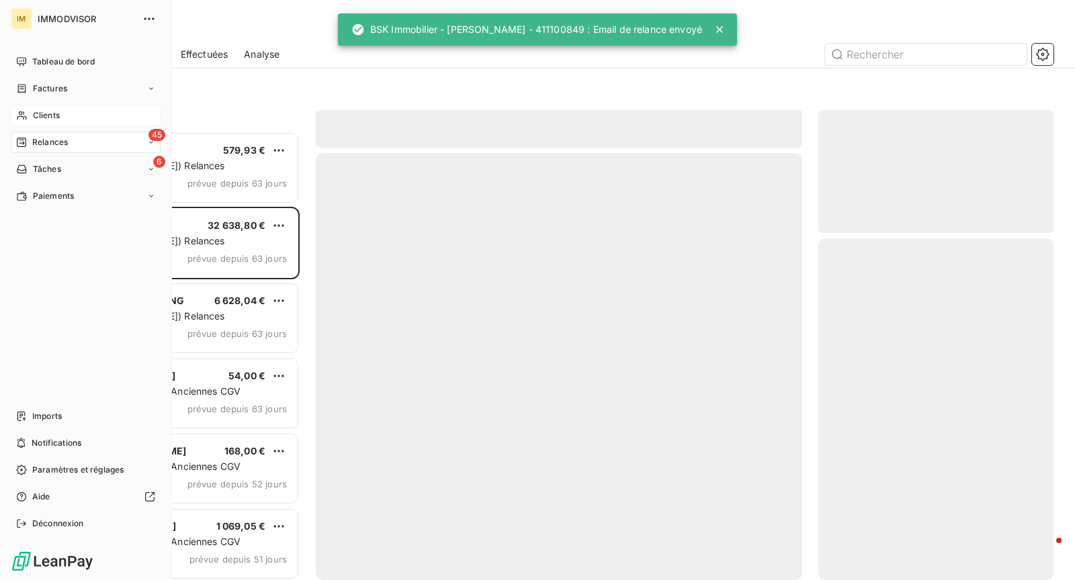
click at [17, 119] on icon at bounding box center [21, 116] width 9 height 9
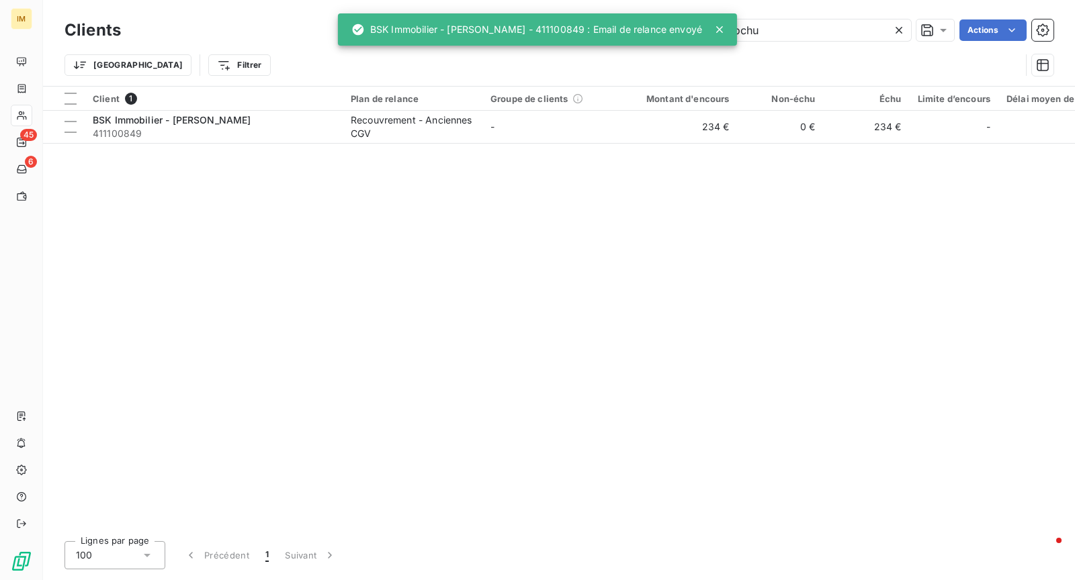
click at [210, 148] on div "Client 1 Plan de relance Groupe de clients Montant d'encours Non-échu Échu Limi…" at bounding box center [559, 309] width 1032 height 444
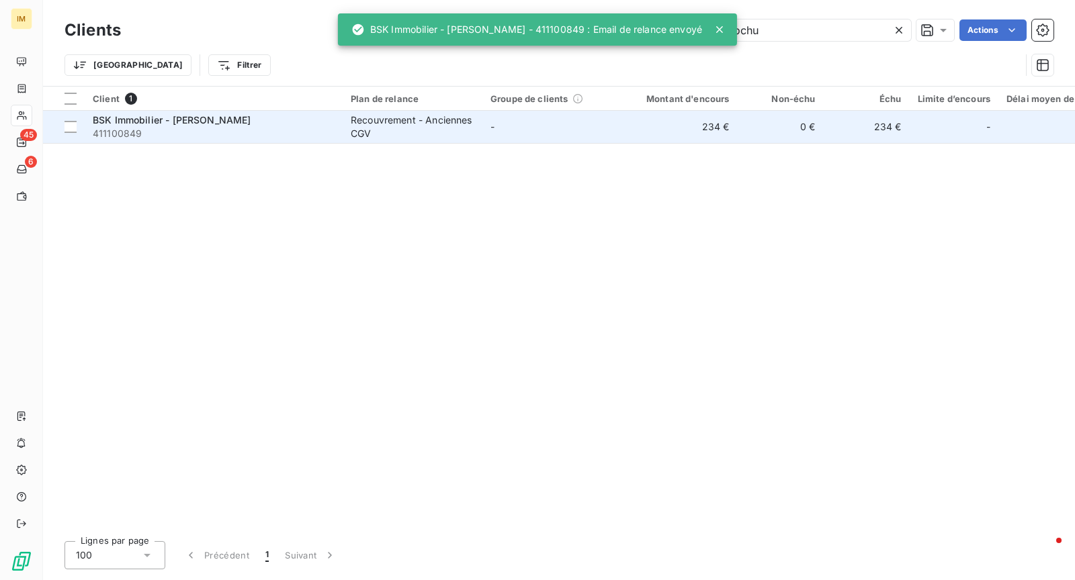
click at [210, 132] on span "411100849" at bounding box center [214, 133] width 242 height 13
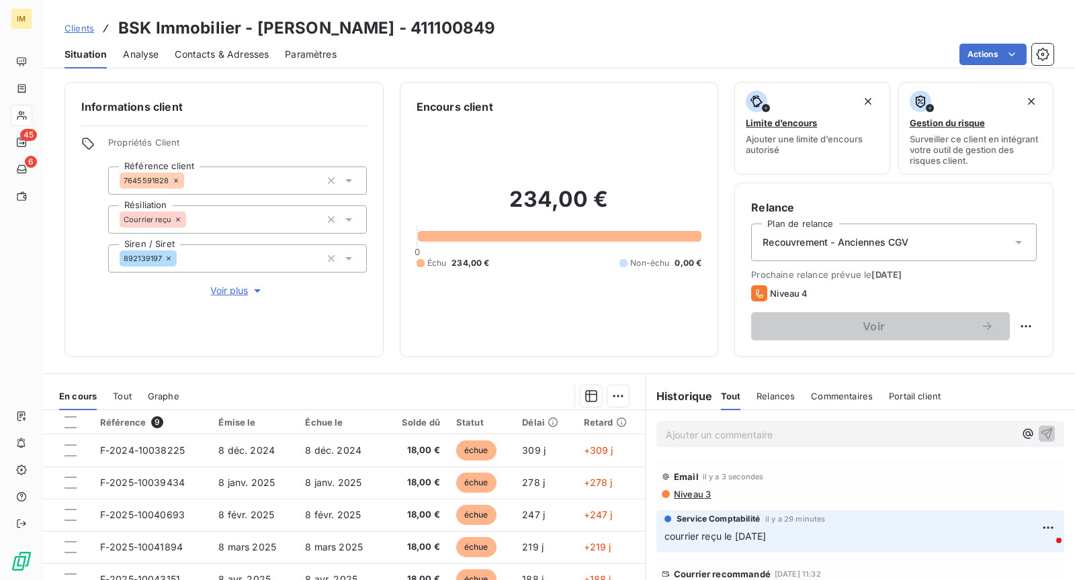
scroll to position [30, 0]
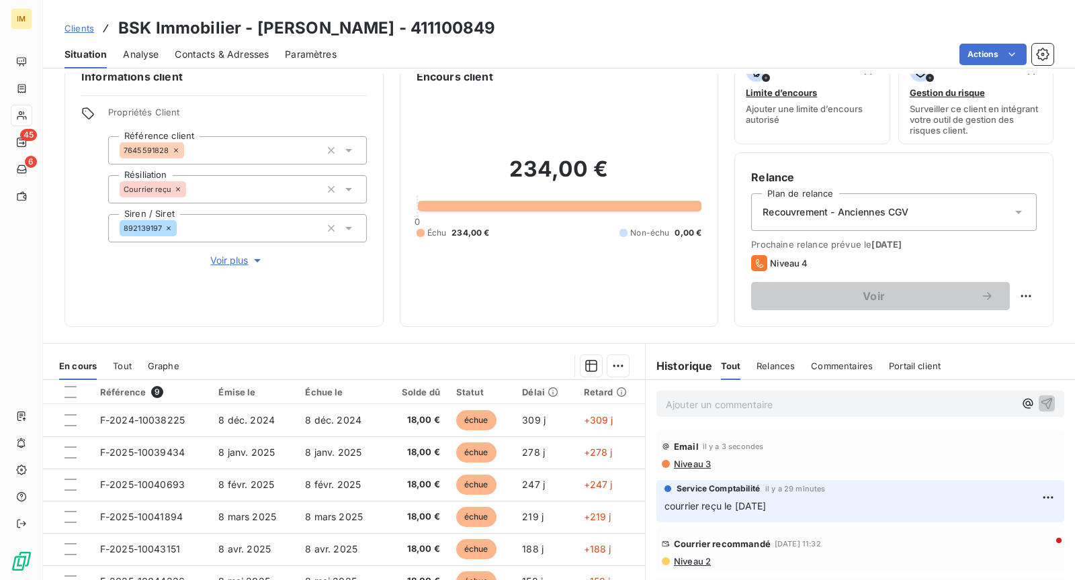
drag, startPoint x: 747, startPoint y: 403, endPoint x: 756, endPoint y: 380, distance: 25.3
click at [746, 403] on p "Ajouter un commentaire ﻿" at bounding box center [840, 404] width 349 height 17
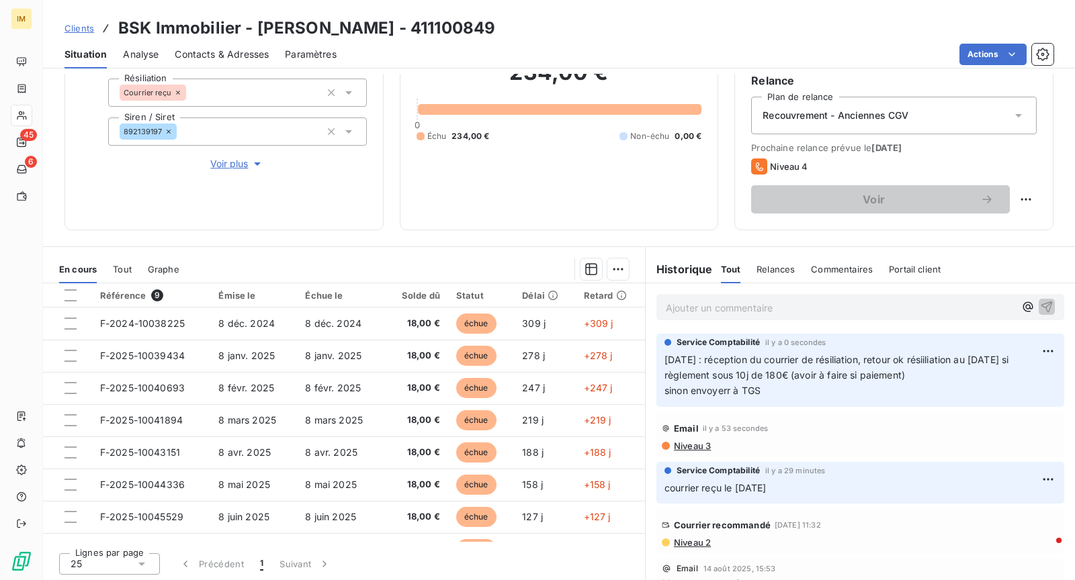
scroll to position [0, 0]
